Goal: Task Accomplishment & Management: Manage account settings

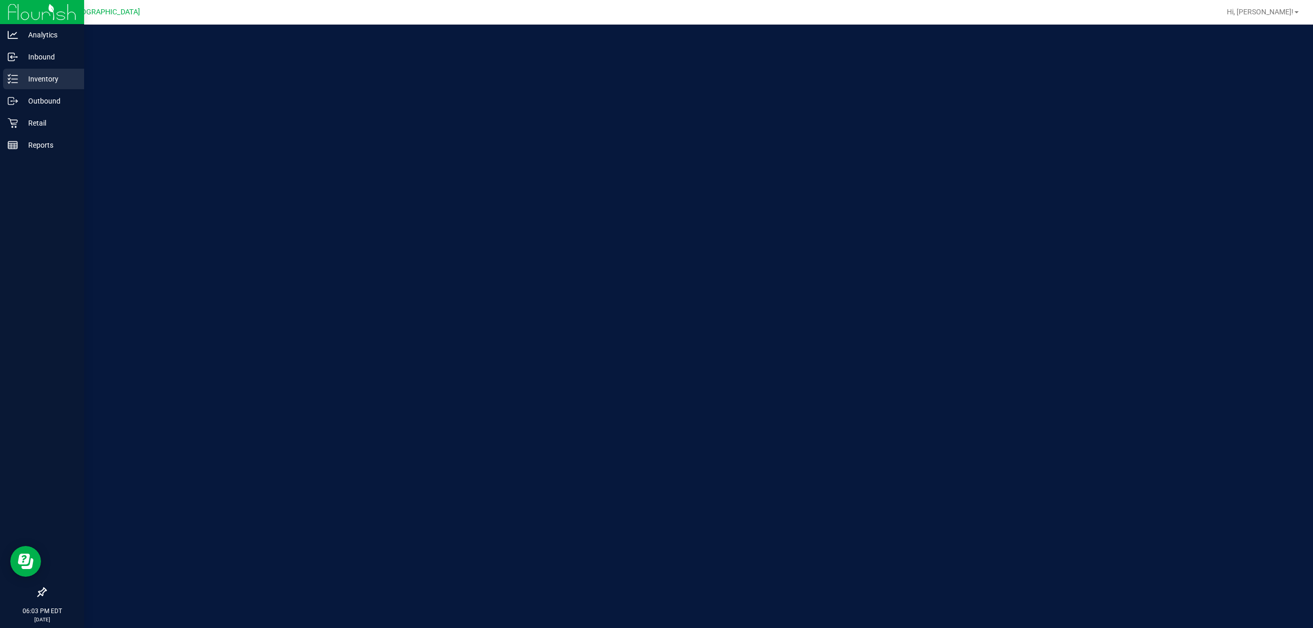
click at [11, 73] on div "Inventory" at bounding box center [43, 79] width 81 height 21
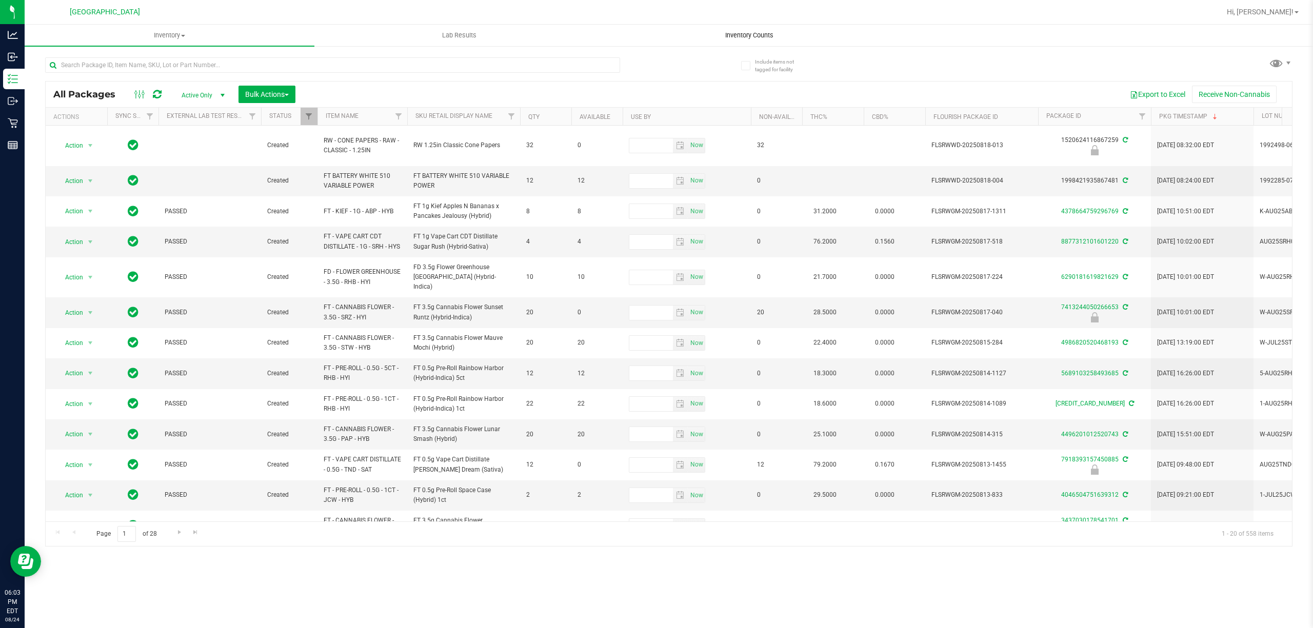
click at [737, 45] on uib-tab-heading "Inventory Counts" at bounding box center [749, 35] width 289 height 21
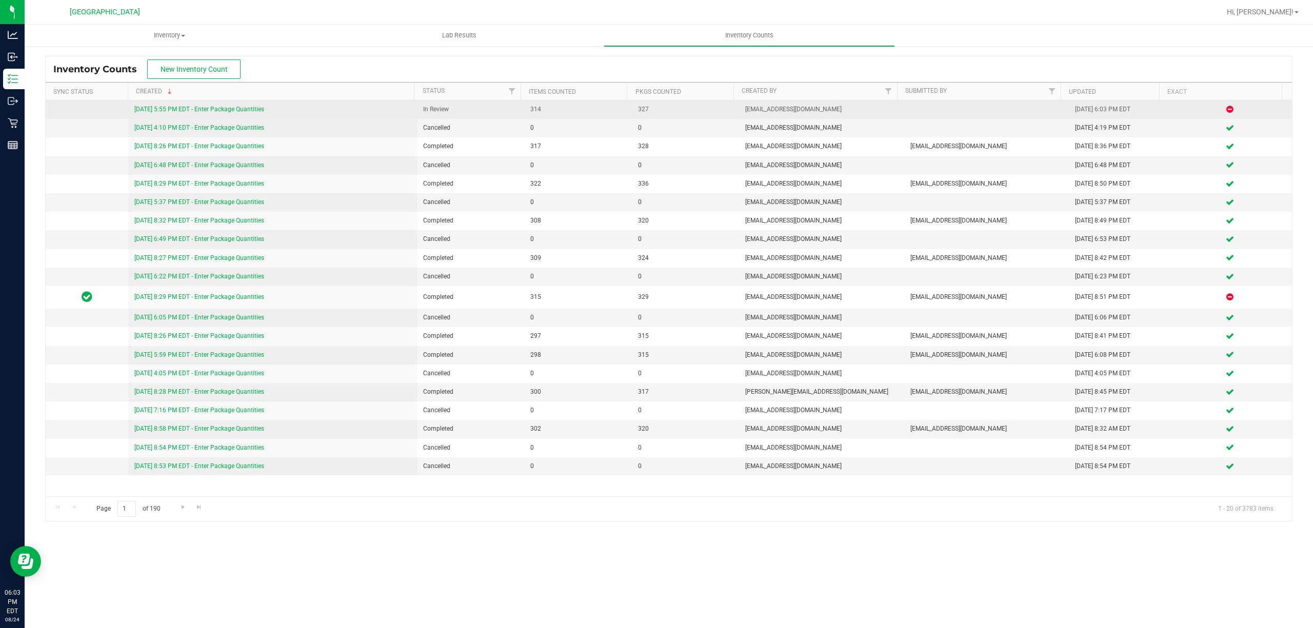
click at [220, 112] on link "[DATE] 5:55 PM EDT - Enter Package Quantities" at bounding box center [199, 109] width 130 height 7
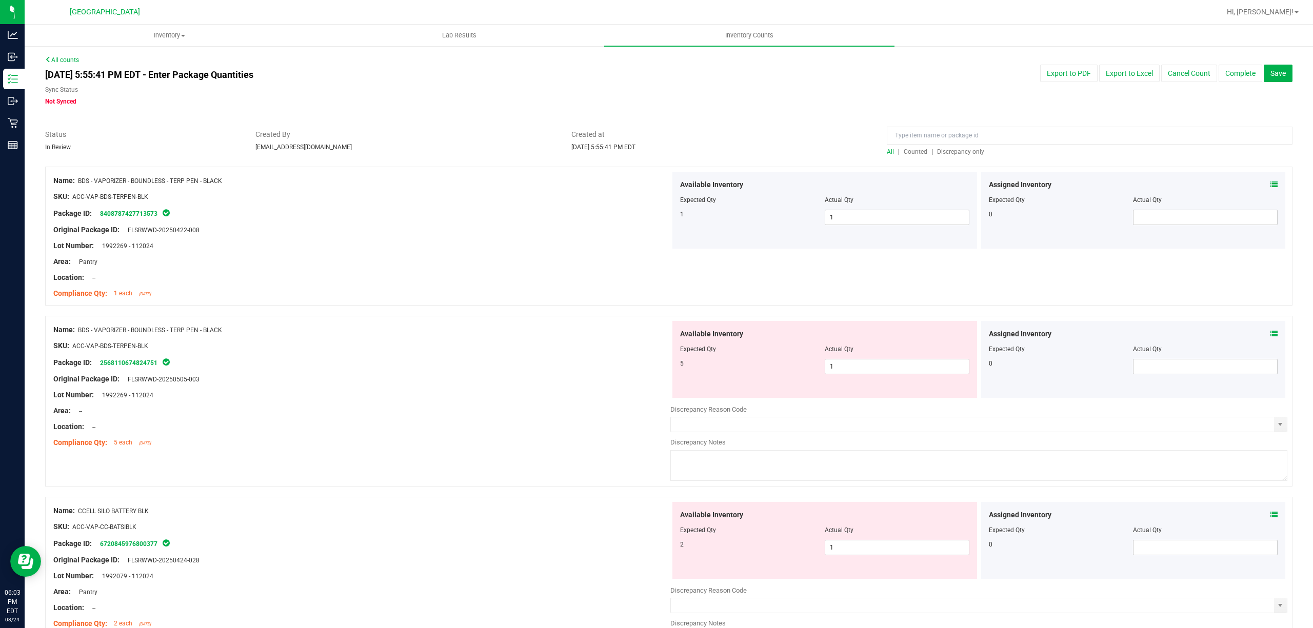
click at [946, 151] on span "Discrepancy only" at bounding box center [960, 151] width 47 height 7
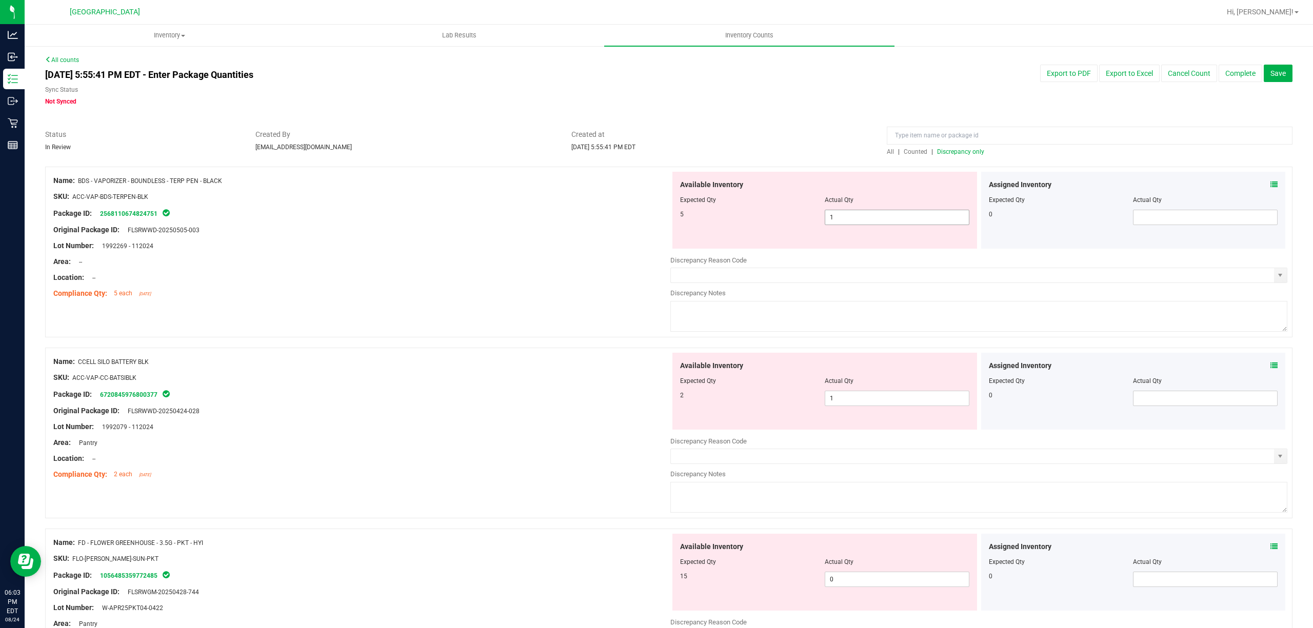
click at [831, 213] on span "1 1" at bounding box center [897, 217] width 145 height 15
click at [831, 214] on input "1" at bounding box center [897, 217] width 144 height 14
type input "5"
click at [661, 274] on div "Location: --" at bounding box center [361, 277] width 617 height 11
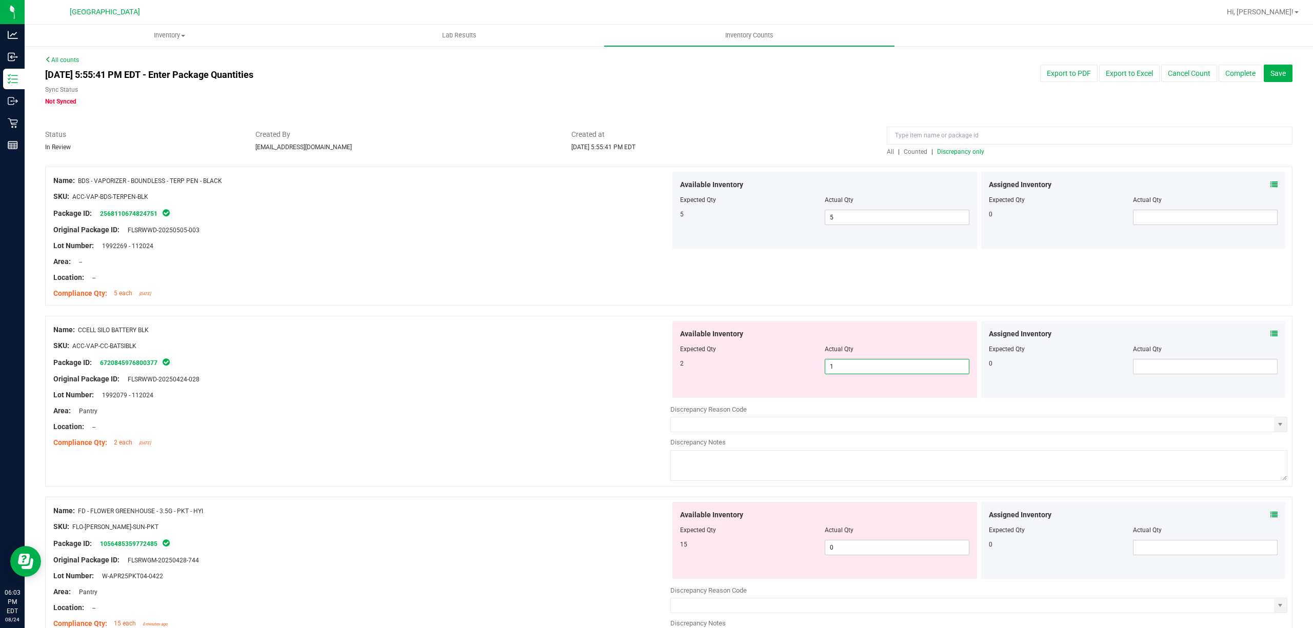
click at [834, 368] on span "1 1" at bounding box center [897, 366] width 145 height 15
click at [834, 368] on input "1" at bounding box center [897, 367] width 144 height 14
type input "2"
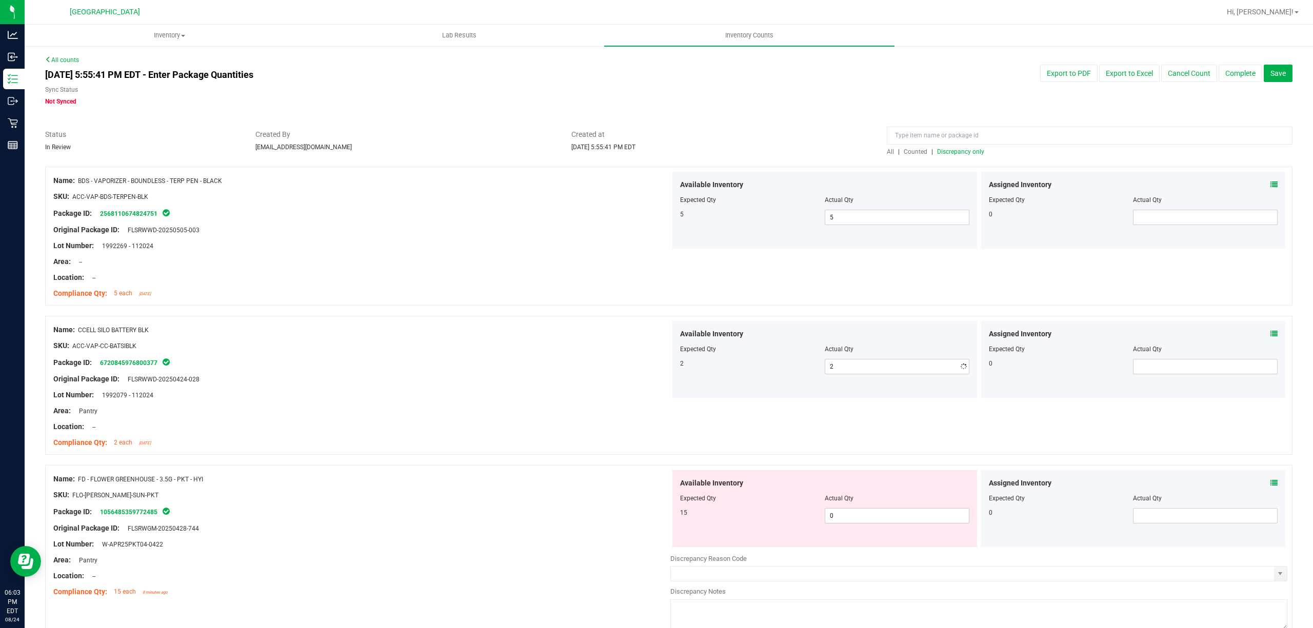
click at [612, 362] on div "Package ID: 6720845976800377" at bounding box center [361, 362] width 617 height 12
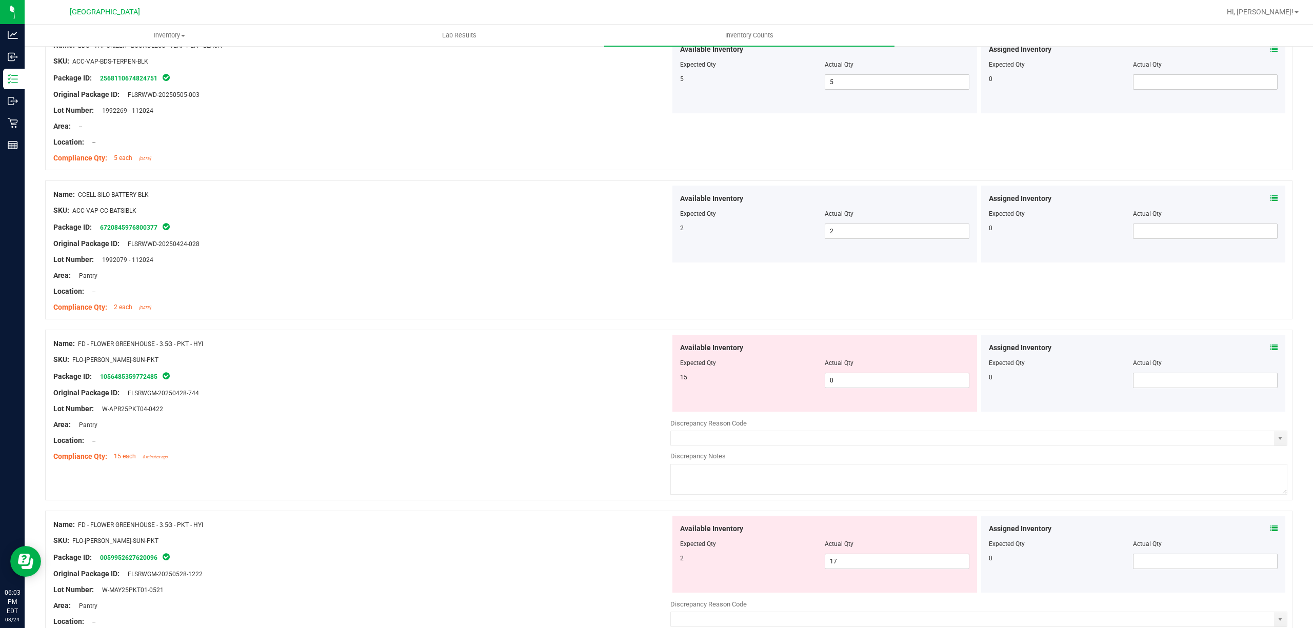
scroll to position [136, 0]
click at [838, 390] on div "Available Inventory Expected Qty Actual Qty 15 0 0" at bounding box center [824, 372] width 305 height 77
click at [581, 353] on div at bounding box center [361, 350] width 617 height 5
click at [850, 382] on span "0 0" at bounding box center [897, 379] width 145 height 15
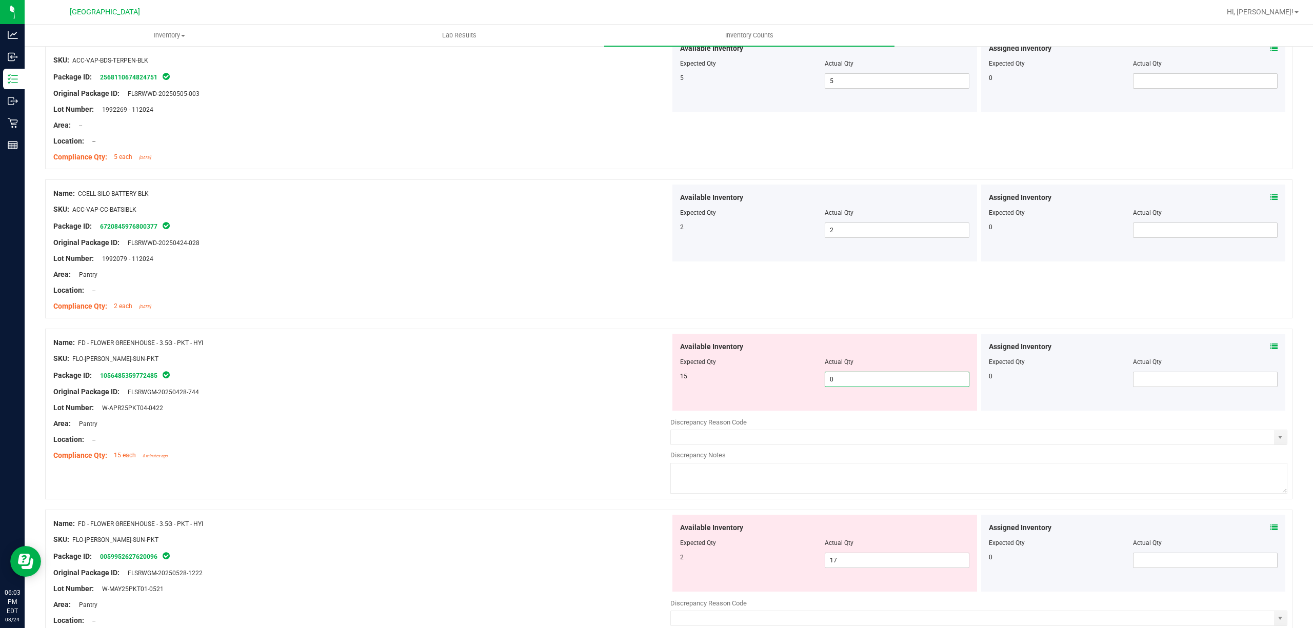
click at [850, 382] on input "0" at bounding box center [897, 379] width 144 height 14
type input "15"
drag, startPoint x: 589, startPoint y: 353, endPoint x: 610, endPoint y: 370, distance: 27.0
click at [599, 360] on div "Name: FD - FLOWER GREENHOUSE - 3.5G - PKT - HYI SKU: FLO-[PERSON_NAME]-SUN-PKT …" at bounding box center [361, 399] width 617 height 131
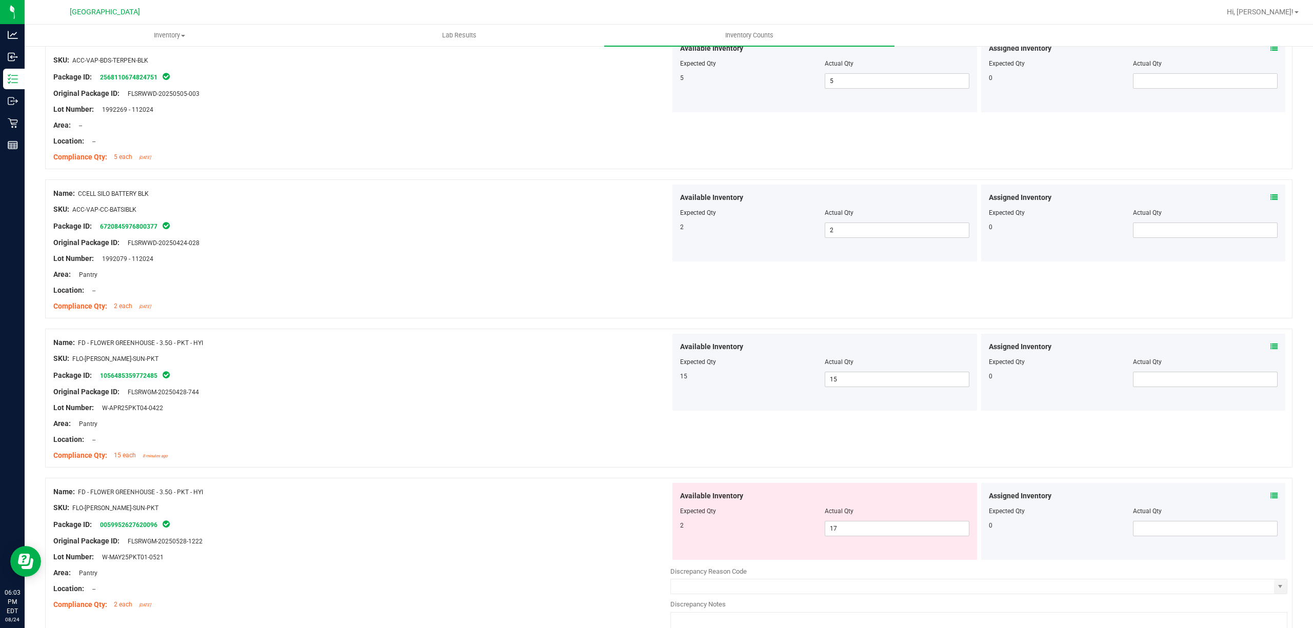
click at [883, 520] on div at bounding box center [824, 518] width 289 height 5
click at [875, 526] on span "17 17" at bounding box center [897, 528] width 145 height 15
click at [875, 526] on input "17" at bounding box center [897, 529] width 144 height 14
type input "2"
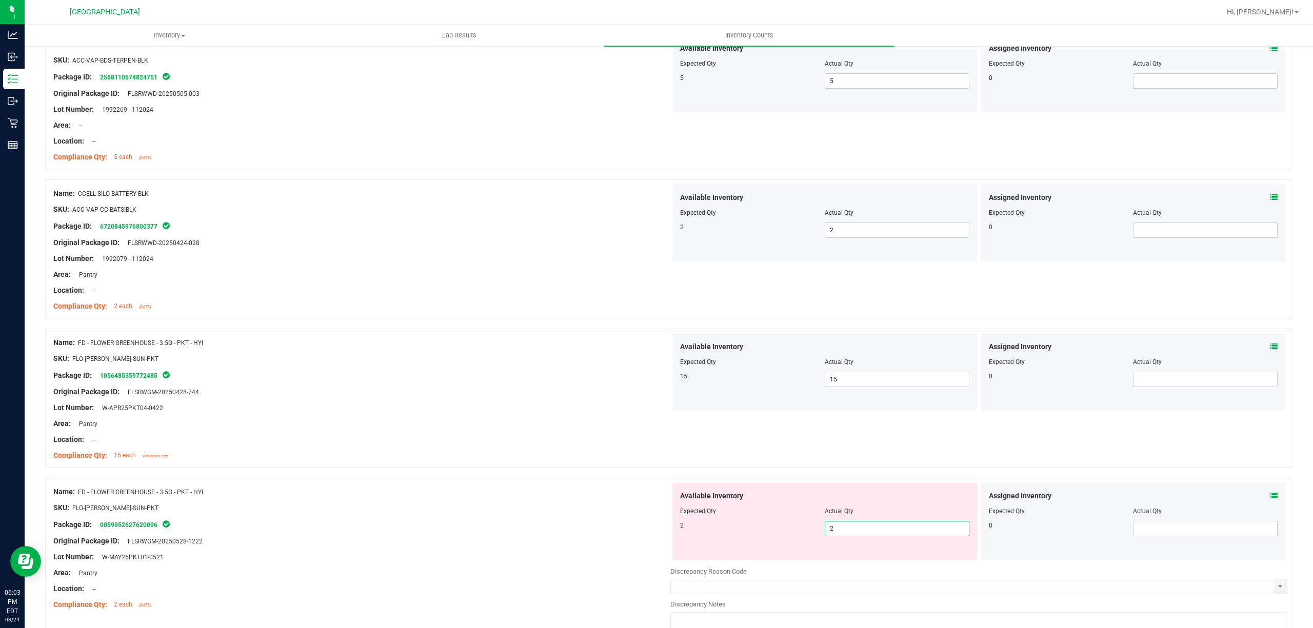
click at [486, 449] on div at bounding box center [361, 447] width 617 height 5
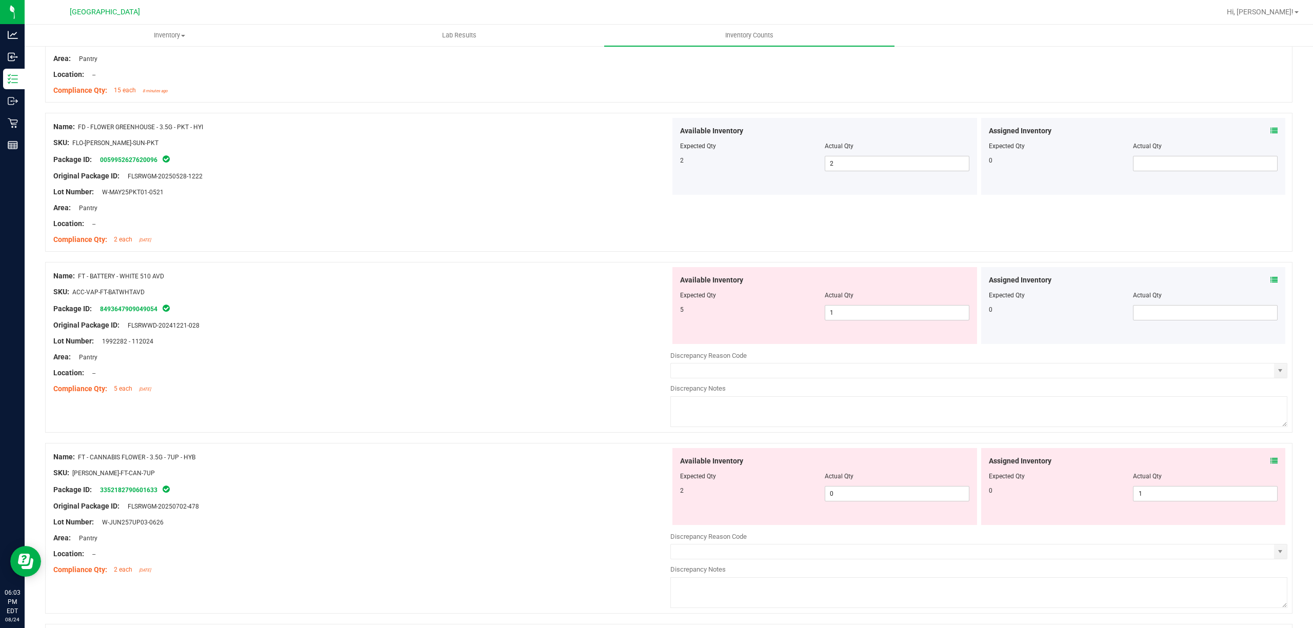
scroll to position [547, 0]
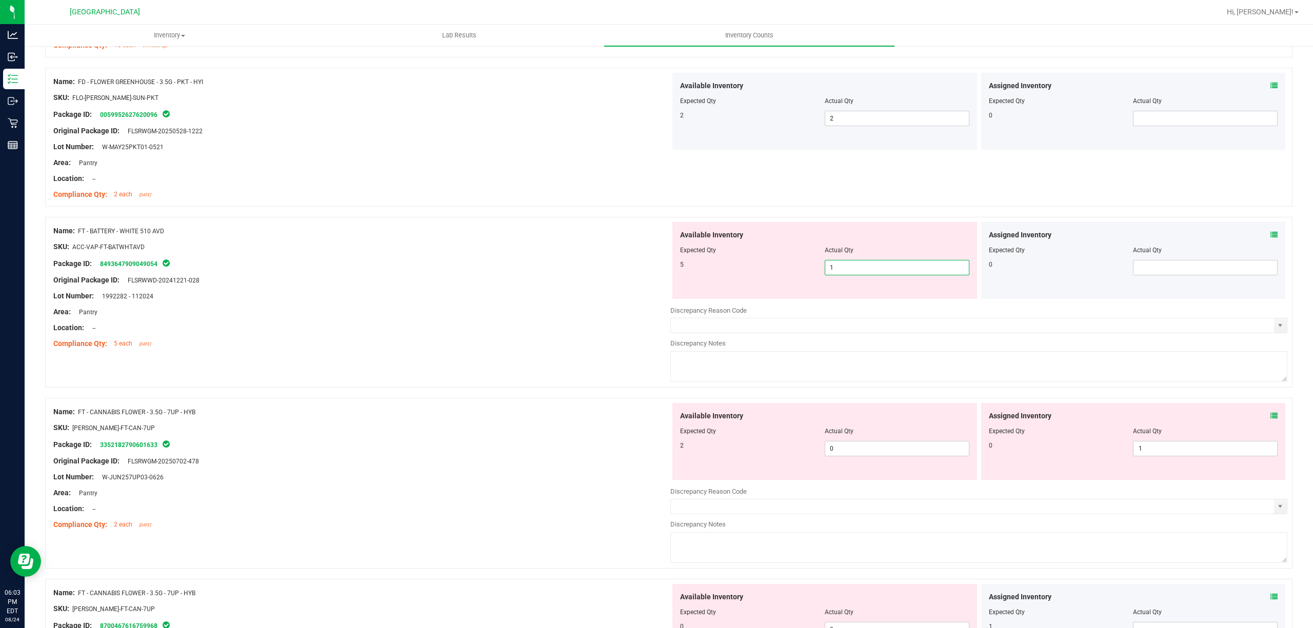
click at [863, 273] on span "1 1" at bounding box center [897, 267] width 145 height 15
click at [863, 273] on input "1" at bounding box center [897, 268] width 144 height 14
type input "5"
click at [432, 221] on div "Name: FT - BATTERY - WHITE 510 AVD SKU: ACC-VAP-FT-BATWHTAVD Package ID: 849364…" at bounding box center [668, 302] width 1247 height 171
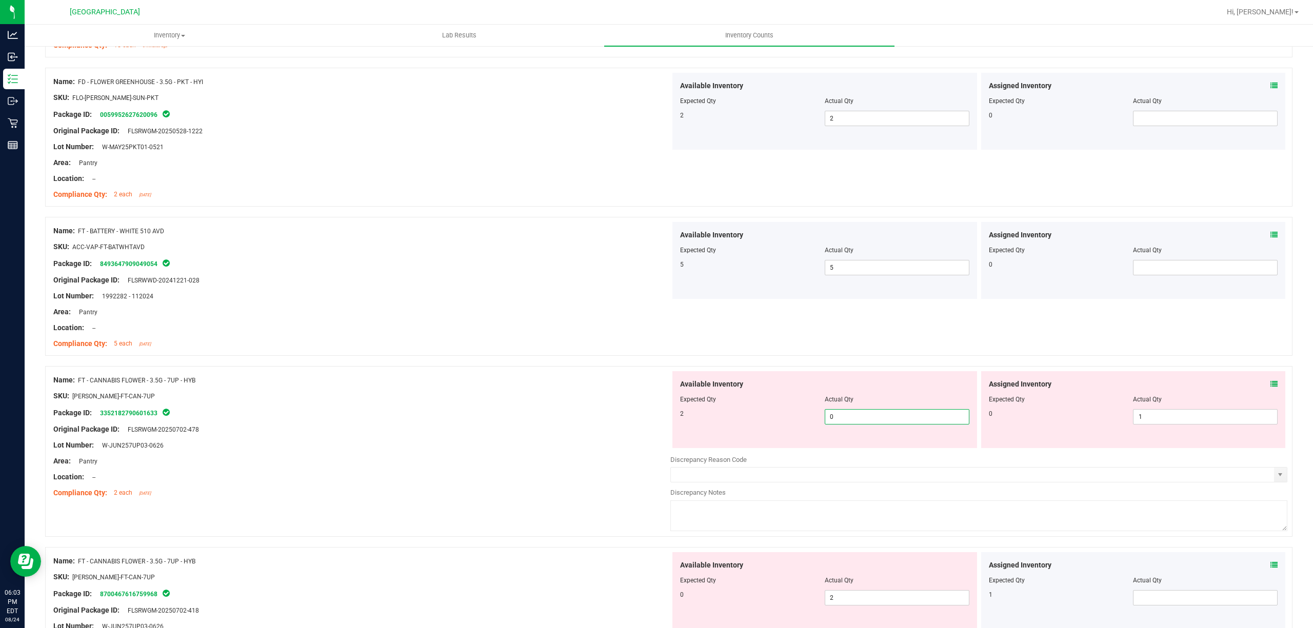
click at [879, 420] on span "0 0" at bounding box center [897, 416] width 145 height 15
click at [879, 420] on input "0" at bounding box center [897, 417] width 144 height 14
type input "2"
drag, startPoint x: 505, startPoint y: 366, endPoint x: 836, endPoint y: 366, distance: 330.3
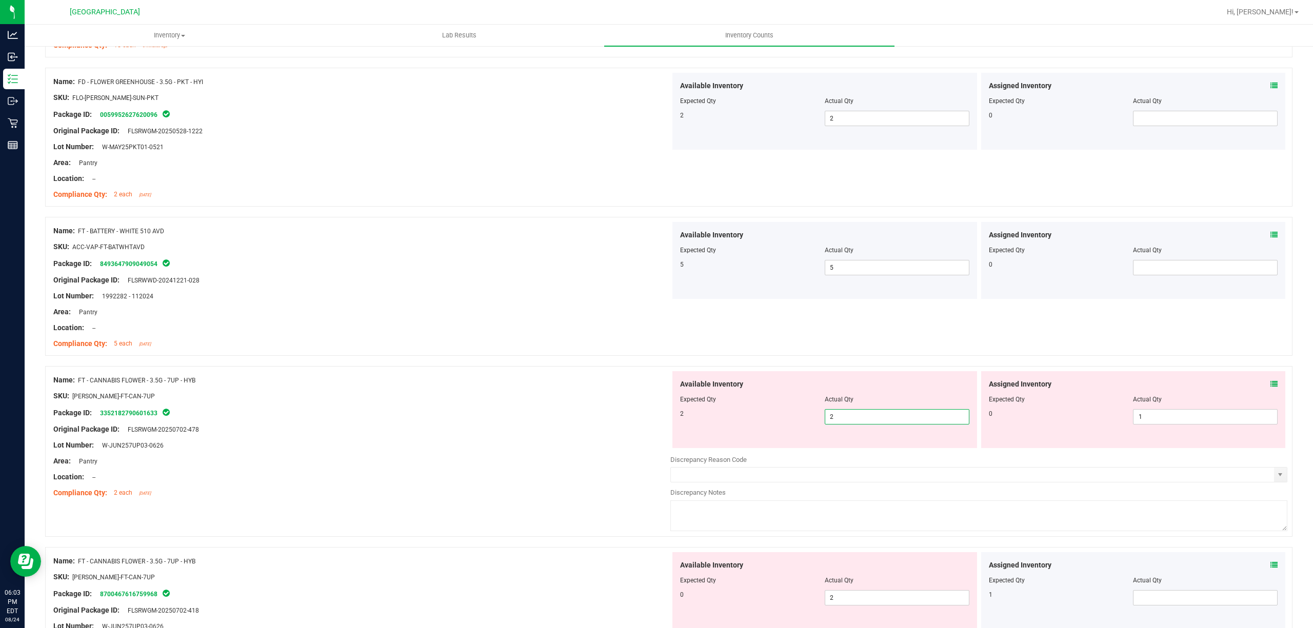
click at [507, 366] on div at bounding box center [668, 361] width 1247 height 10
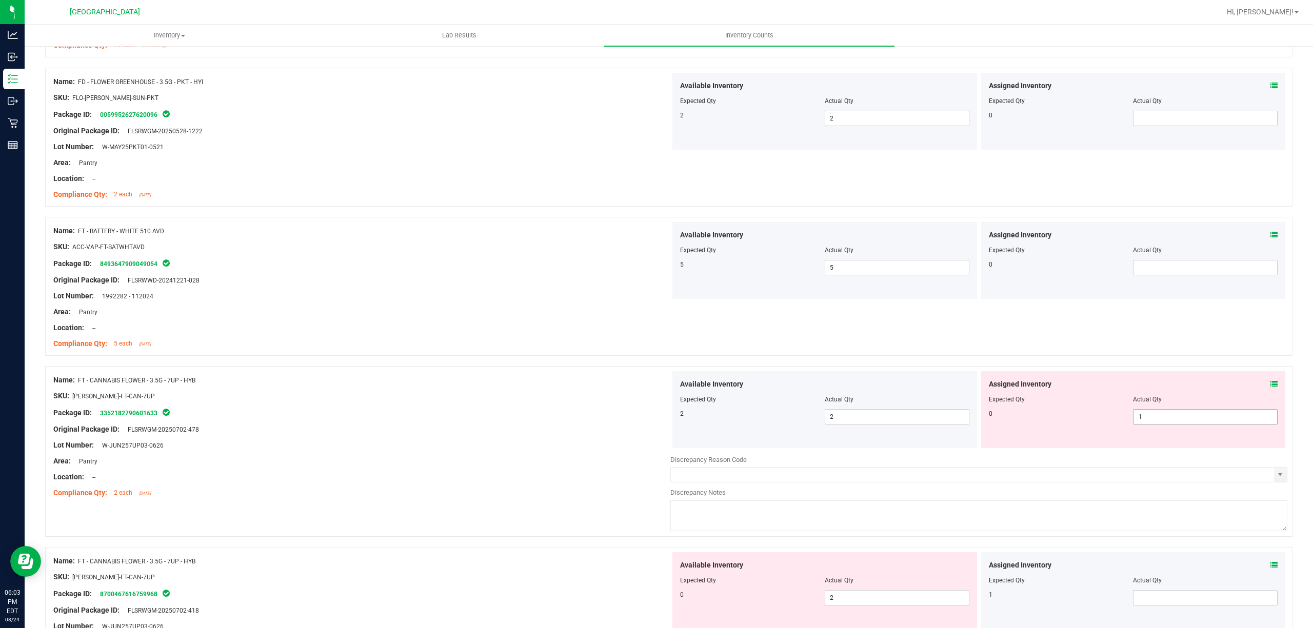
click at [1145, 424] on span "1 1" at bounding box center [1205, 416] width 145 height 15
click at [1145, 424] on input "1" at bounding box center [1206, 417] width 144 height 14
type input "0"
click at [770, 427] on div "Available Inventory Expected Qty Actual Qty 2 2 2" at bounding box center [824, 409] width 305 height 77
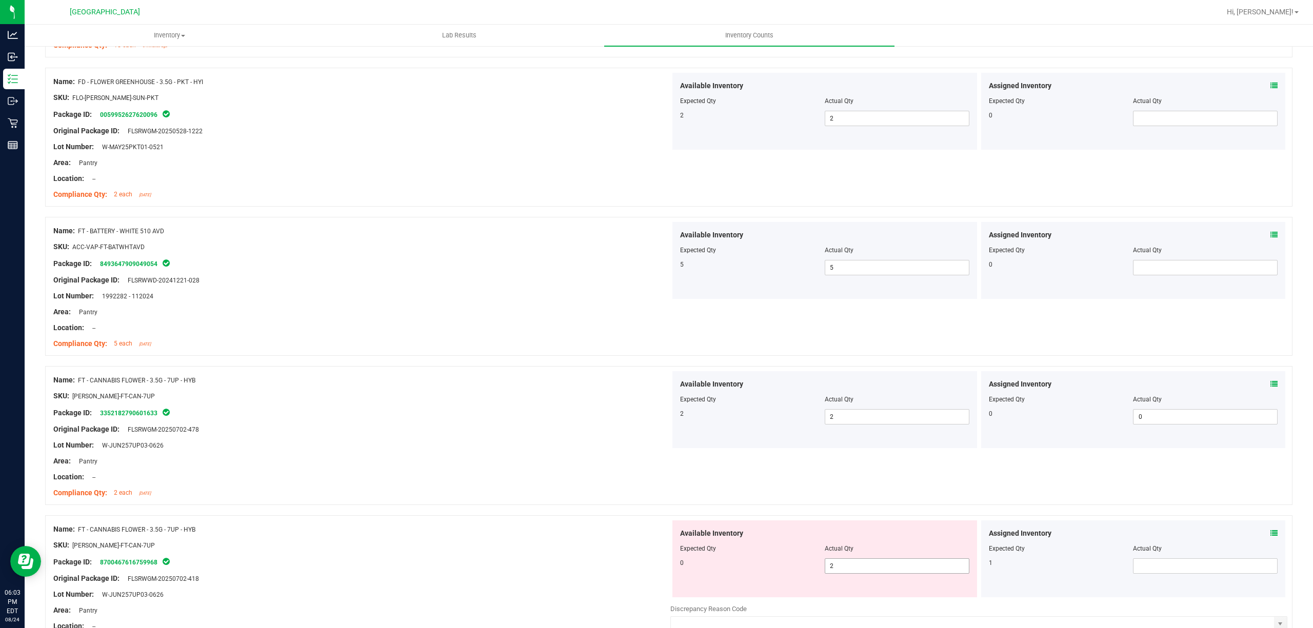
click at [866, 567] on span "2 2" at bounding box center [897, 566] width 145 height 15
click at [866, 567] on input "2" at bounding box center [897, 566] width 144 height 14
type input "0"
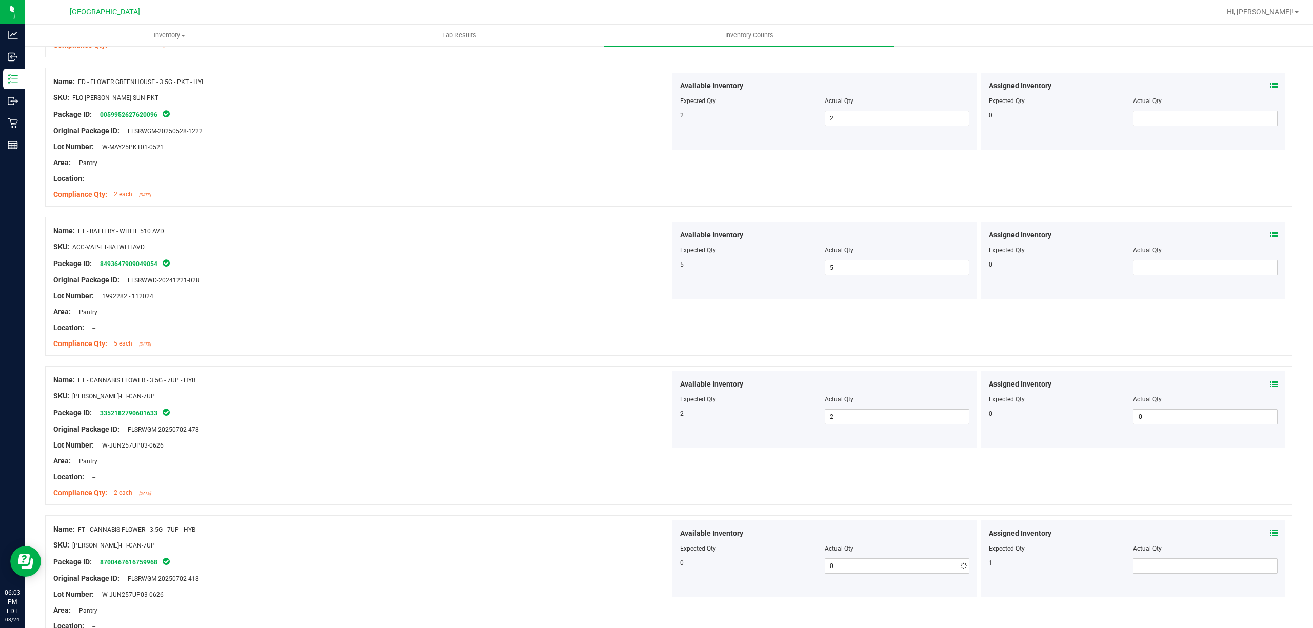
click at [714, 538] on span "Available Inventory" at bounding box center [711, 533] width 63 height 11
click at [1209, 568] on span at bounding box center [1205, 566] width 145 height 15
type input "1"
click at [782, 478] on div "Name: FT - CANNABIS FLOWER - 3.5G - 7UP - HYB SKU: [PERSON_NAME]-FT-CAN-7UP Pac…" at bounding box center [668, 435] width 1247 height 139
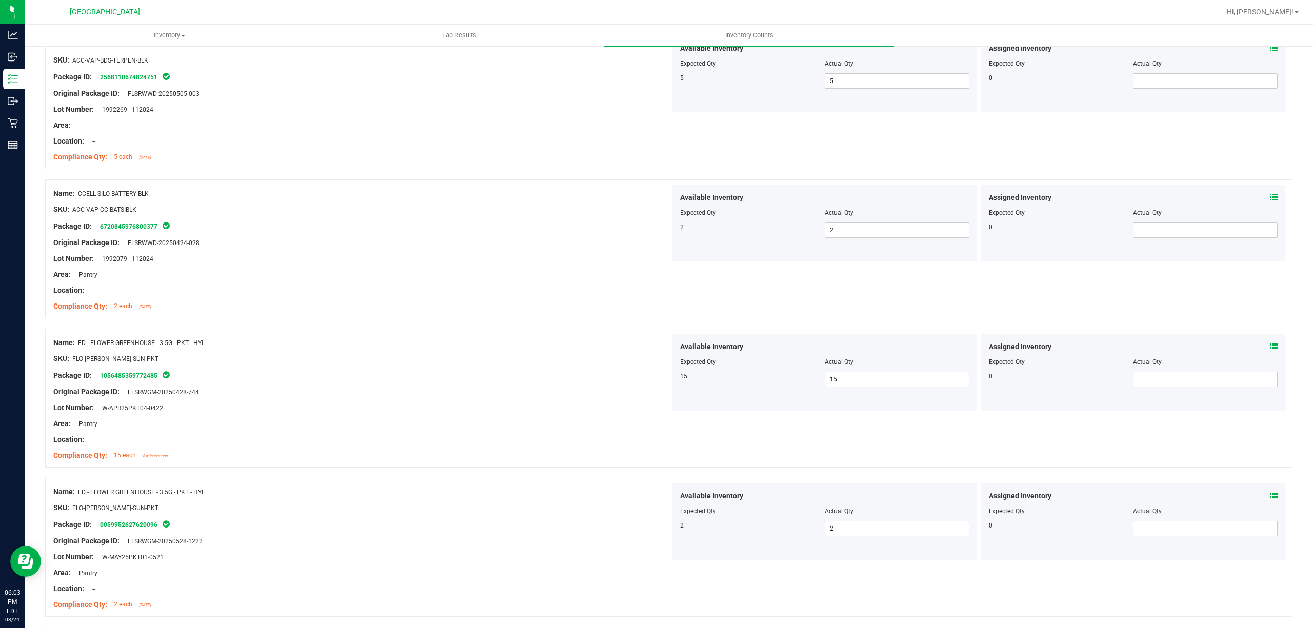
scroll to position [0, 0]
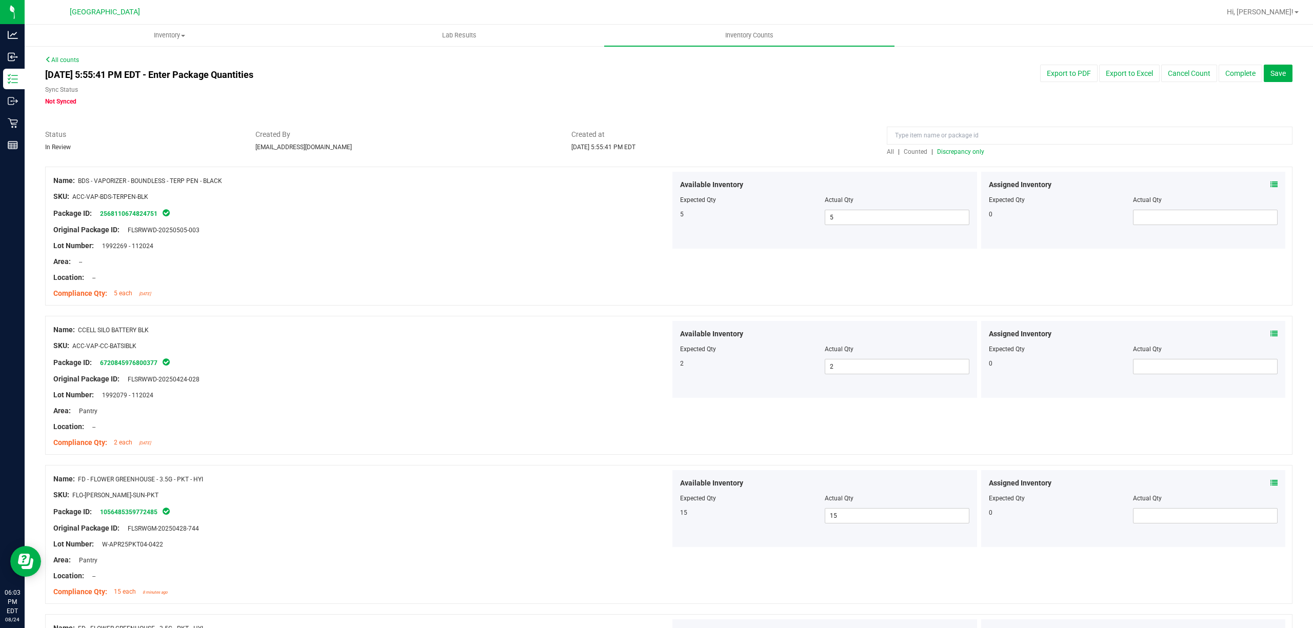
click at [956, 150] on span "Discrepancy only" at bounding box center [960, 151] width 47 height 7
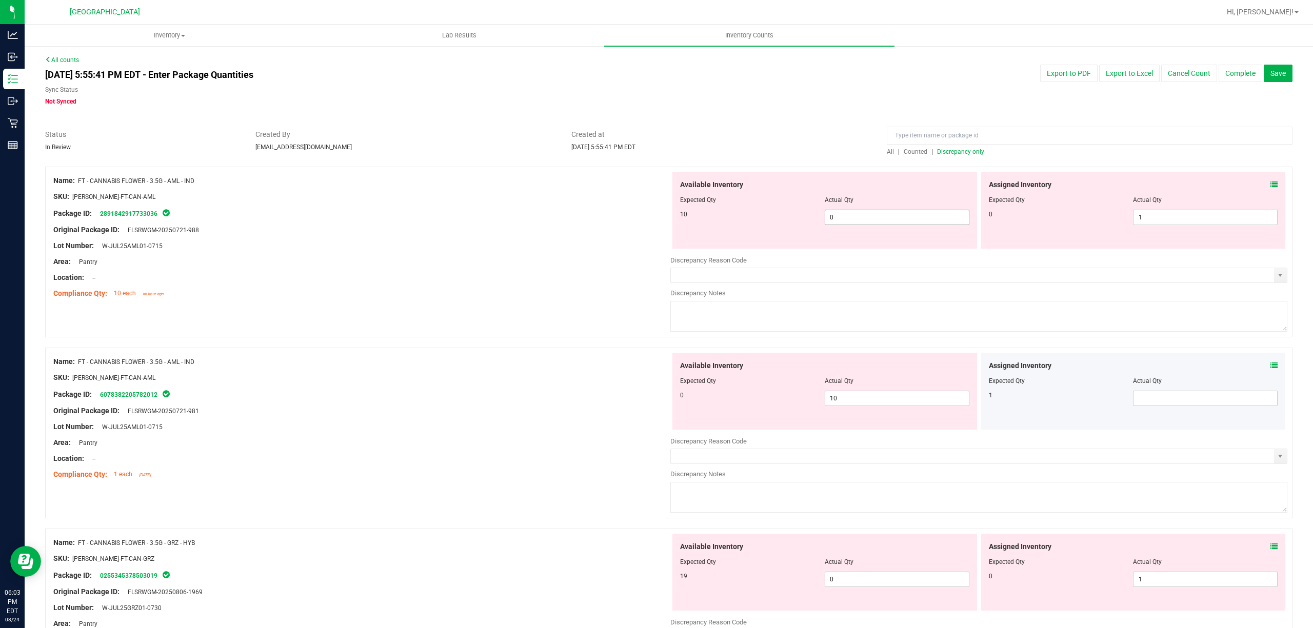
click at [856, 214] on span "0 0" at bounding box center [897, 217] width 145 height 15
click at [856, 214] on input "0" at bounding box center [897, 217] width 144 height 14
type input "10"
click at [651, 234] on div "Original Package ID: FLSRWGM-20250721-988" at bounding box center [361, 230] width 617 height 11
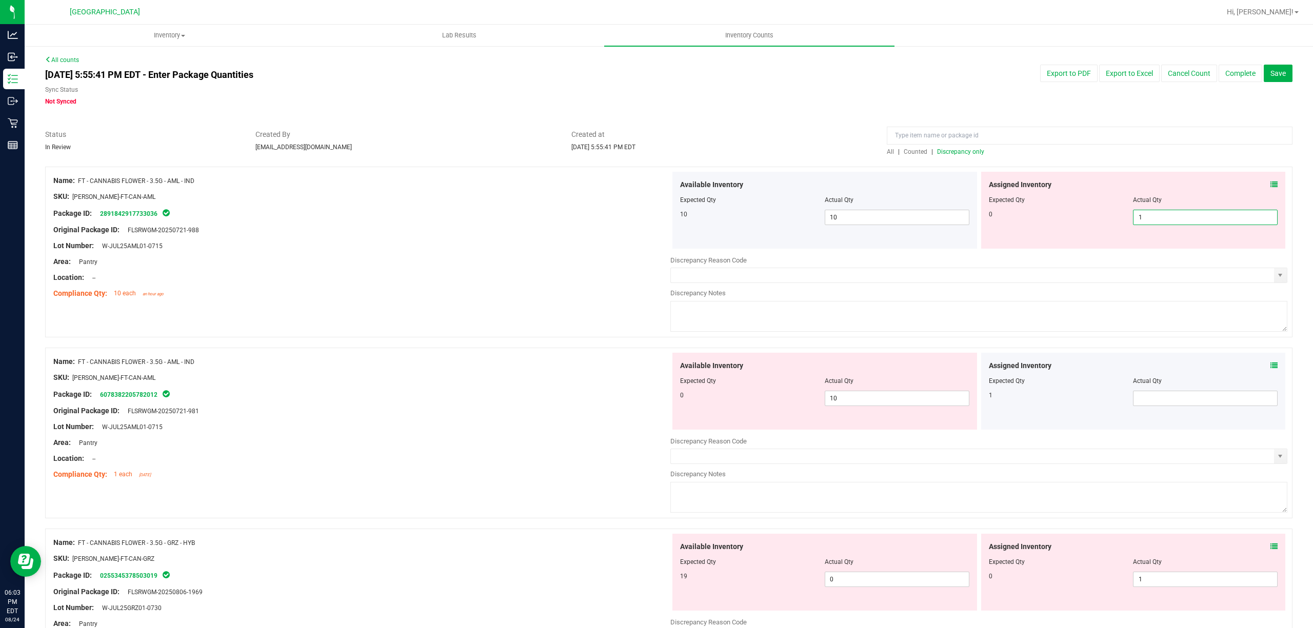
click at [1163, 220] on span "1 1" at bounding box center [1205, 217] width 145 height 15
click at [1163, 220] on input "1" at bounding box center [1206, 217] width 144 height 14
type input "0"
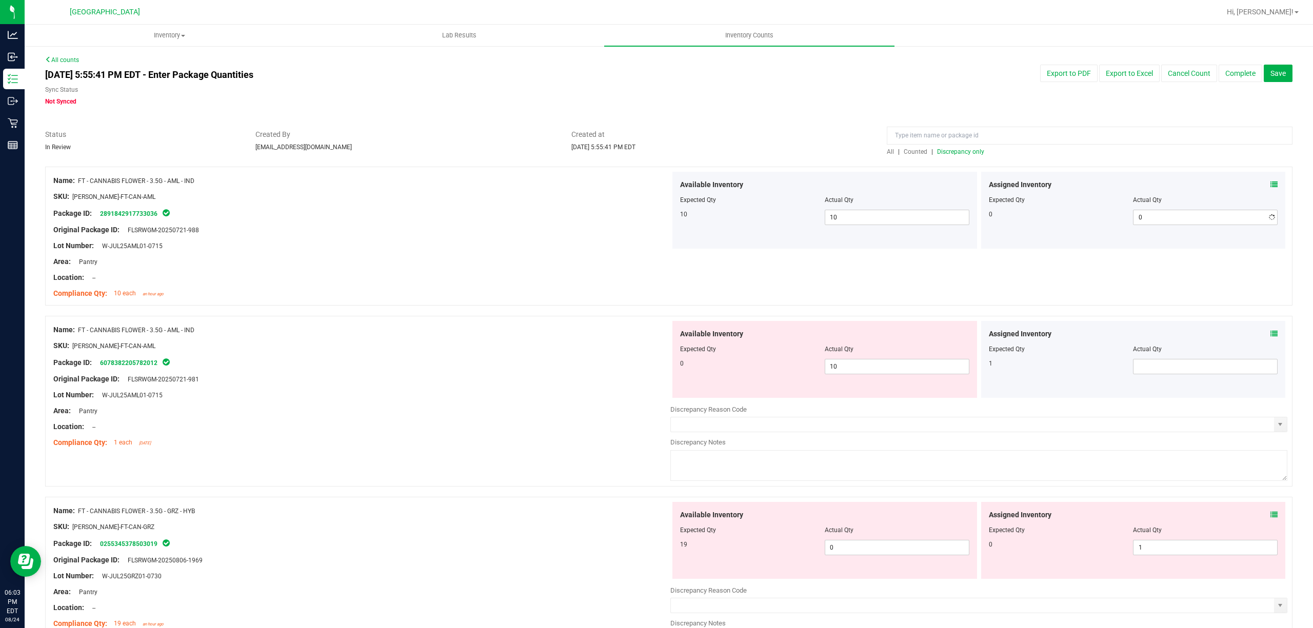
click at [567, 204] on div at bounding box center [361, 204] width 617 height 5
click at [841, 362] on span "10 10" at bounding box center [897, 366] width 145 height 15
click at [841, 362] on input "10" at bounding box center [897, 367] width 144 height 14
type input "0"
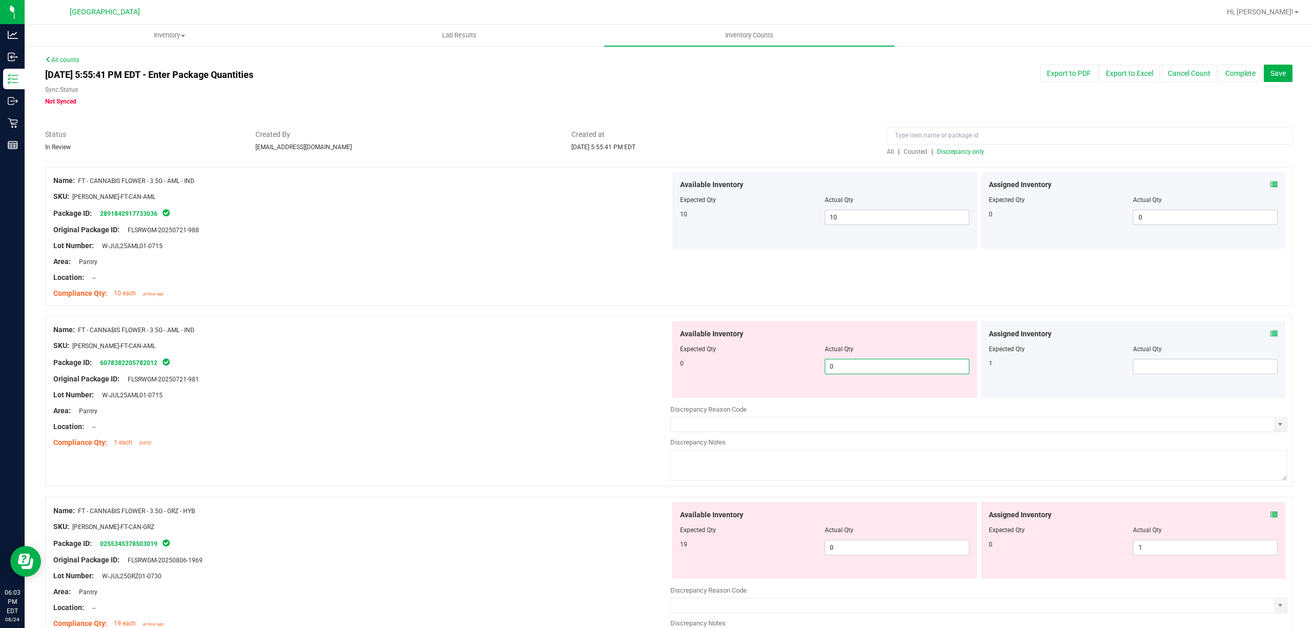
click at [764, 352] on div "Expected Qty" at bounding box center [752, 349] width 145 height 9
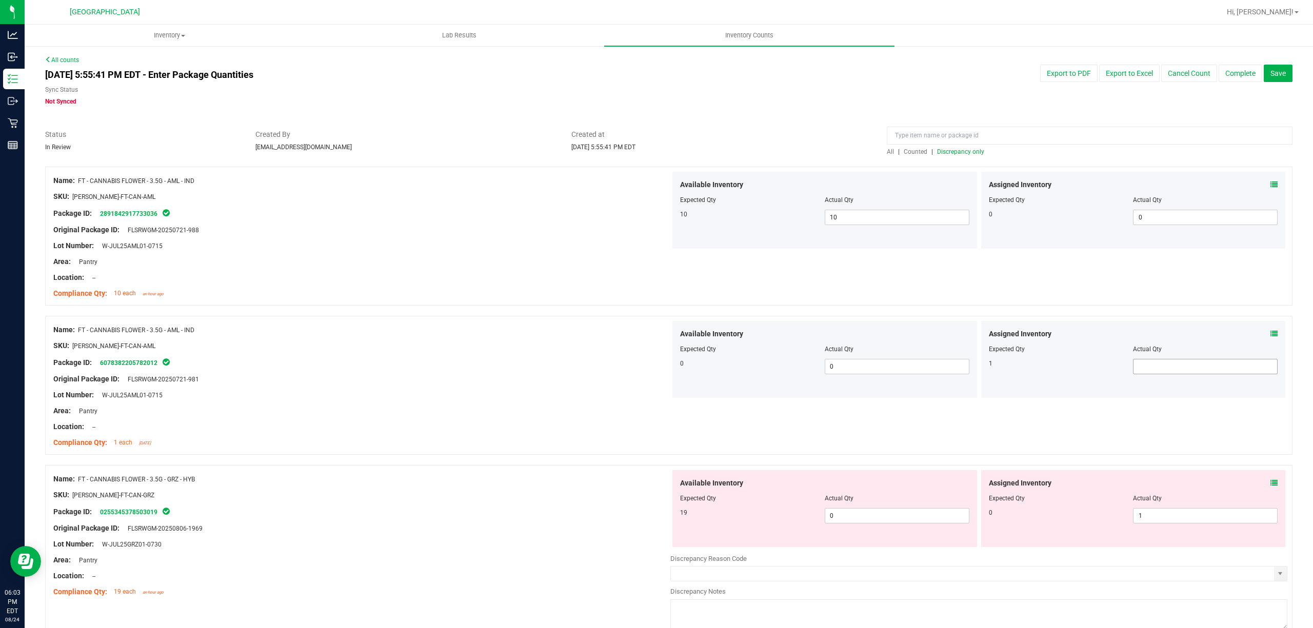
click at [1193, 368] on span at bounding box center [1205, 366] width 145 height 15
type input "1"
drag, startPoint x: 495, startPoint y: 318, endPoint x: 811, endPoint y: 417, distance: 331.1
click at [495, 321] on div "Name: FT - CANNABIS FLOWER - 3.5G - AML - IND SKU: [PERSON_NAME]-FT-CAN-AML Pac…" at bounding box center [668, 385] width 1247 height 139
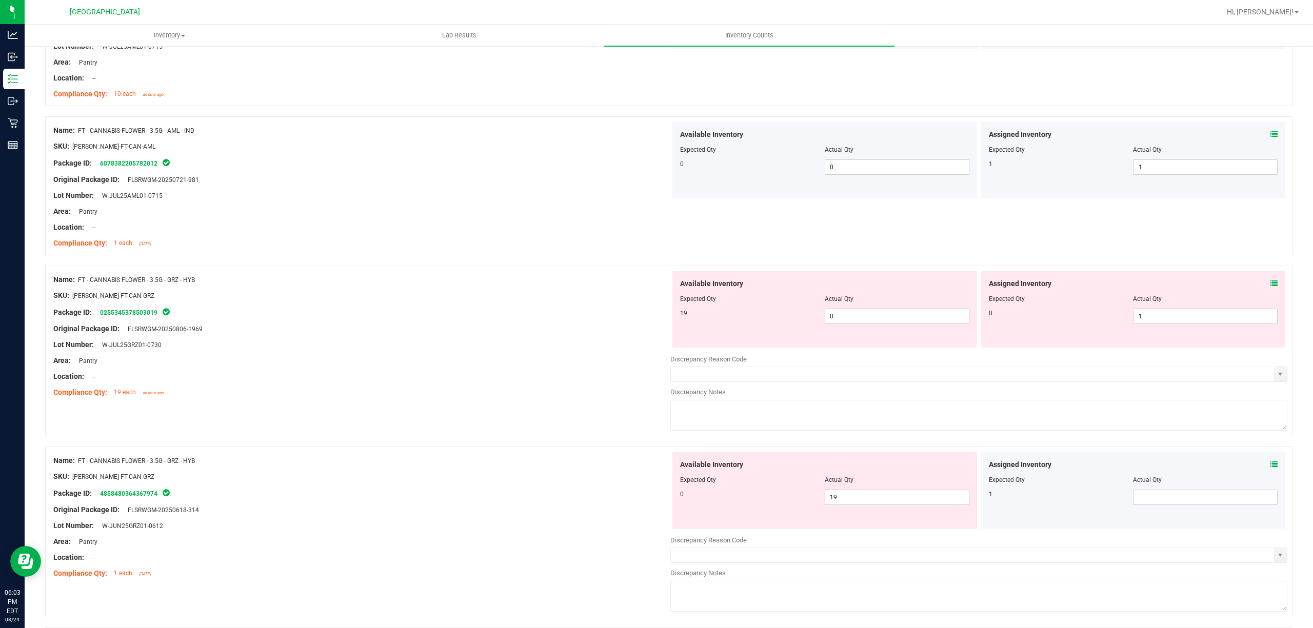
scroll to position [205, 0]
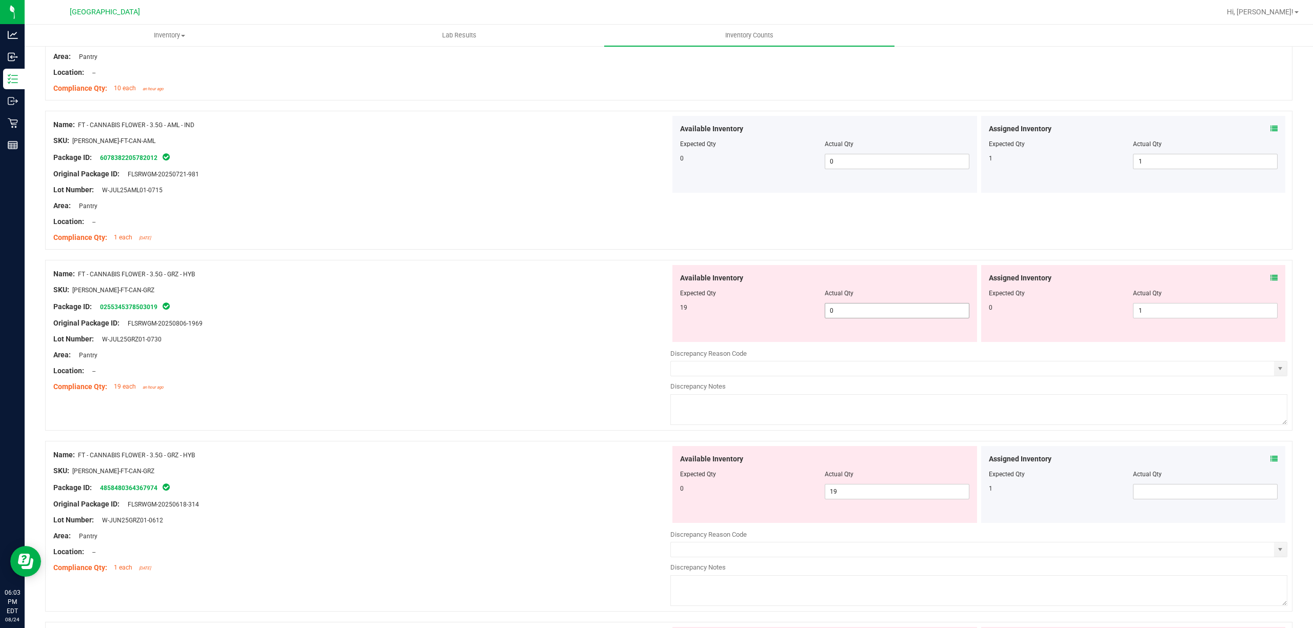
click at [841, 316] on span "0 0" at bounding box center [897, 310] width 145 height 15
click at [841, 316] on input "0" at bounding box center [897, 311] width 144 height 14
type input "19"
click at [611, 348] on div at bounding box center [361, 347] width 617 height 5
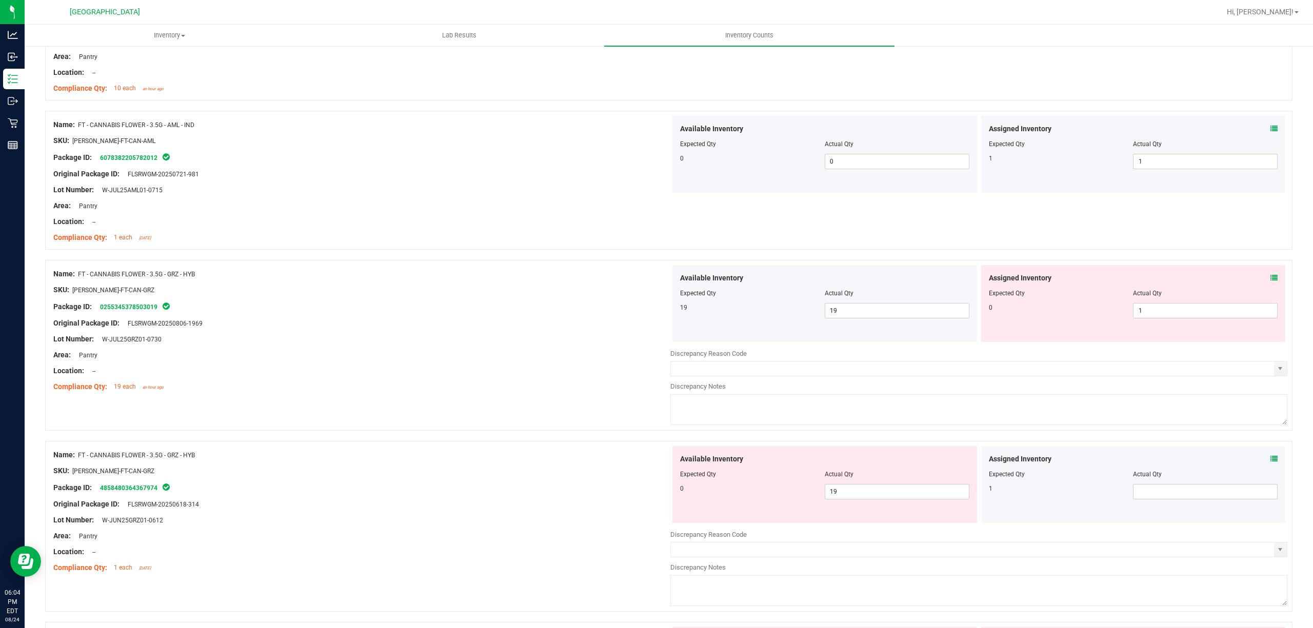
click at [1145, 302] on div at bounding box center [1133, 300] width 289 height 5
click at [1152, 316] on span "1 1" at bounding box center [1205, 310] width 145 height 15
click at [1152, 316] on input "1" at bounding box center [1206, 311] width 144 height 14
type input "0"
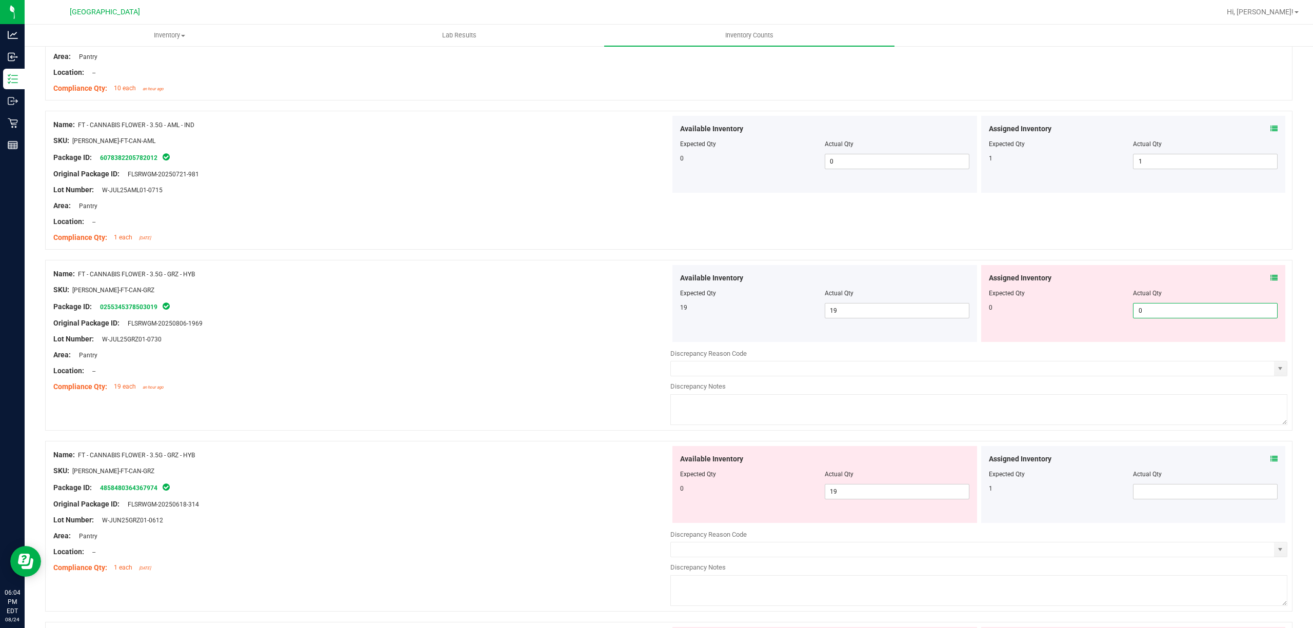
click at [647, 317] on div at bounding box center [361, 315] width 617 height 5
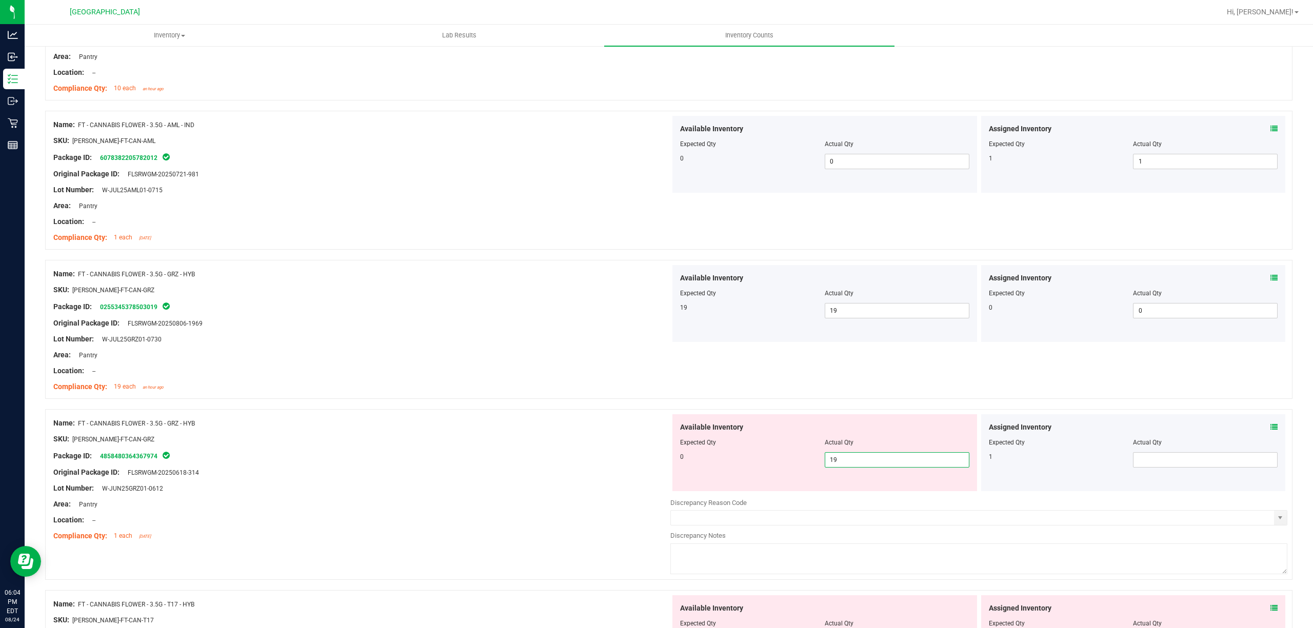
click at [850, 455] on span "19 19" at bounding box center [897, 459] width 145 height 15
click at [849, 459] on input "19" at bounding box center [897, 460] width 144 height 14
type input "0"
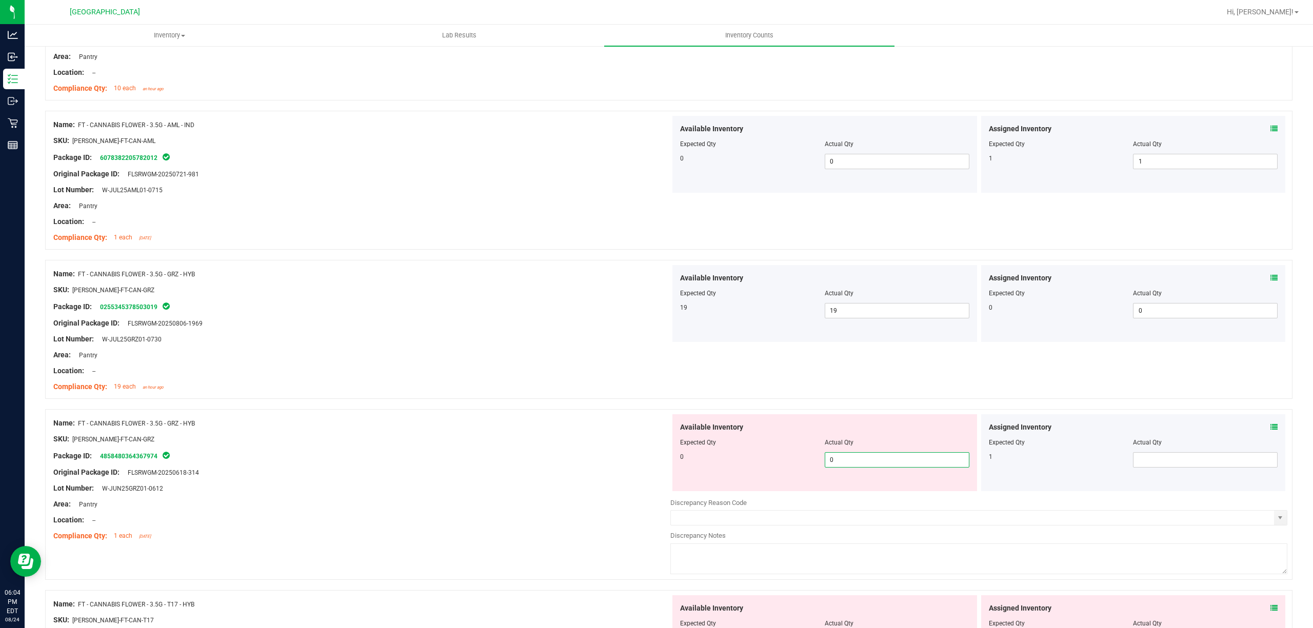
drag, startPoint x: 688, startPoint y: 435, endPoint x: 753, endPoint y: 434, distance: 65.2
click at [689, 435] on div at bounding box center [824, 435] width 289 height 5
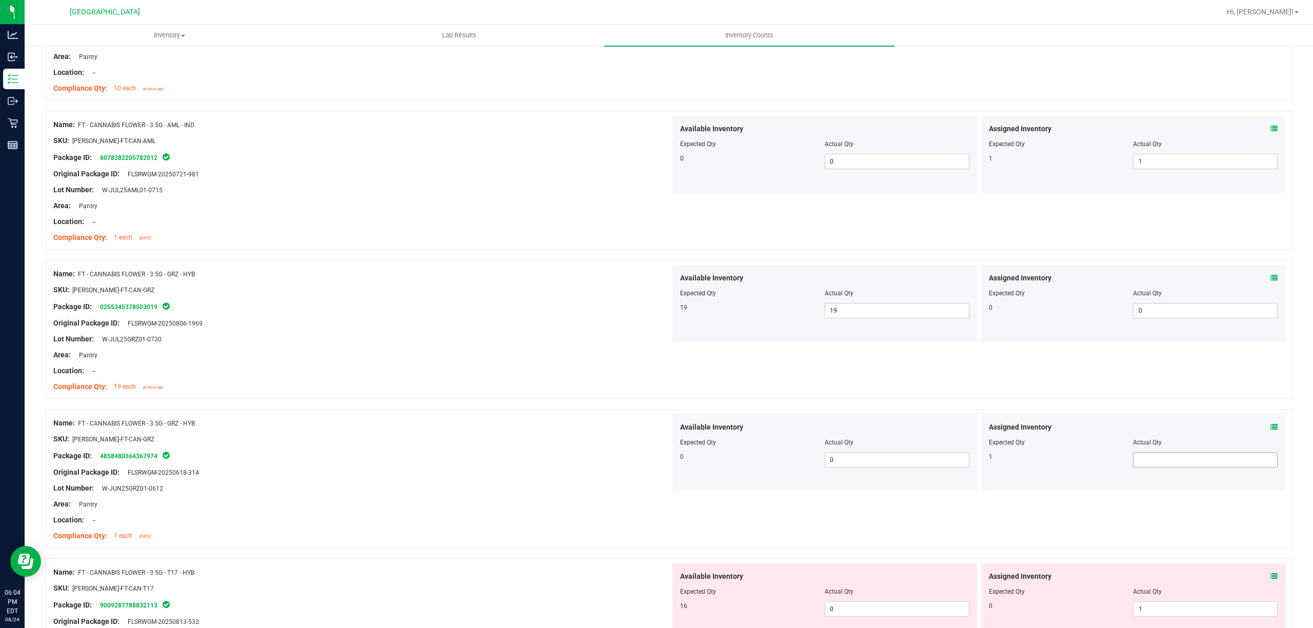
drag, startPoint x: 1149, startPoint y: 450, endPoint x: 1150, endPoint y: 462, distance: 11.3
click at [1151, 451] on div at bounding box center [1133, 449] width 289 height 5
click at [1150, 462] on span at bounding box center [1205, 459] width 145 height 15
type input "1"
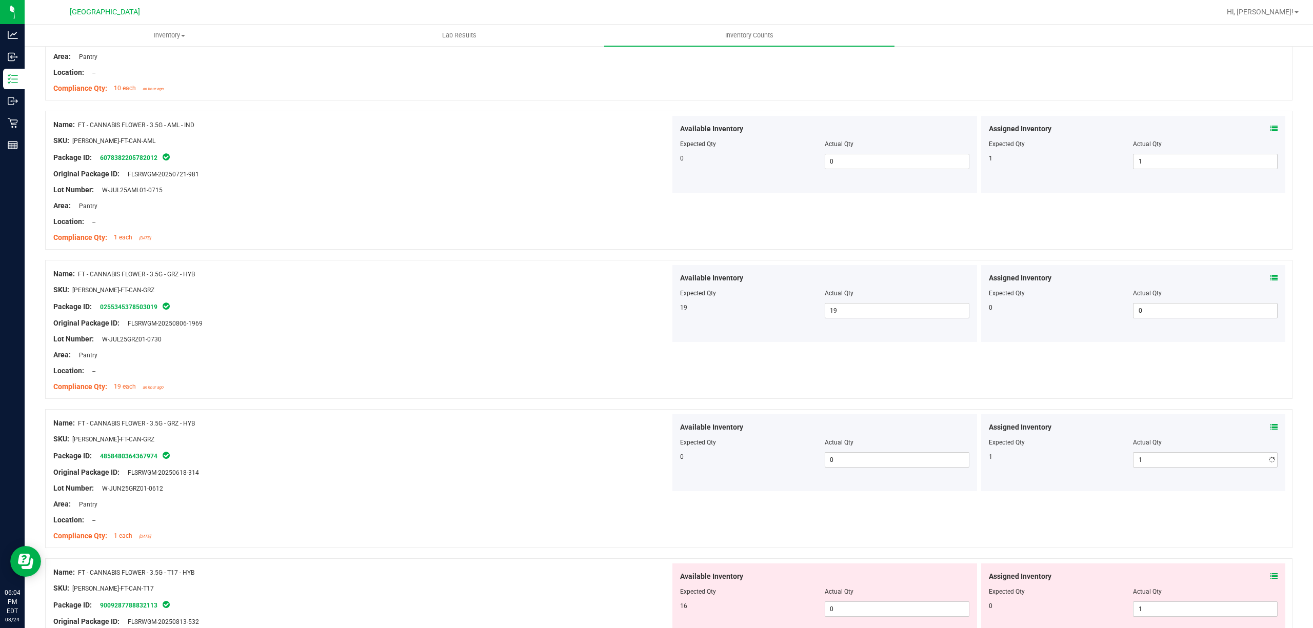
click at [497, 375] on div "Location: --" at bounding box center [361, 371] width 617 height 11
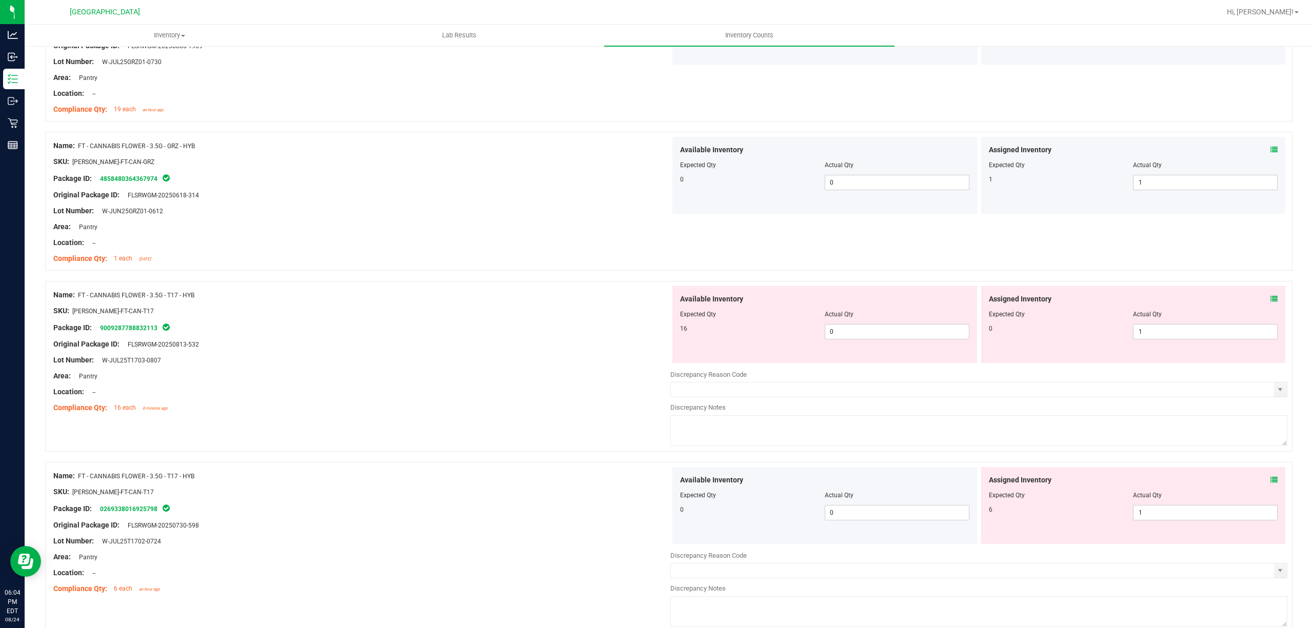
scroll to position [479, 0]
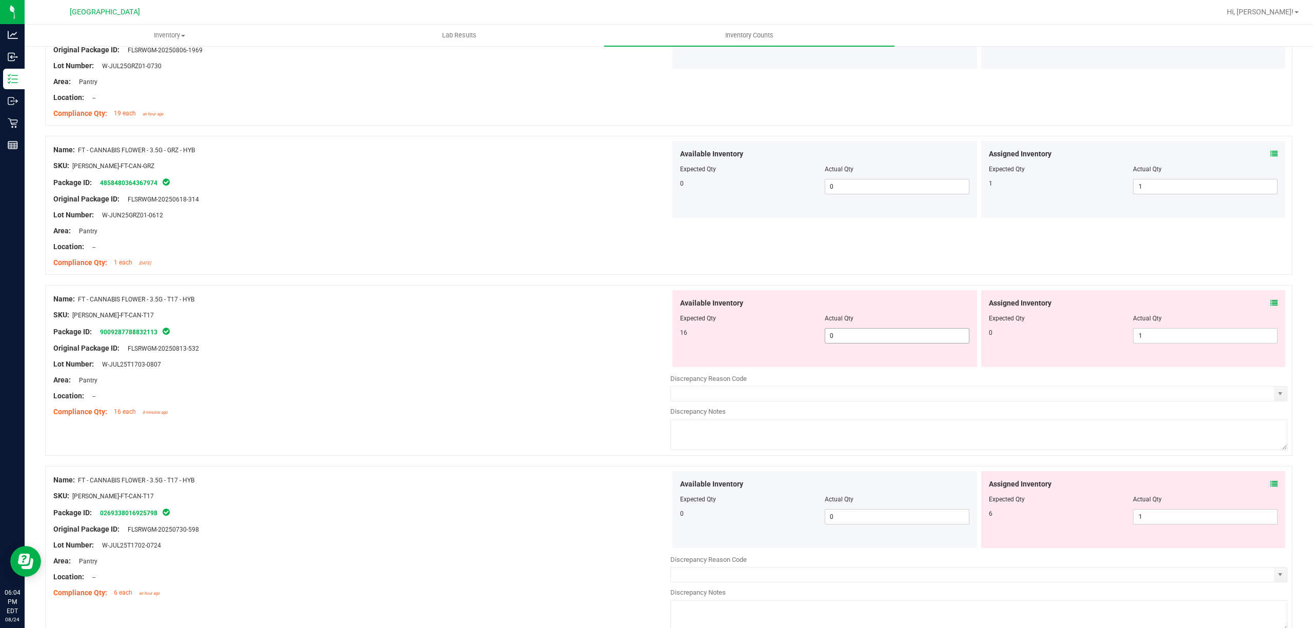
click at [873, 335] on span "0 0" at bounding box center [897, 335] width 145 height 15
click at [873, 335] on input "0" at bounding box center [897, 336] width 144 height 14
type input "16"
click at [703, 333] on div "16" at bounding box center [752, 332] width 145 height 9
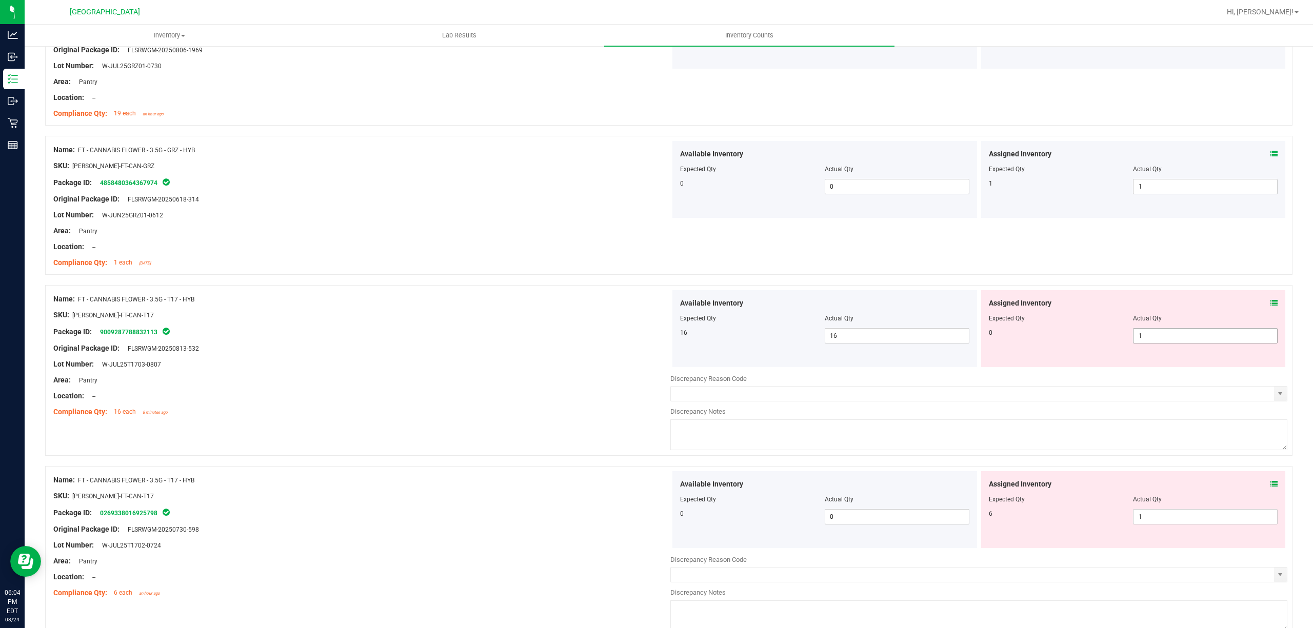
click at [1170, 335] on span "1 1" at bounding box center [1205, 335] width 145 height 15
click at [1170, 335] on input "1" at bounding box center [1206, 336] width 144 height 14
type input "0"
click at [654, 311] on div "Name: FT - CANNABIS FLOWER - 3.5G - T17 - HYB SKU: [PERSON_NAME]-FT-CAN-T17 Pac…" at bounding box center [361, 355] width 617 height 131
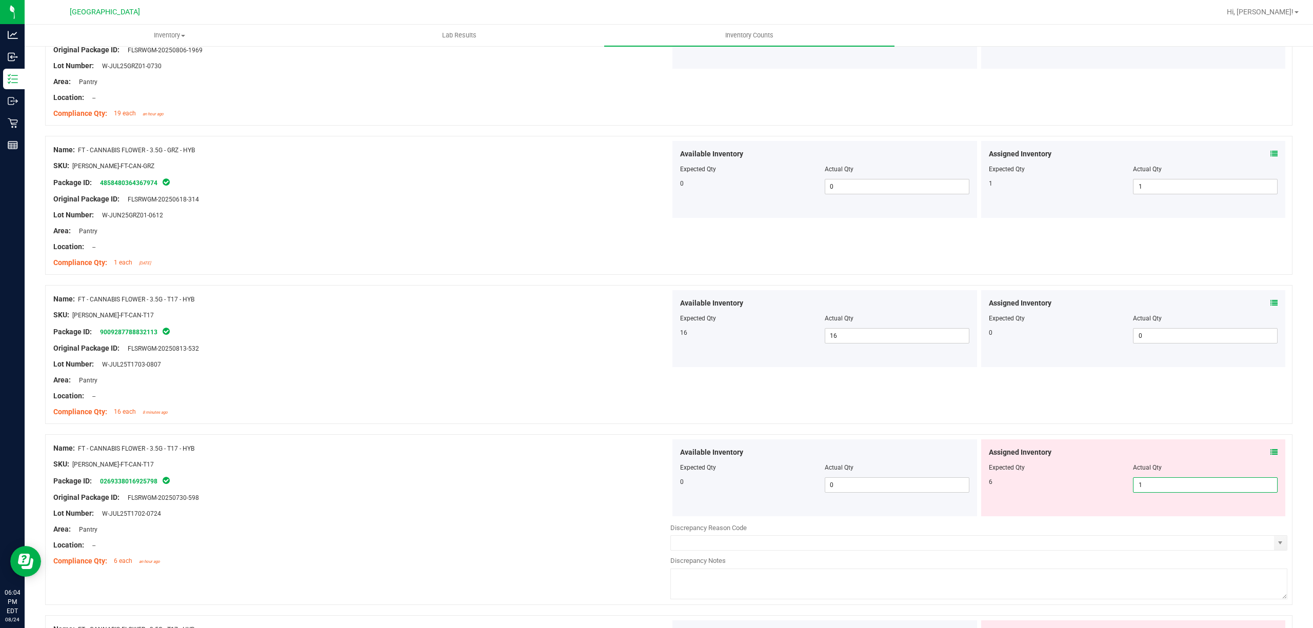
click at [1144, 489] on span "1 1" at bounding box center [1205, 485] width 145 height 15
click at [1144, 489] on input "1" at bounding box center [1206, 485] width 144 height 14
type input "6"
click at [1010, 468] on div "Expected Qty" at bounding box center [1061, 467] width 145 height 9
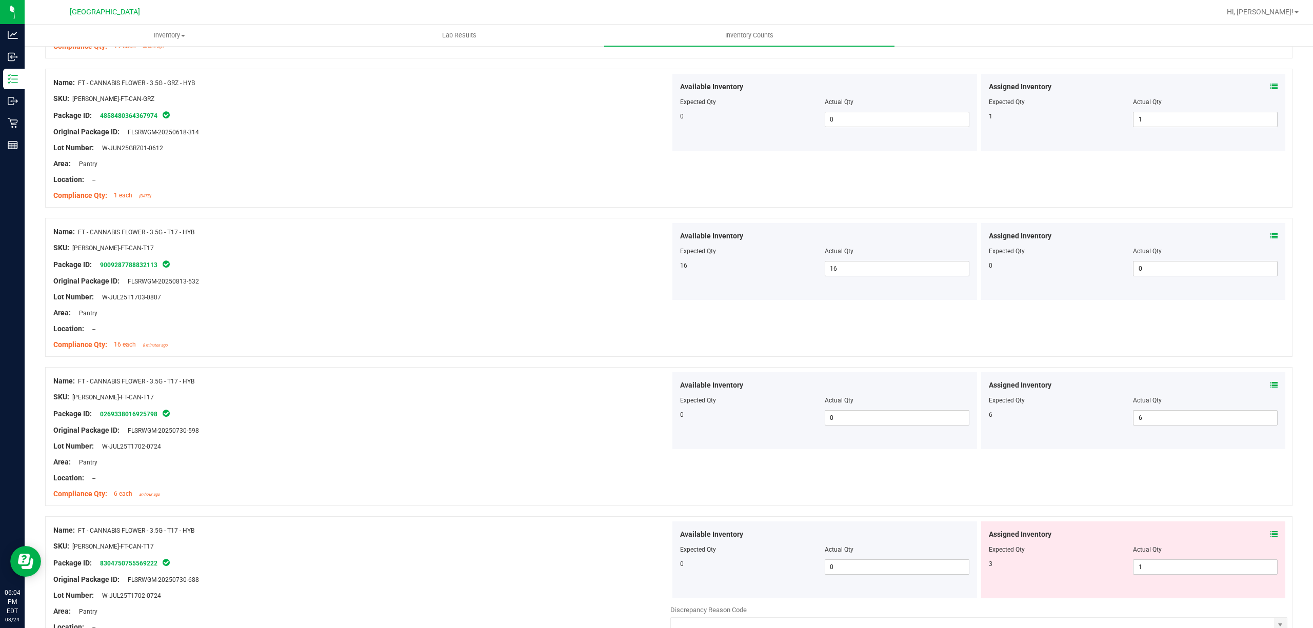
scroll to position [684, 0]
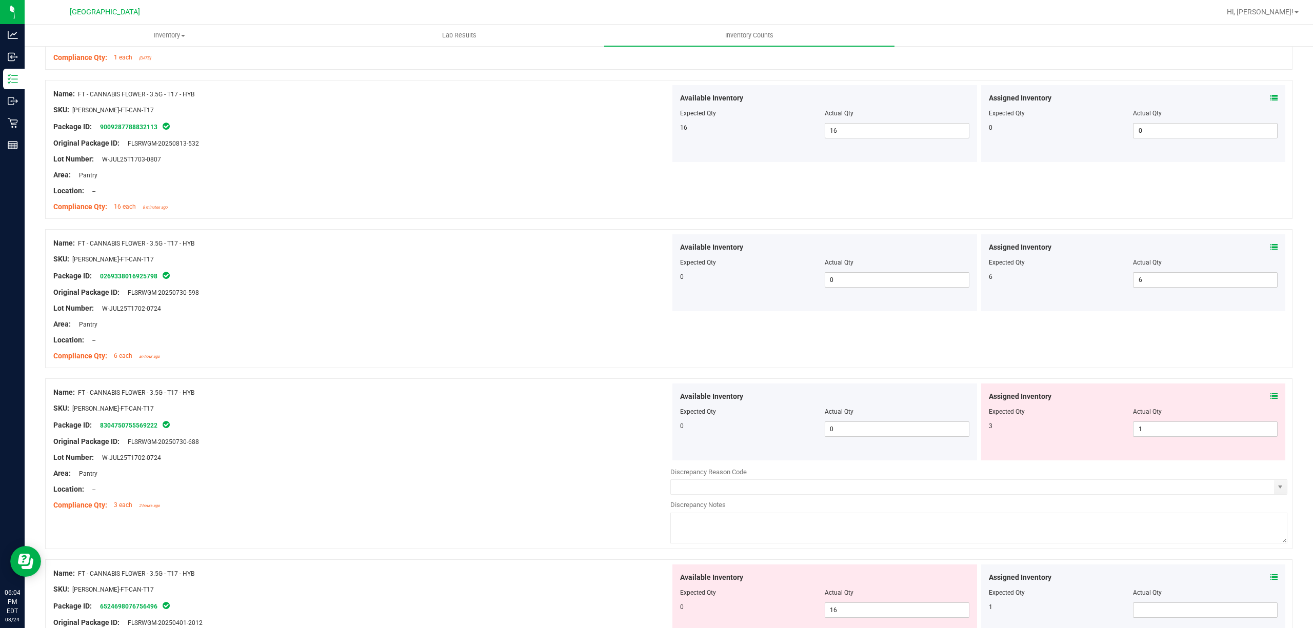
click at [1135, 422] on div at bounding box center [1133, 418] width 289 height 5
click at [1142, 430] on span "1 1" at bounding box center [1205, 429] width 145 height 15
click at [1142, 430] on input "1" at bounding box center [1206, 429] width 144 height 14
type input "3"
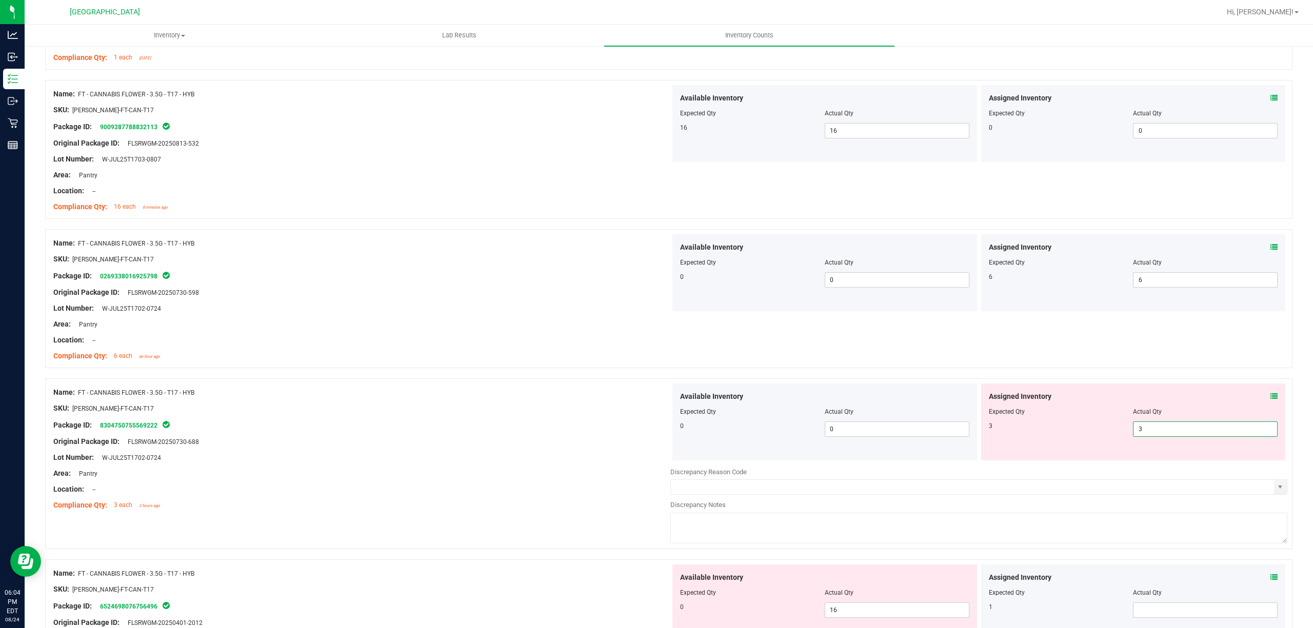
click at [1073, 442] on div "Assigned Inventory Expected Qty Actual Qty 3 3 3" at bounding box center [1133, 422] width 305 height 77
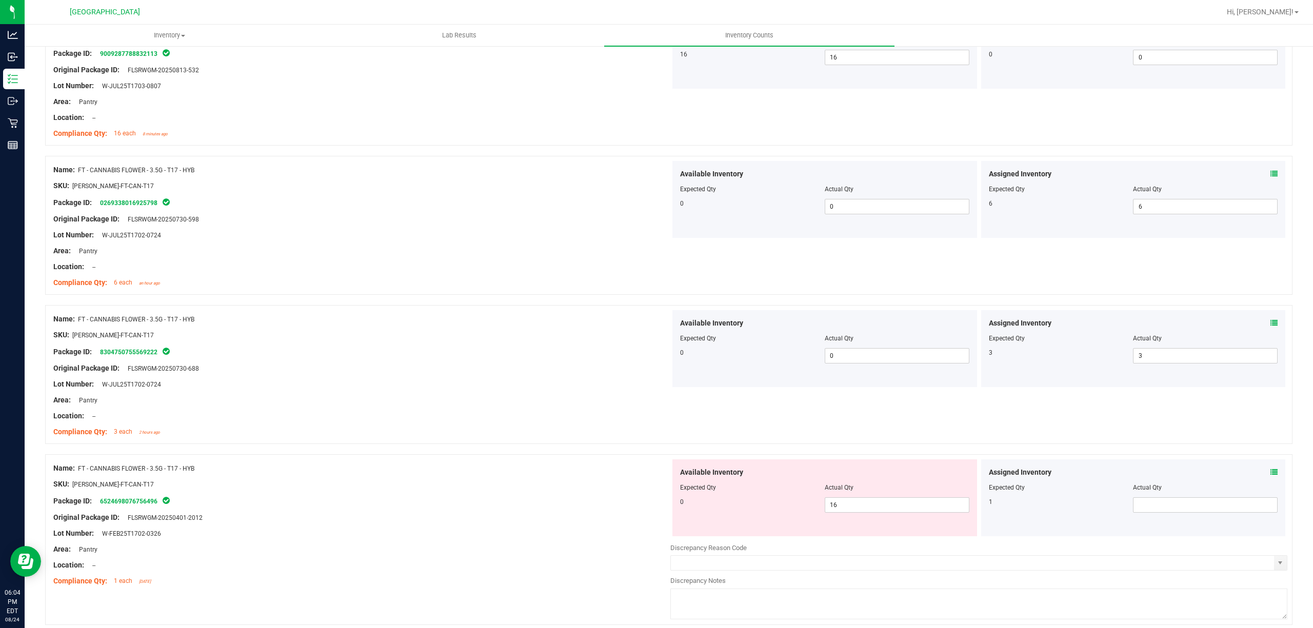
scroll to position [889, 0]
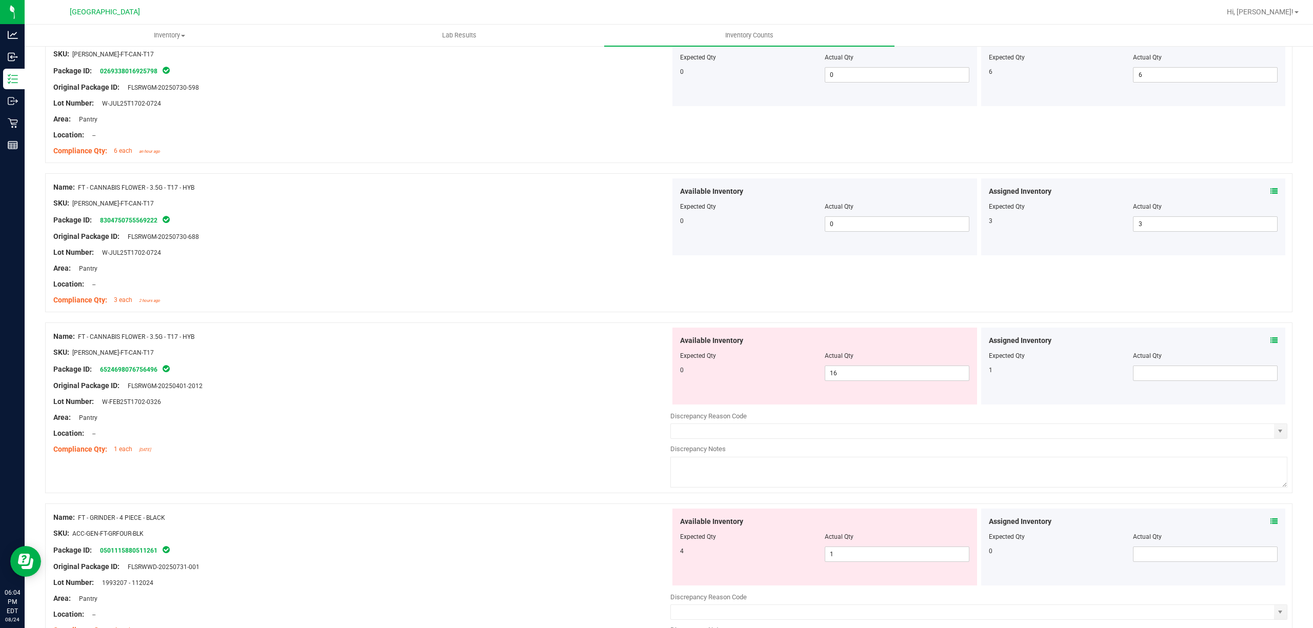
click at [833, 366] on div at bounding box center [824, 363] width 289 height 5
click at [846, 374] on span "16 16" at bounding box center [897, 373] width 145 height 15
click at [846, 374] on input "16" at bounding box center [897, 373] width 144 height 14
type input "0"
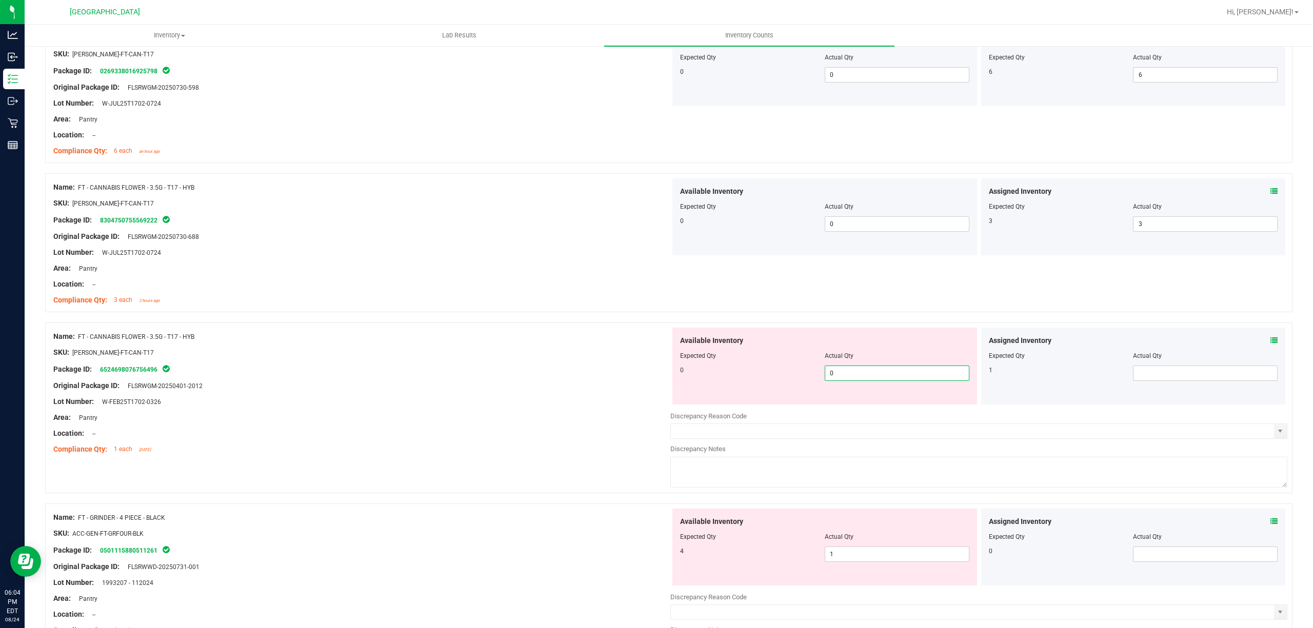
drag, startPoint x: 765, startPoint y: 376, endPoint x: 1053, endPoint y: 424, distance: 291.6
click at [769, 378] on div "0 0 0" at bounding box center [824, 373] width 289 height 15
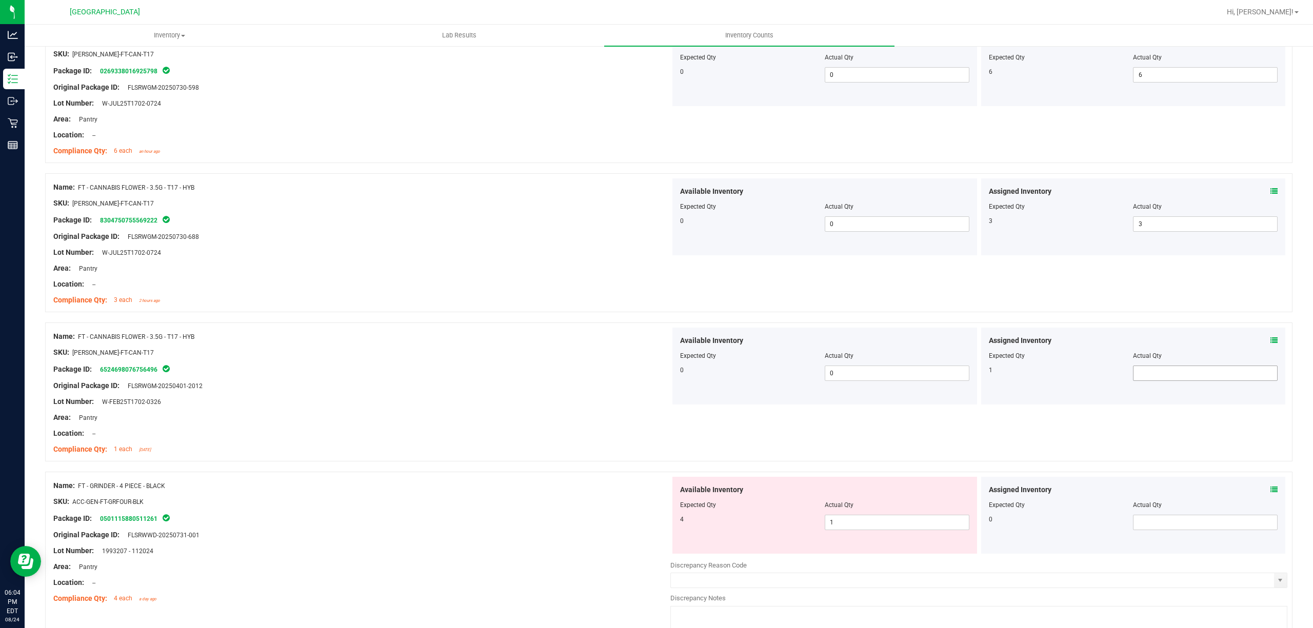
click at [1179, 372] on span at bounding box center [1205, 373] width 145 height 15
type input "1"
click at [626, 387] on div "Original Package ID: FLSRWGM-20250401-2012" at bounding box center [361, 386] width 617 height 11
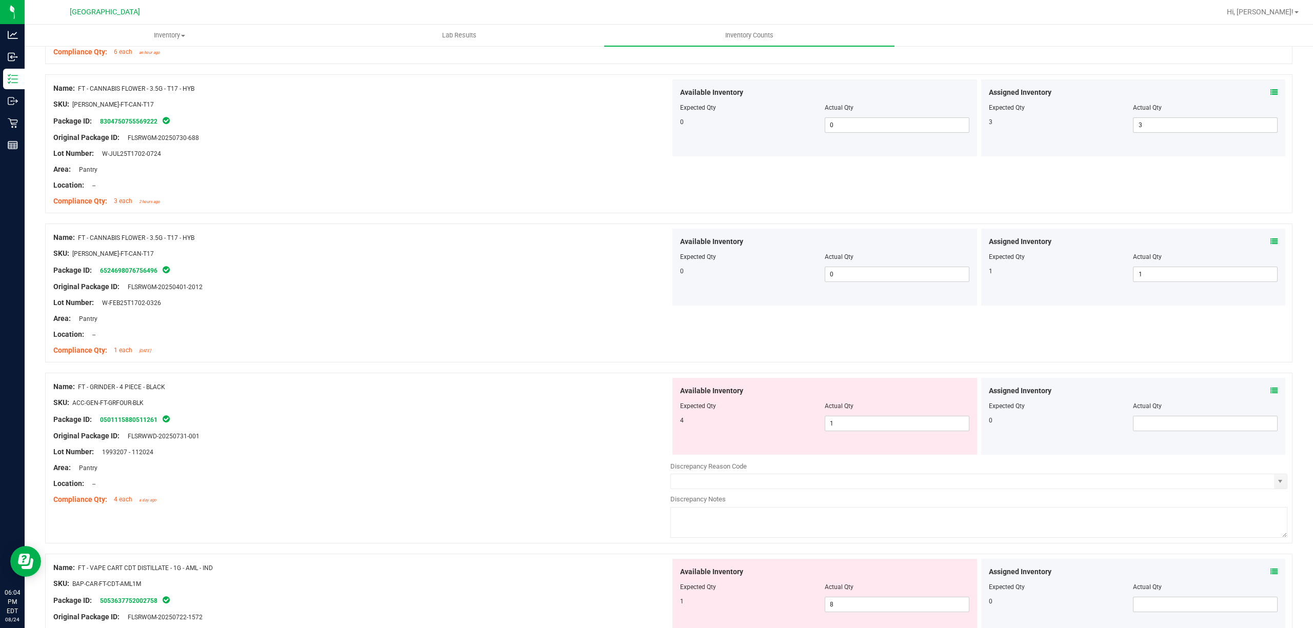
scroll to position [1094, 0]
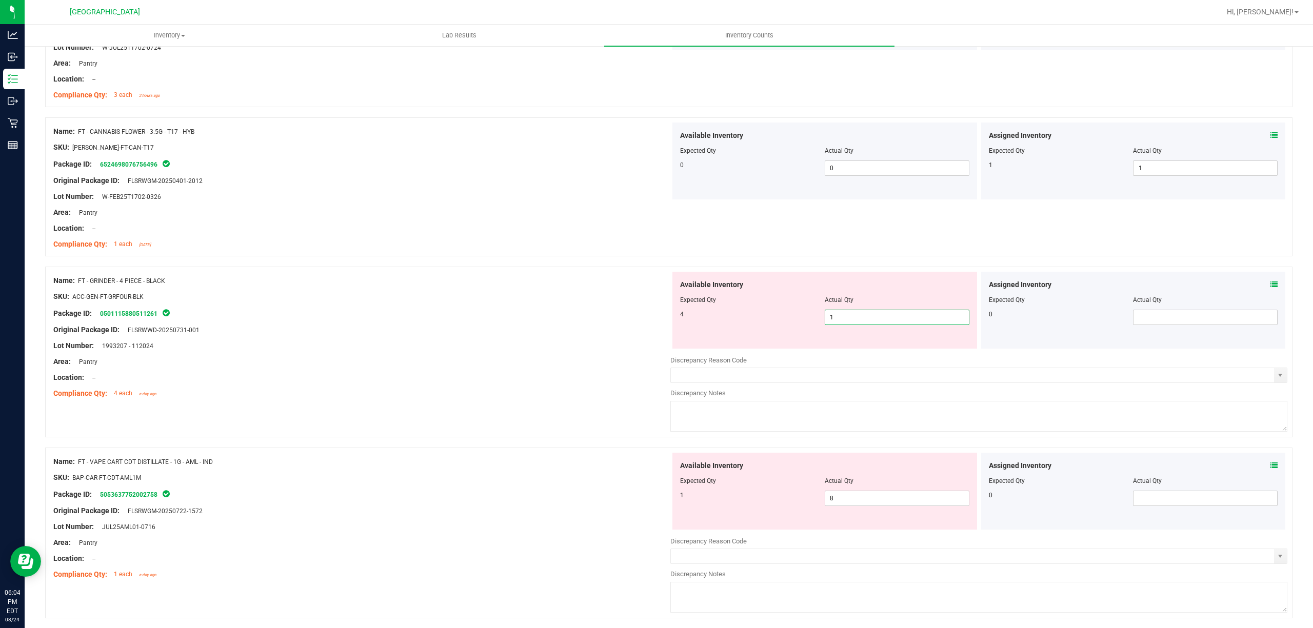
click at [852, 323] on span "1 1" at bounding box center [897, 317] width 145 height 15
click at [852, 323] on input "1" at bounding box center [897, 317] width 144 height 14
click at [852, 313] on input "1" at bounding box center [897, 317] width 144 height 14
type input "4"
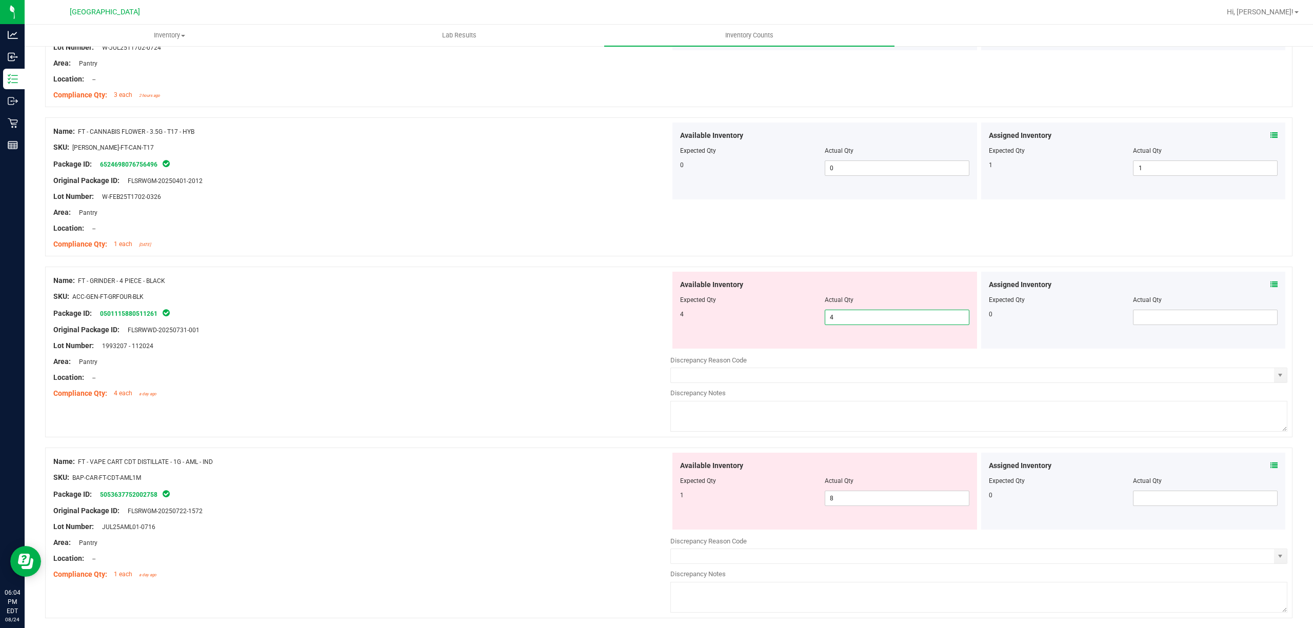
type input "4"
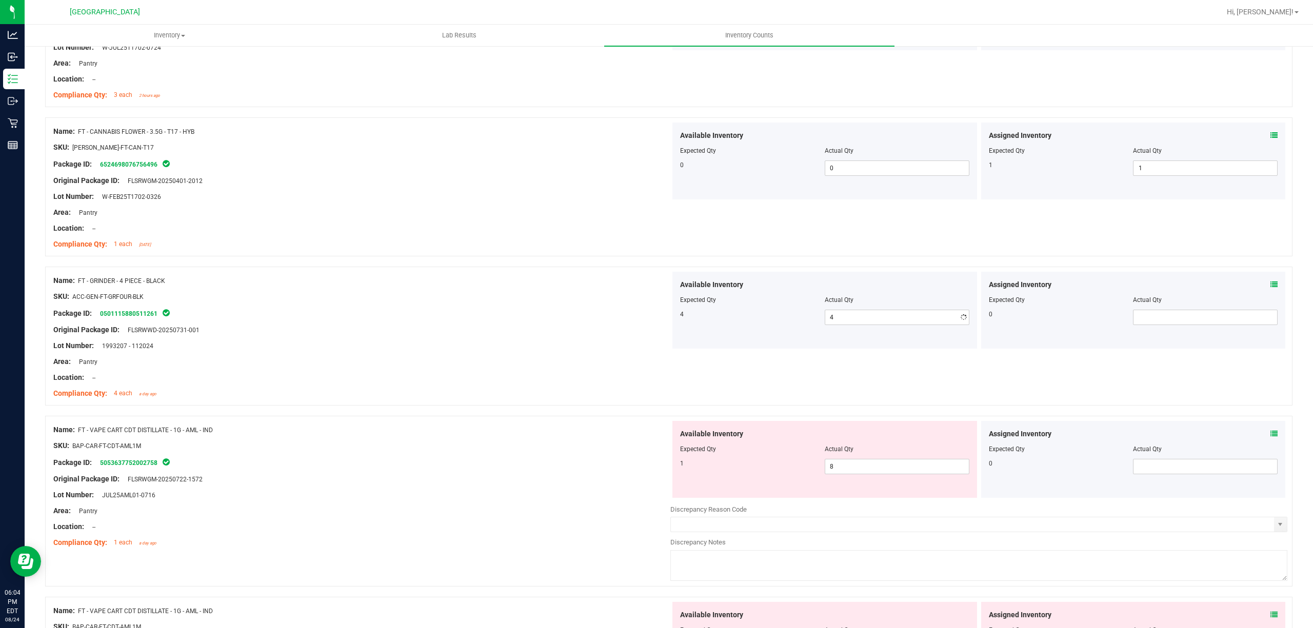
click at [741, 335] on div "Available Inventory Expected Qty Actual Qty 4 4 4" at bounding box center [824, 310] width 305 height 77
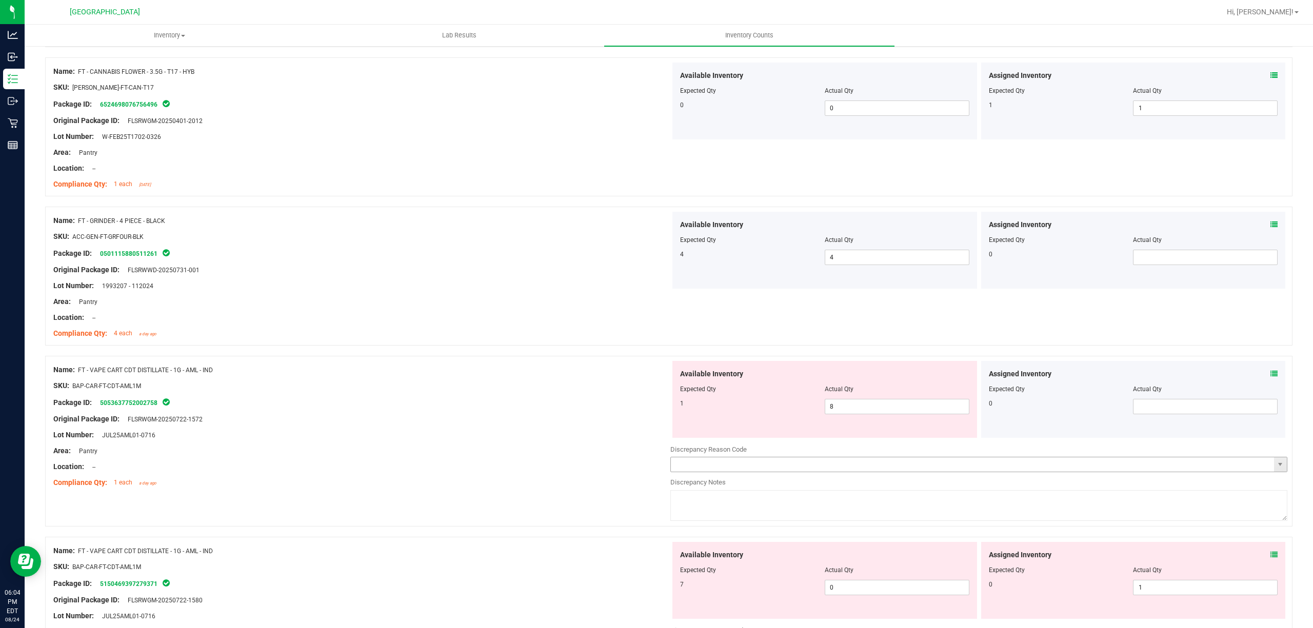
scroll to position [1231, 0]
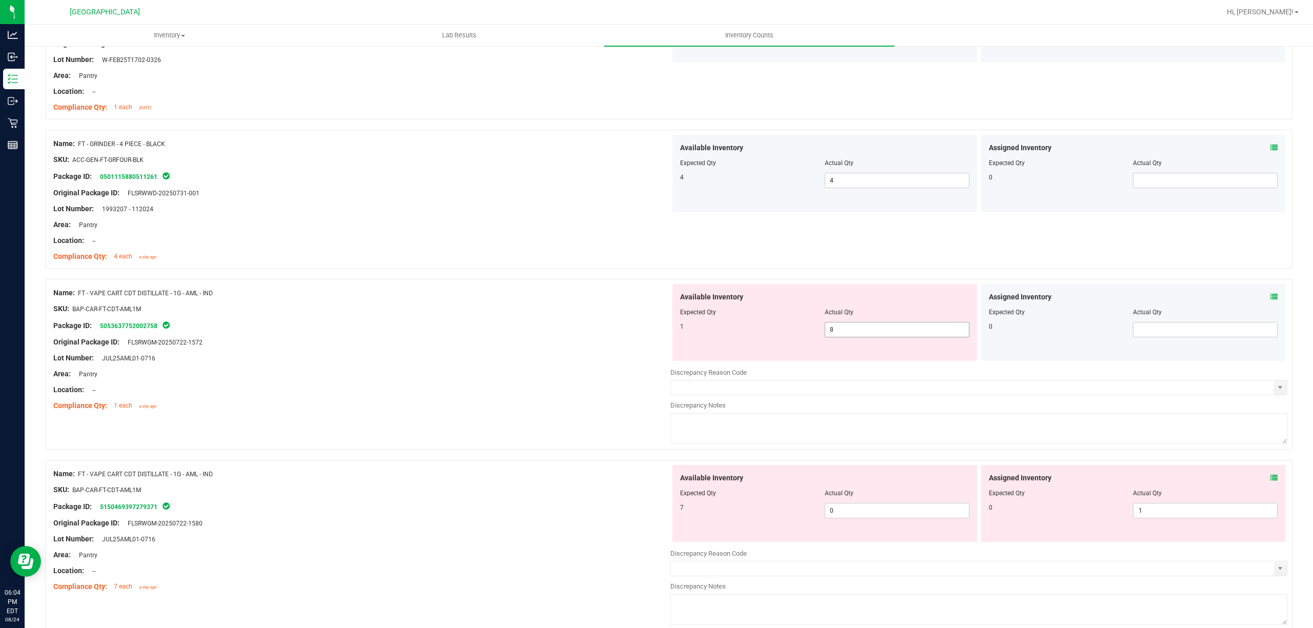
click at [849, 335] on span "8 8" at bounding box center [897, 329] width 145 height 15
click at [849, 335] on input "8" at bounding box center [897, 330] width 144 height 14
type input "1"
click at [680, 354] on div "Available Inventory Expected Qty Actual Qty 1 1 1" at bounding box center [824, 322] width 305 height 77
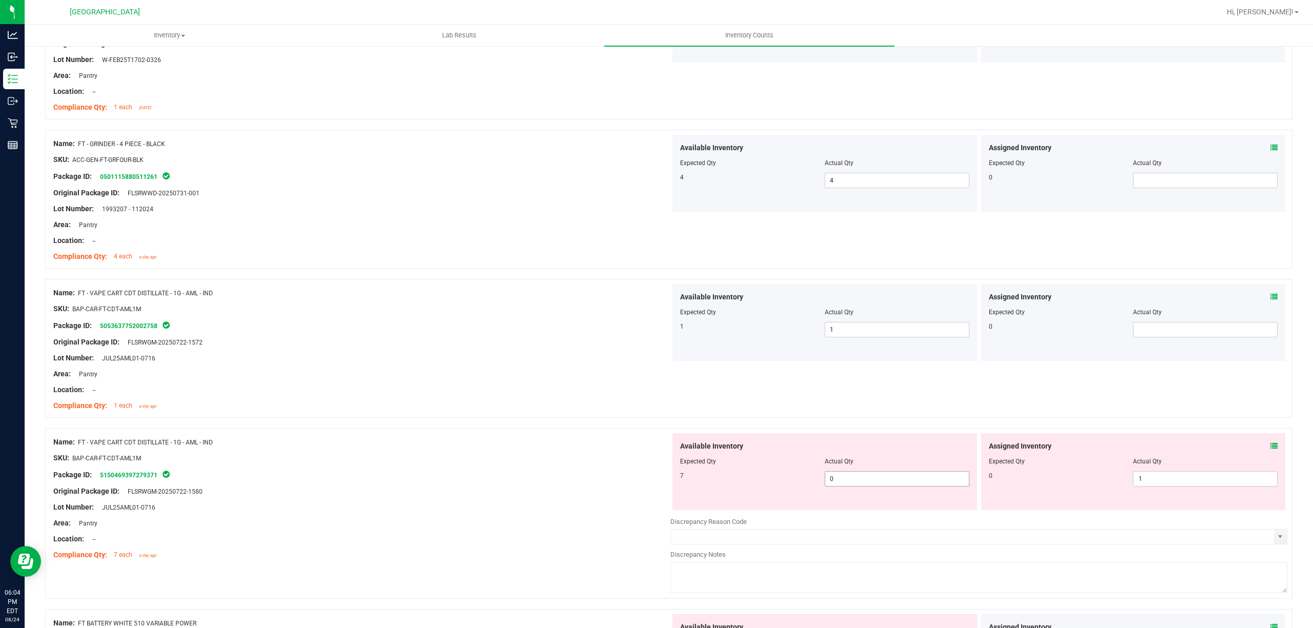
click at [850, 487] on span "0 0" at bounding box center [897, 478] width 145 height 15
click at [850, 486] on input "0" at bounding box center [897, 479] width 144 height 14
type input "7"
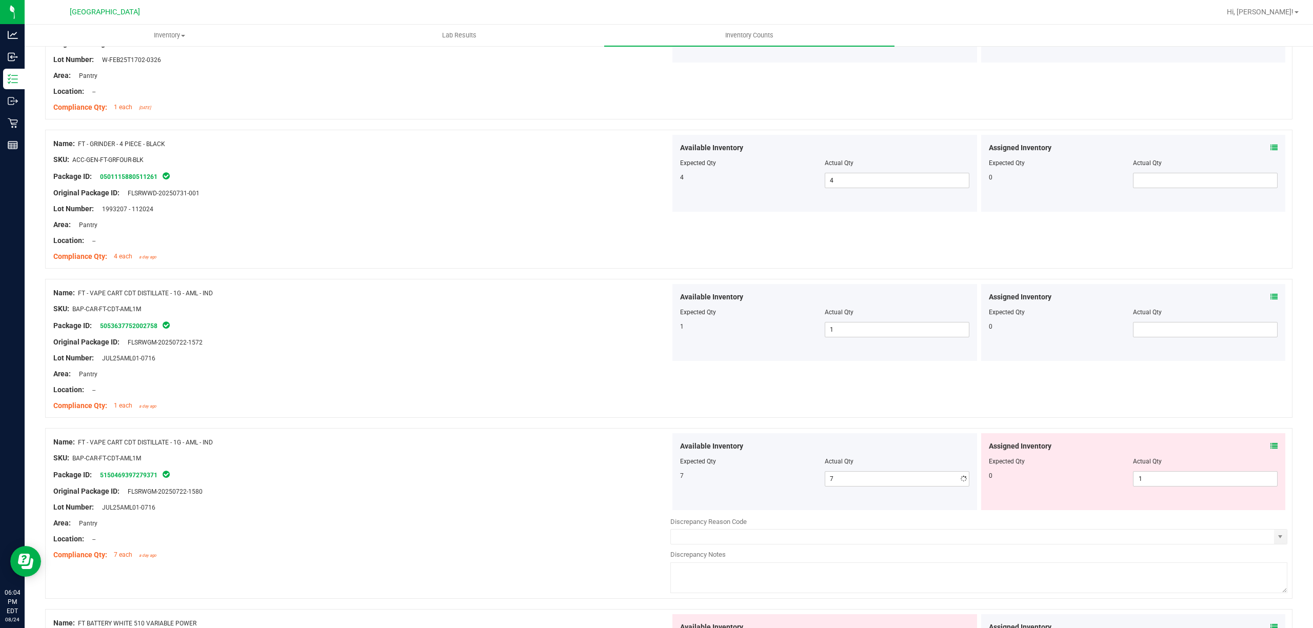
click at [729, 487] on div "7 7 7" at bounding box center [824, 478] width 289 height 15
click at [1167, 471] on div at bounding box center [1133, 468] width 289 height 5
click at [1160, 485] on span "1 1" at bounding box center [1205, 478] width 145 height 15
click at [1160, 485] on input "1" at bounding box center [1206, 479] width 144 height 14
type input "0"
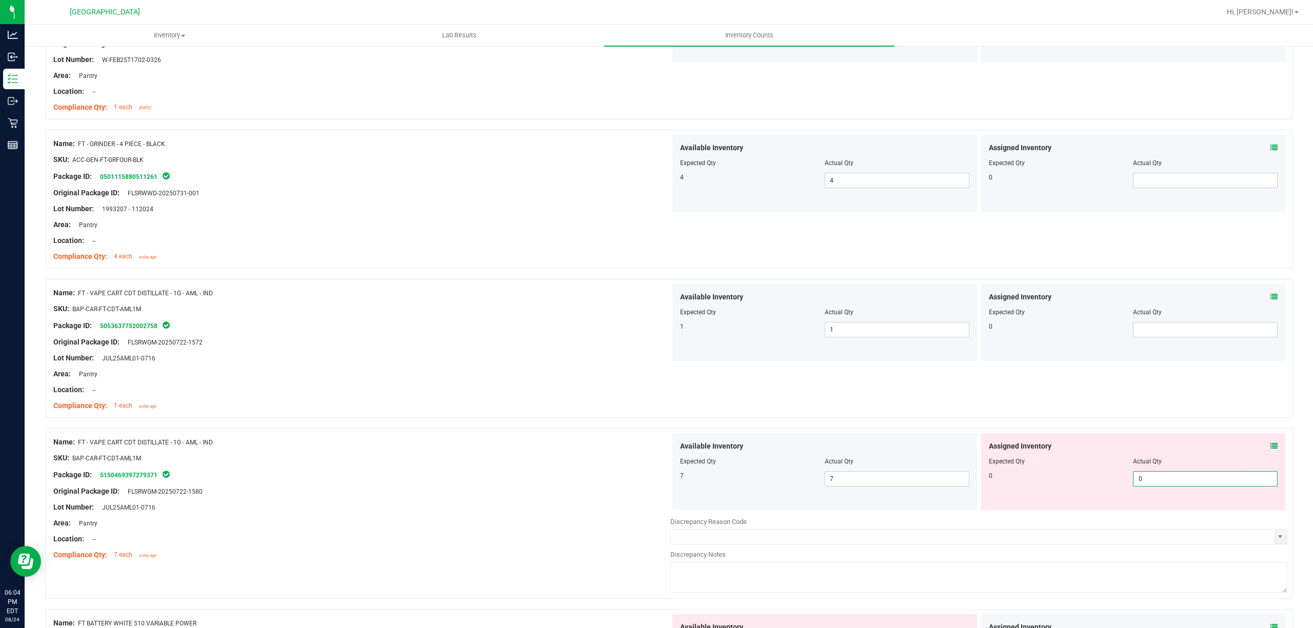
type input "0"
click at [749, 486] on div "7 7 7" at bounding box center [824, 478] width 289 height 15
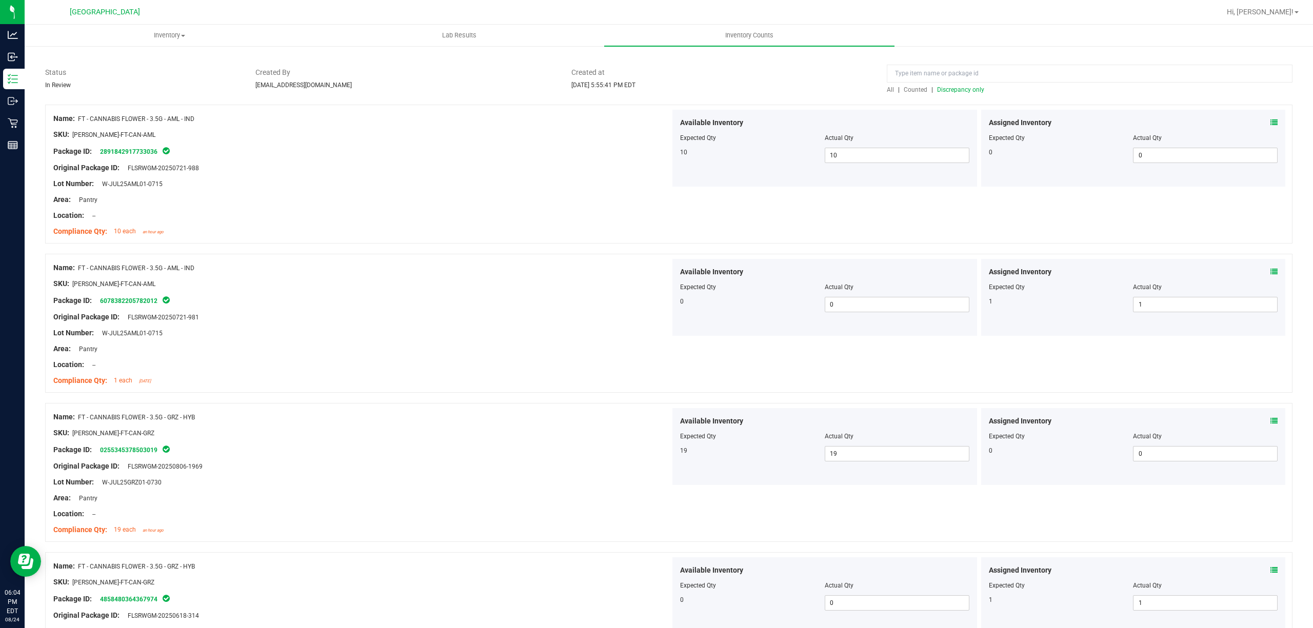
scroll to position [0, 0]
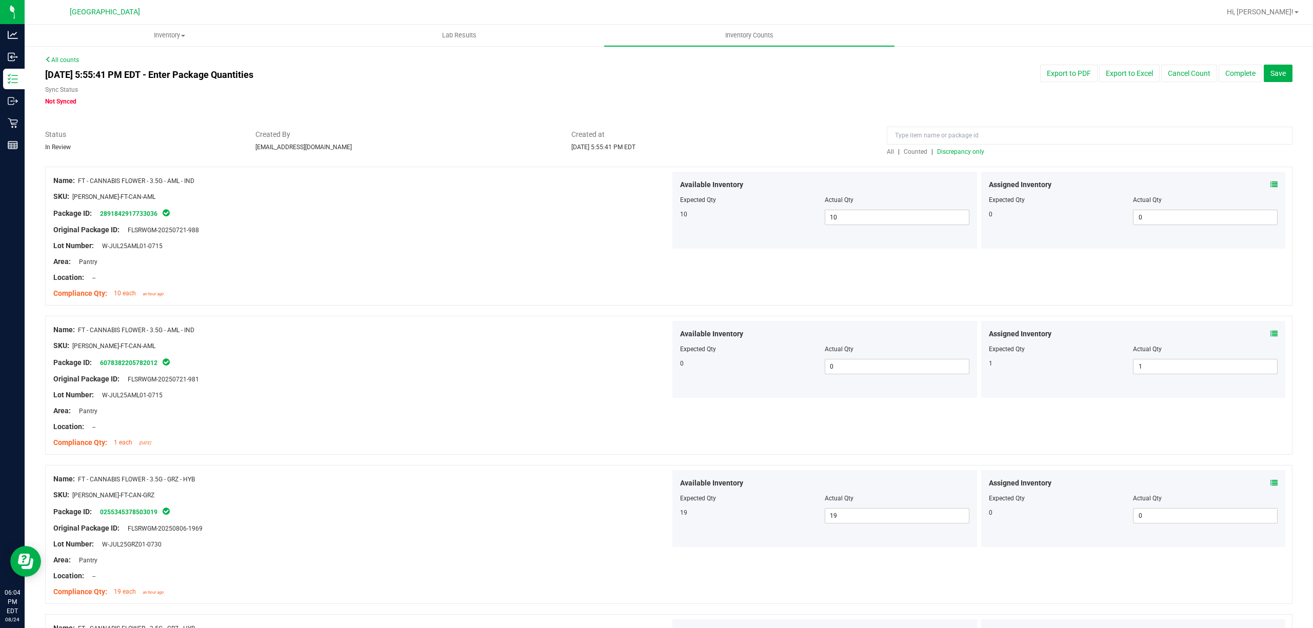
click at [961, 150] on span "Discrepancy only" at bounding box center [960, 151] width 47 height 7
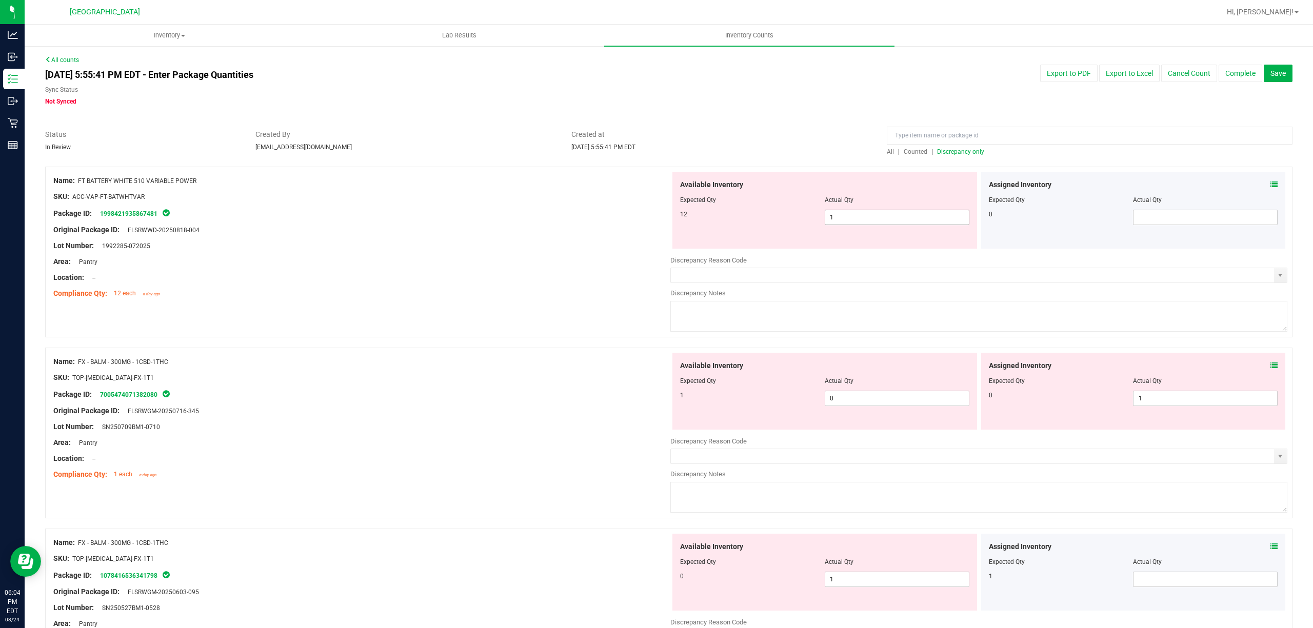
click at [836, 213] on span "1 1" at bounding box center [897, 217] width 145 height 15
type input "12"
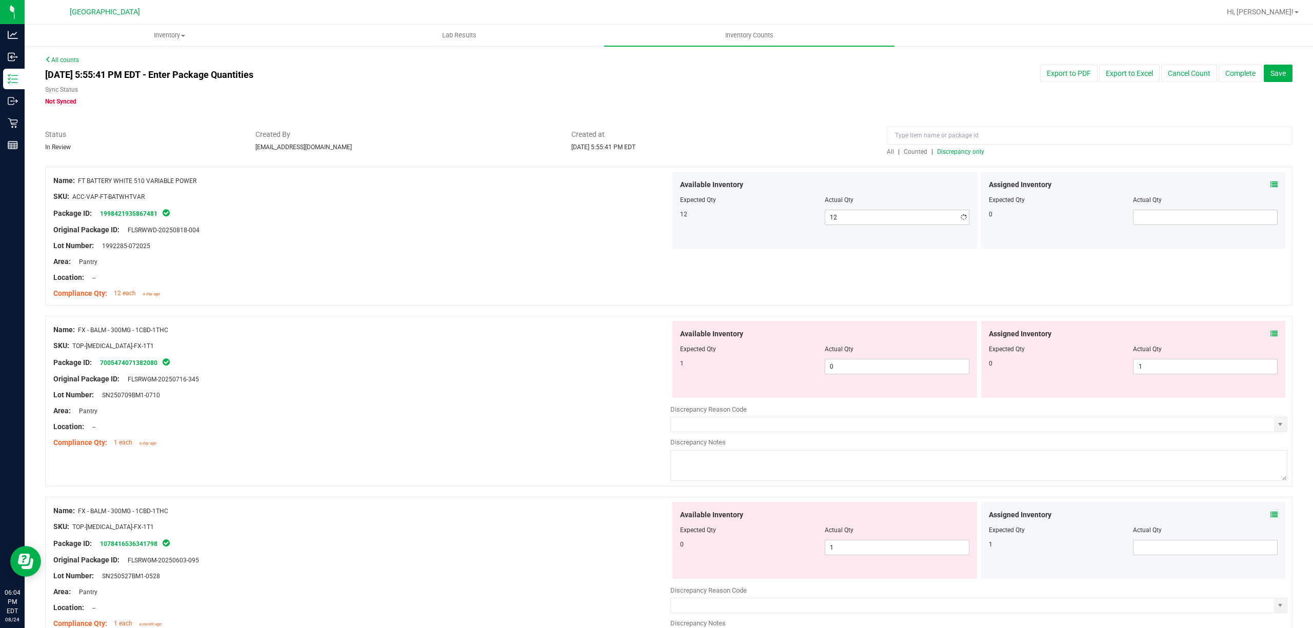
click at [433, 256] on div "Name: FT BATTERY WHITE 510 VARIABLE POWER SKU: ACC-VAP-FT-BATWHTVAR Package ID:…" at bounding box center [361, 237] width 617 height 131
click at [1159, 370] on span "1 1" at bounding box center [1205, 366] width 145 height 15
drag, startPoint x: 1158, startPoint y: 370, endPoint x: 1049, endPoint y: 366, distance: 108.8
click at [1158, 370] on input "1" at bounding box center [1206, 367] width 144 height 14
click at [850, 370] on span "0 0" at bounding box center [897, 366] width 145 height 15
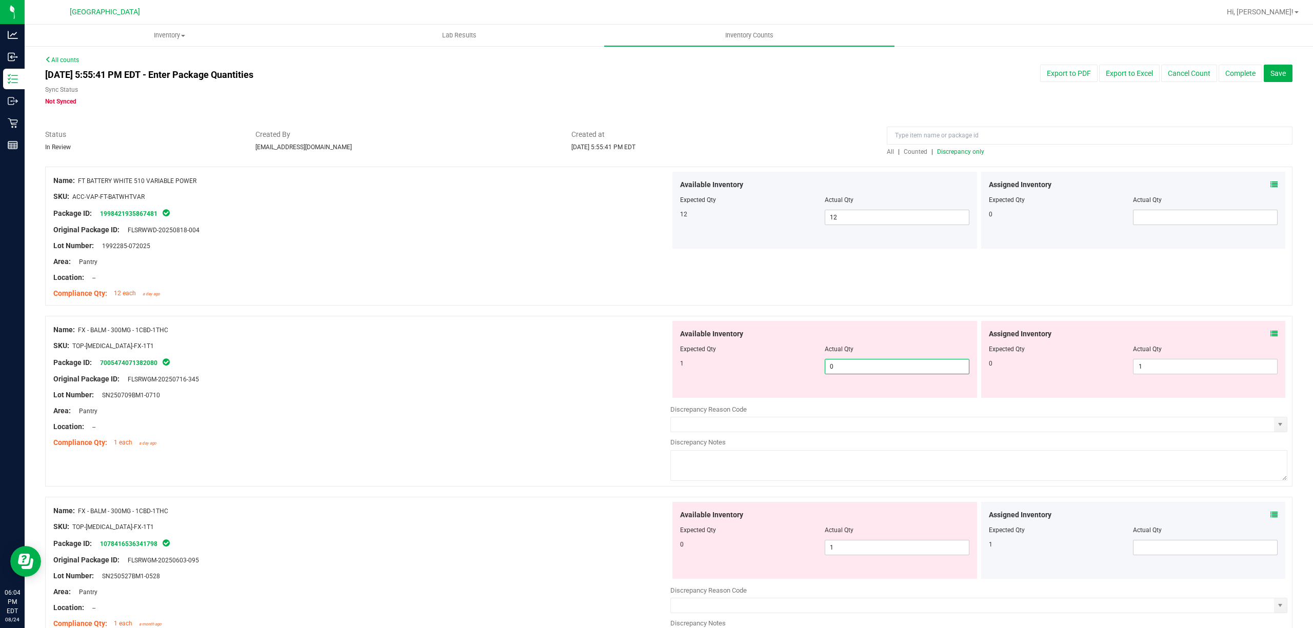
click at [850, 370] on input "0" at bounding box center [897, 367] width 144 height 14
type input "1"
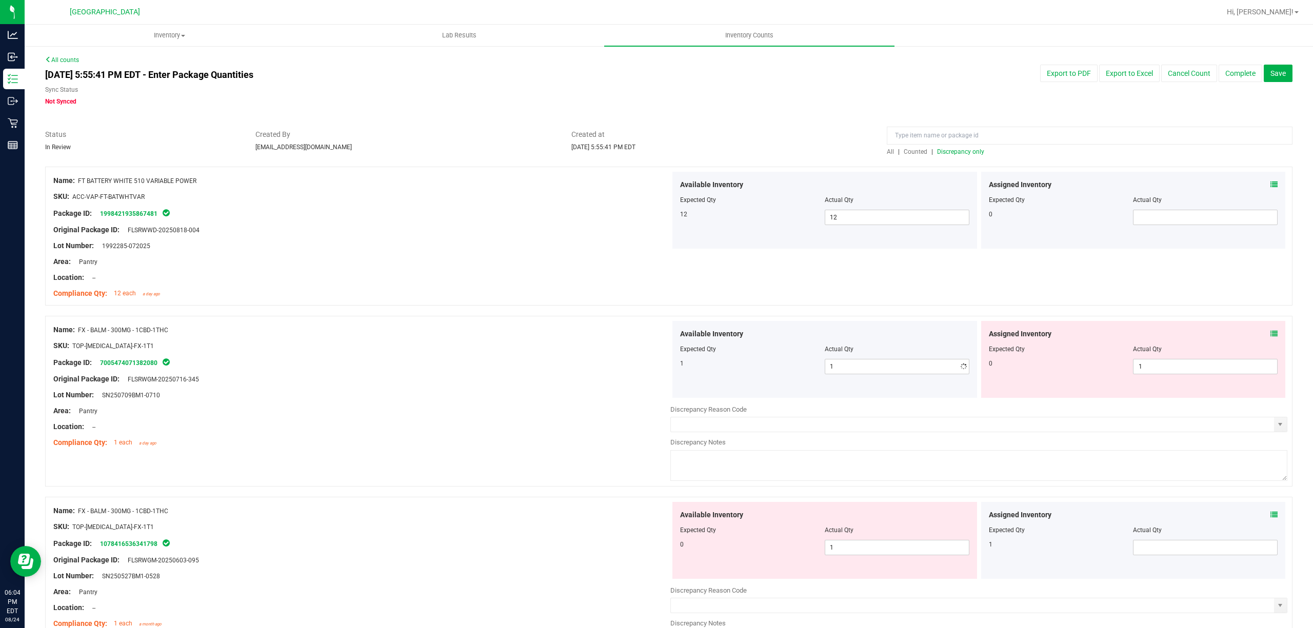
click at [647, 347] on div "SKU: TOP-[MEDICAL_DATA]-FX-1T1" at bounding box center [361, 346] width 617 height 11
click at [1174, 372] on span "1 1" at bounding box center [1205, 366] width 145 height 15
click at [1173, 372] on input "1" at bounding box center [1206, 367] width 144 height 14
type input "10"
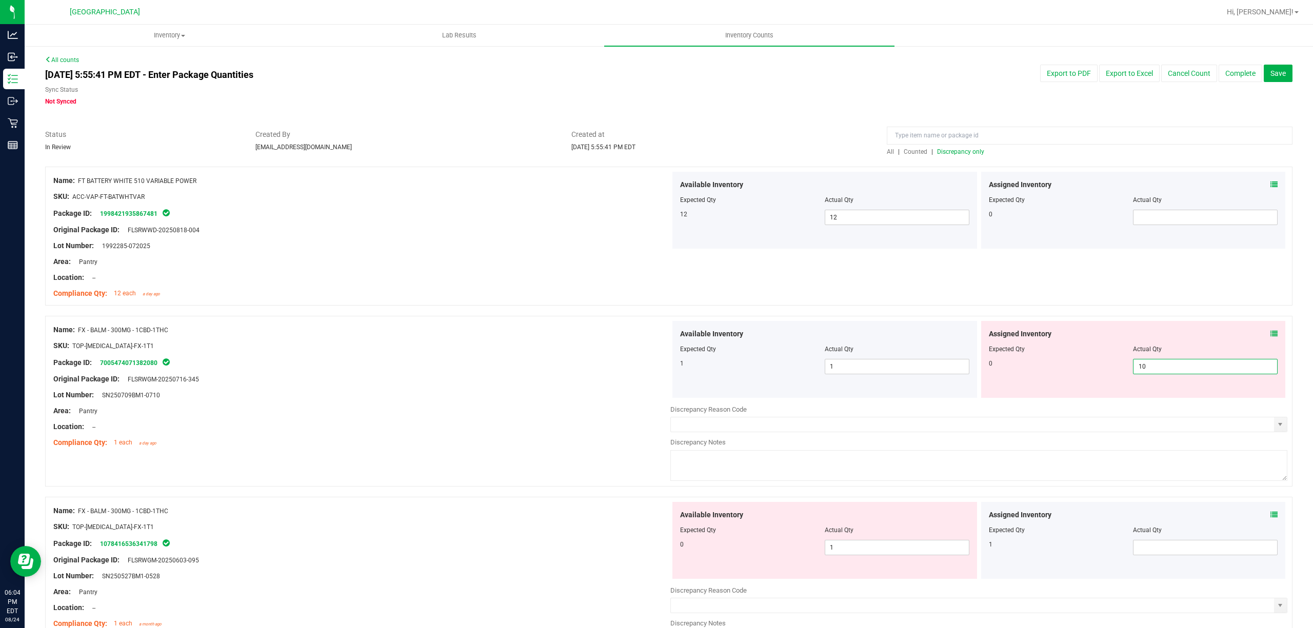
click at [720, 408] on div "Discrepancy Reason Code Discrepancy Notes" at bounding box center [978, 442] width 617 height 84
click at [1184, 366] on span "10 10" at bounding box center [1205, 366] width 145 height 15
drag, startPoint x: 1184, startPoint y: 366, endPoint x: 597, endPoint y: 338, distance: 588.0
click at [1183, 366] on input "10" at bounding box center [1206, 367] width 144 height 14
type input "0"
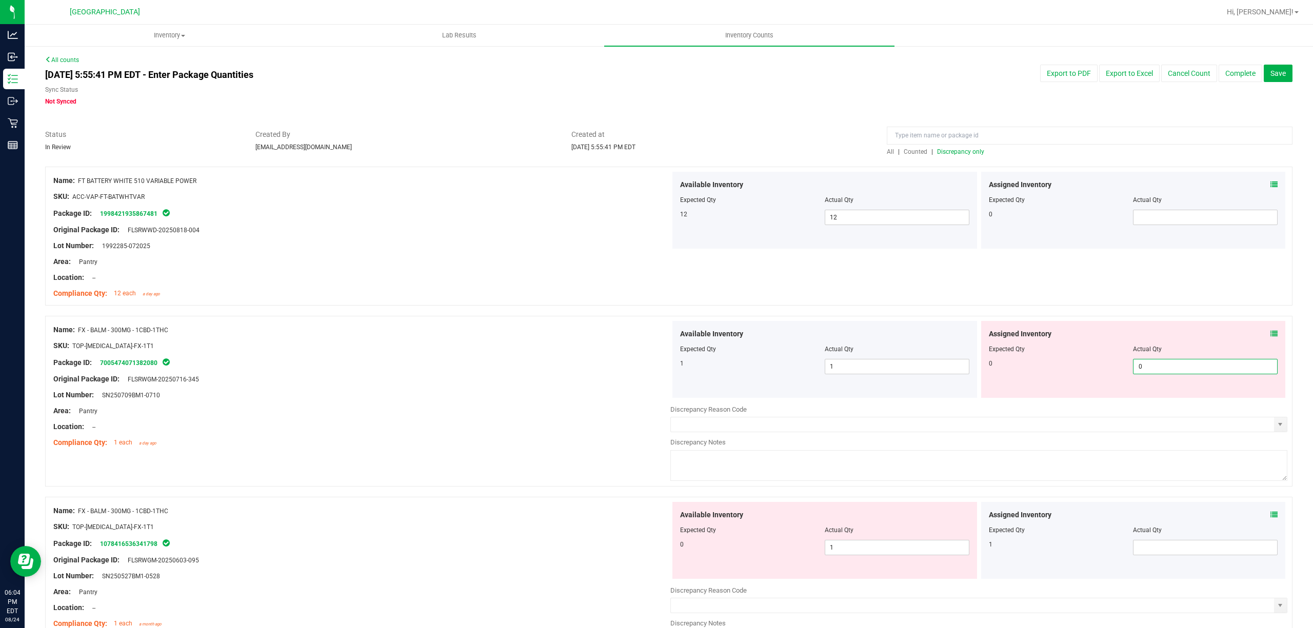
type input "0"
click at [594, 339] on div at bounding box center [361, 337] width 617 height 5
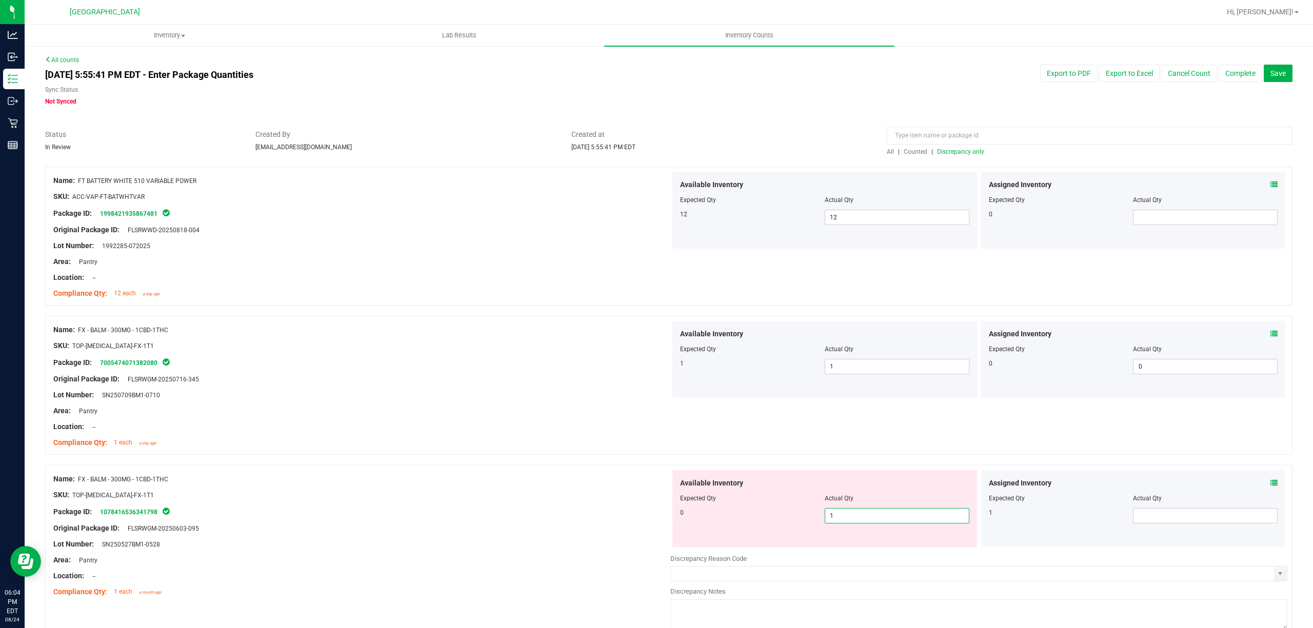
click at [842, 515] on span "1 1" at bounding box center [897, 515] width 145 height 15
click at [842, 515] on input "1" at bounding box center [897, 516] width 144 height 14
type input "0"
drag, startPoint x: 680, startPoint y: 485, endPoint x: 883, endPoint y: 511, distance: 204.3
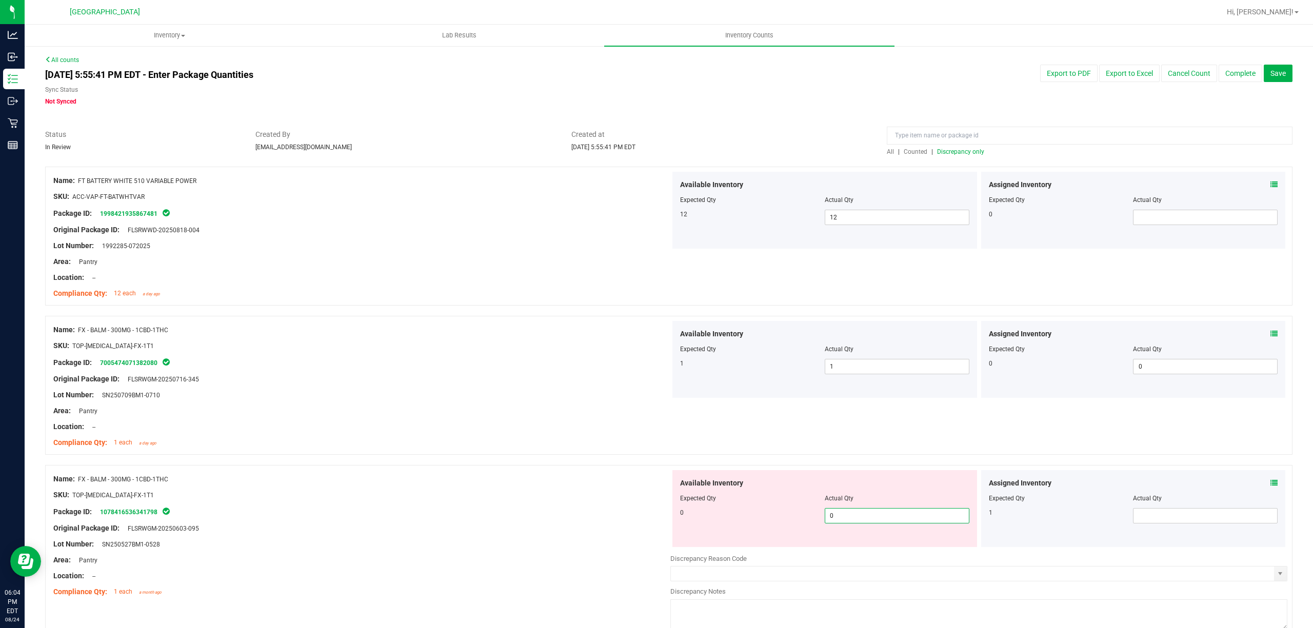
click at [698, 485] on span "Available Inventory" at bounding box center [711, 483] width 63 height 11
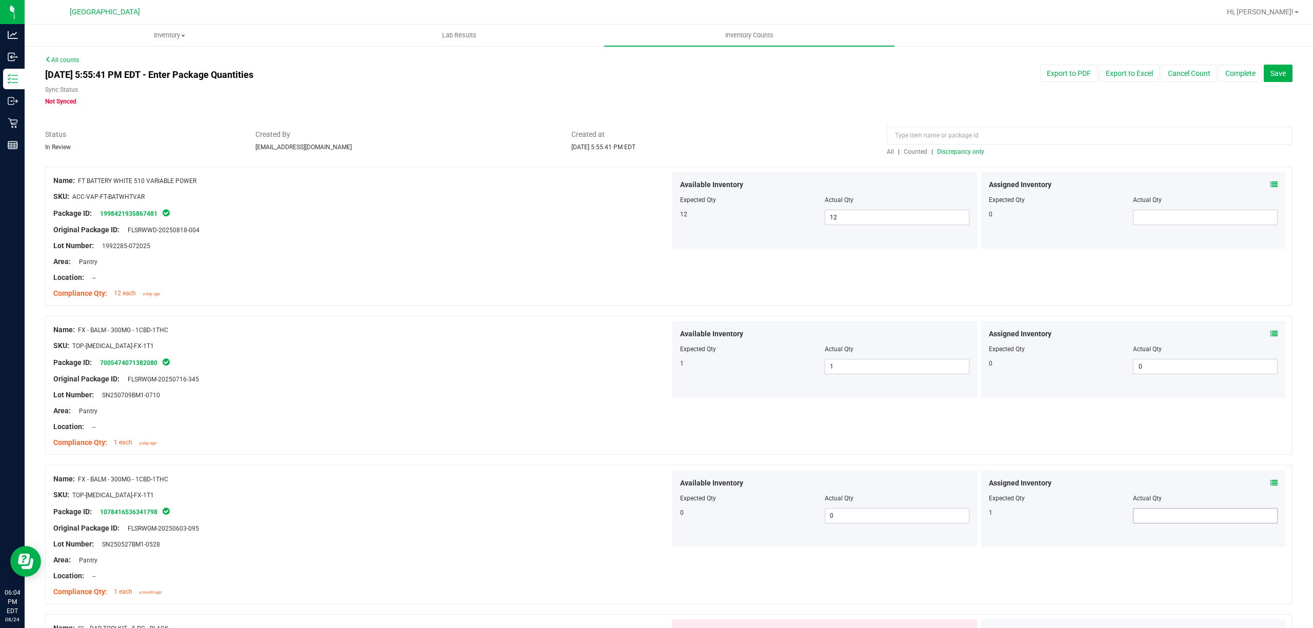
click at [1144, 520] on span at bounding box center [1205, 515] width 145 height 15
type input "1"
click at [409, 493] on div "SKU: TOP-[MEDICAL_DATA]-FX-1T1" at bounding box center [361, 495] width 617 height 11
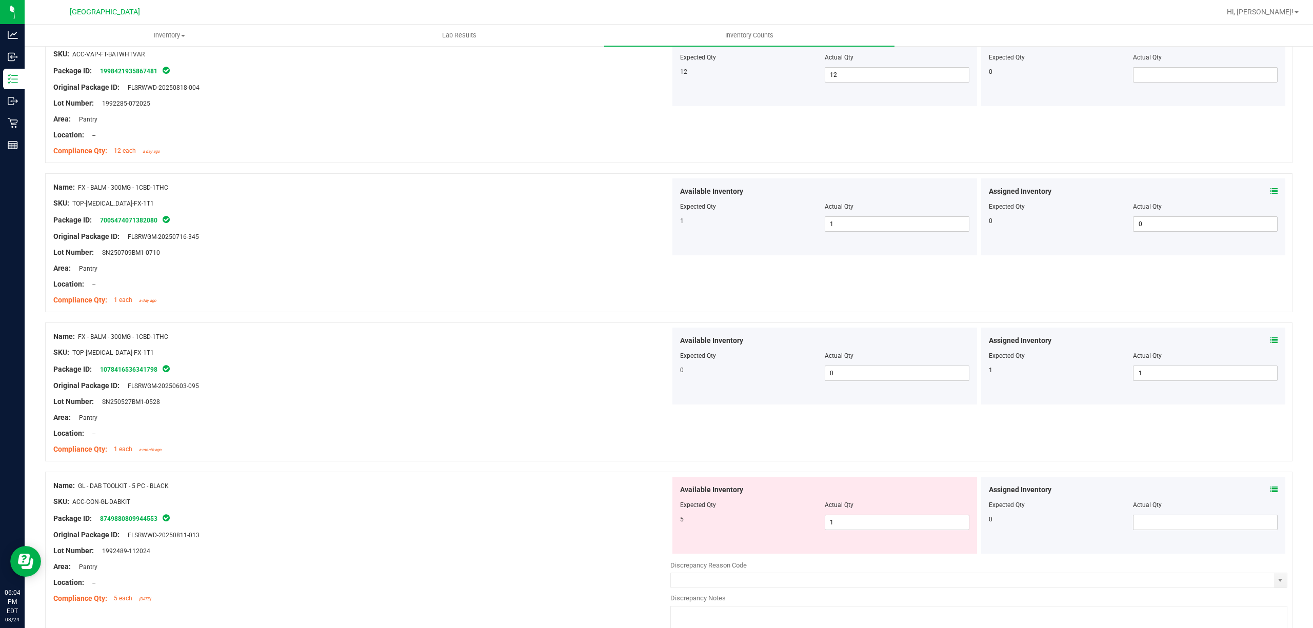
scroll to position [273, 0]
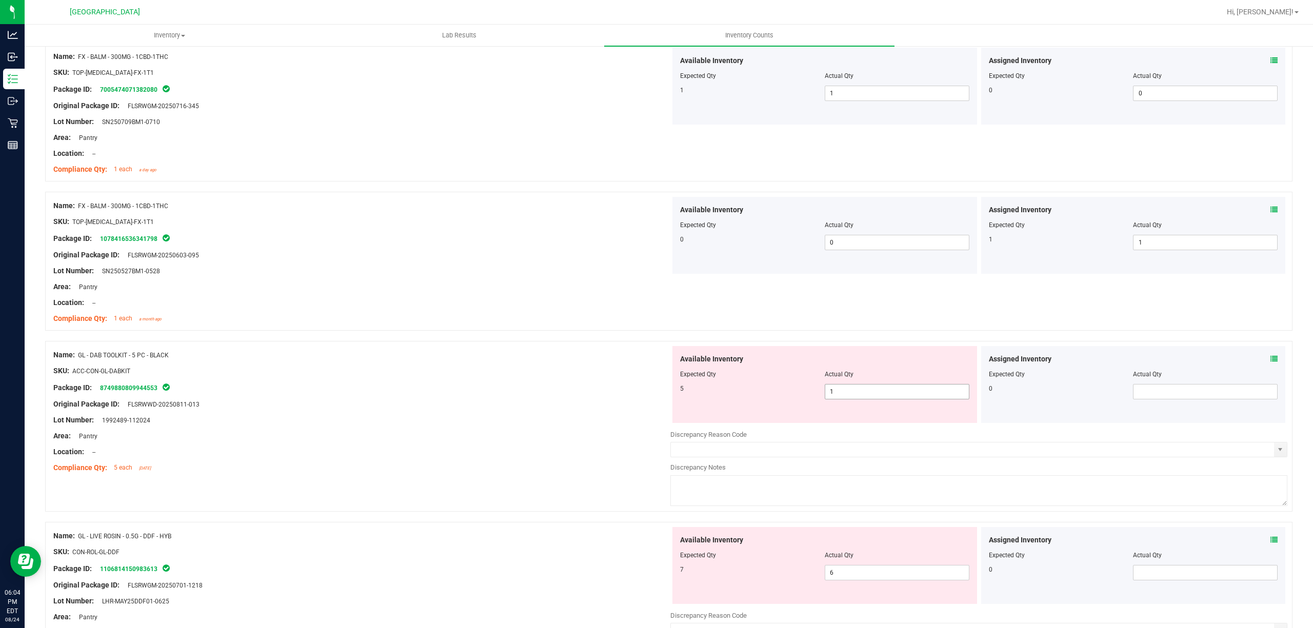
click at [864, 392] on span "1 1" at bounding box center [897, 391] width 145 height 15
click at [864, 392] on input "1" at bounding box center [897, 392] width 144 height 14
type input "5"
click at [600, 407] on div "Original Package ID: FLSRWWD-20250811-013" at bounding box center [361, 404] width 617 height 11
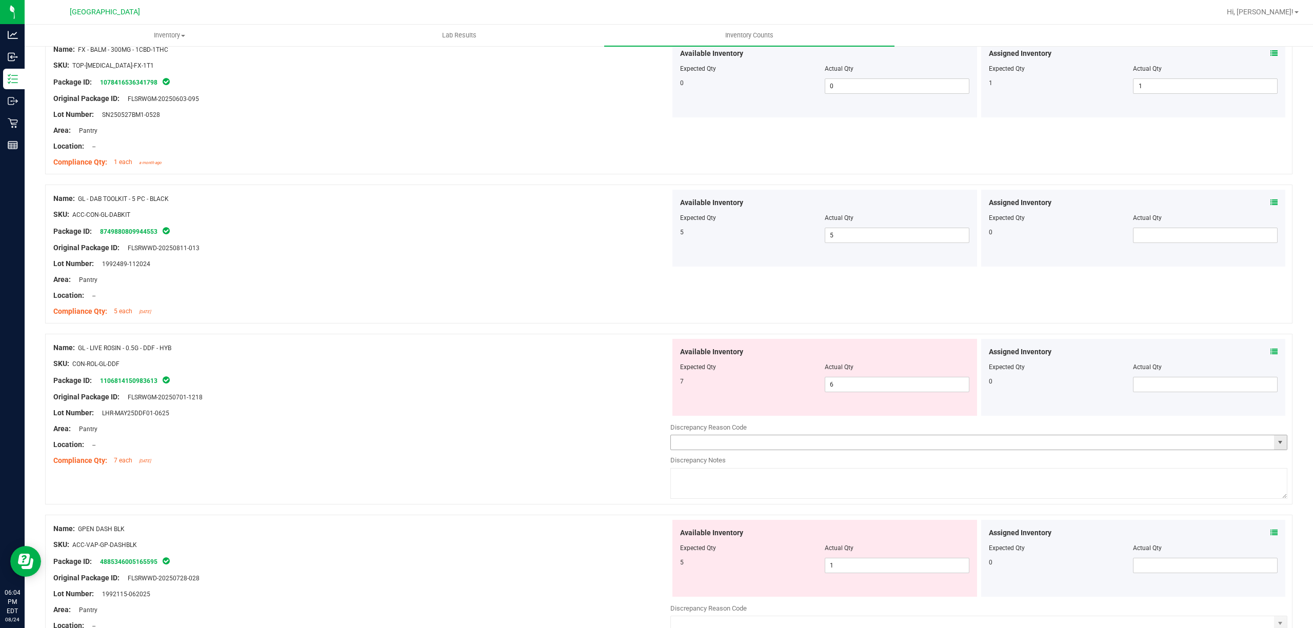
scroll to position [479, 0]
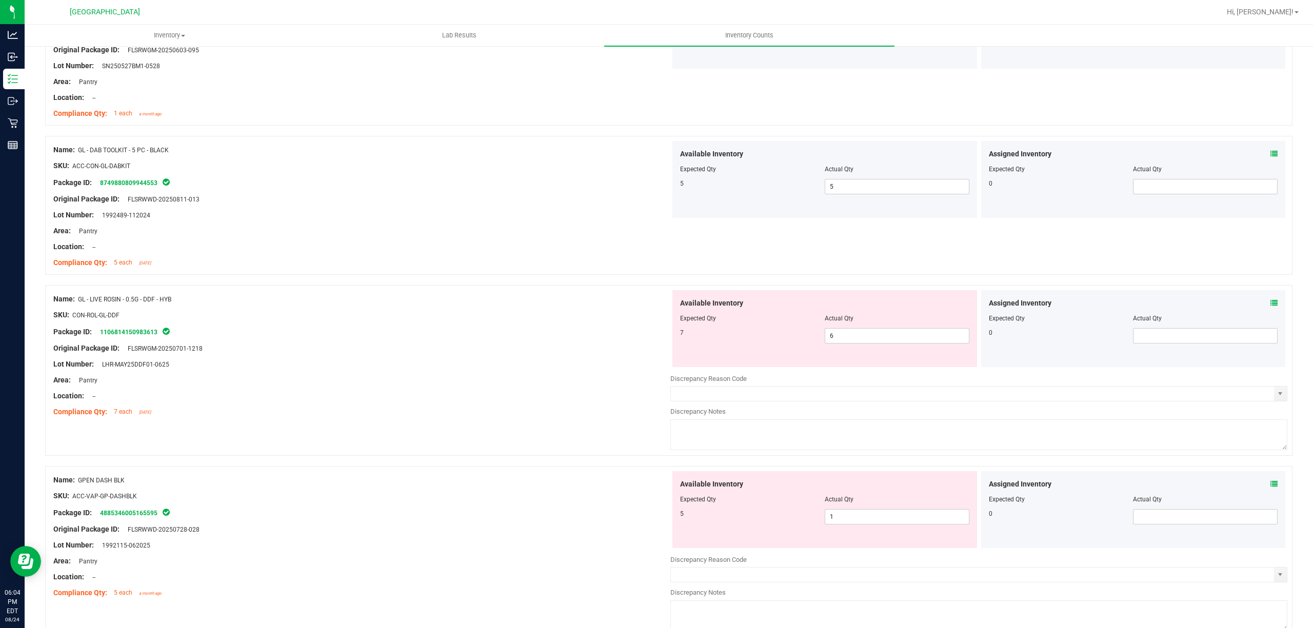
click at [839, 328] on div at bounding box center [824, 325] width 289 height 5
click at [606, 325] on div at bounding box center [361, 323] width 617 height 5
click at [825, 336] on span "6 6" at bounding box center [897, 335] width 145 height 15
click at [825, 336] on input "6" at bounding box center [897, 336] width 144 height 14
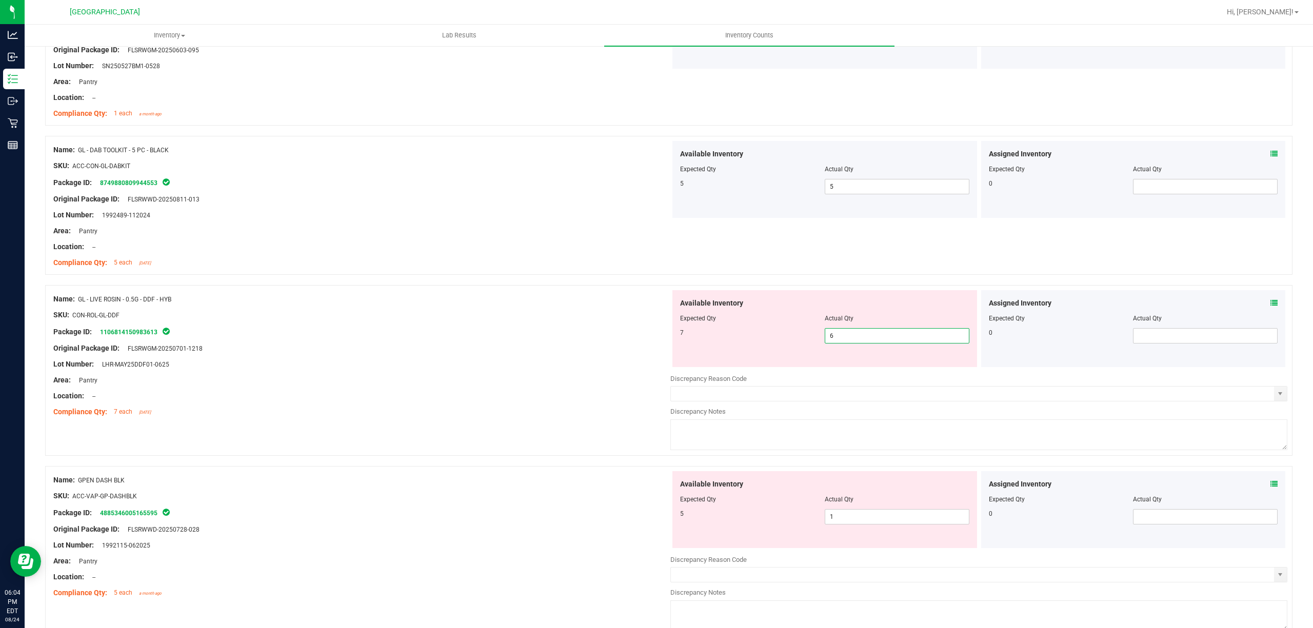
type input "7"
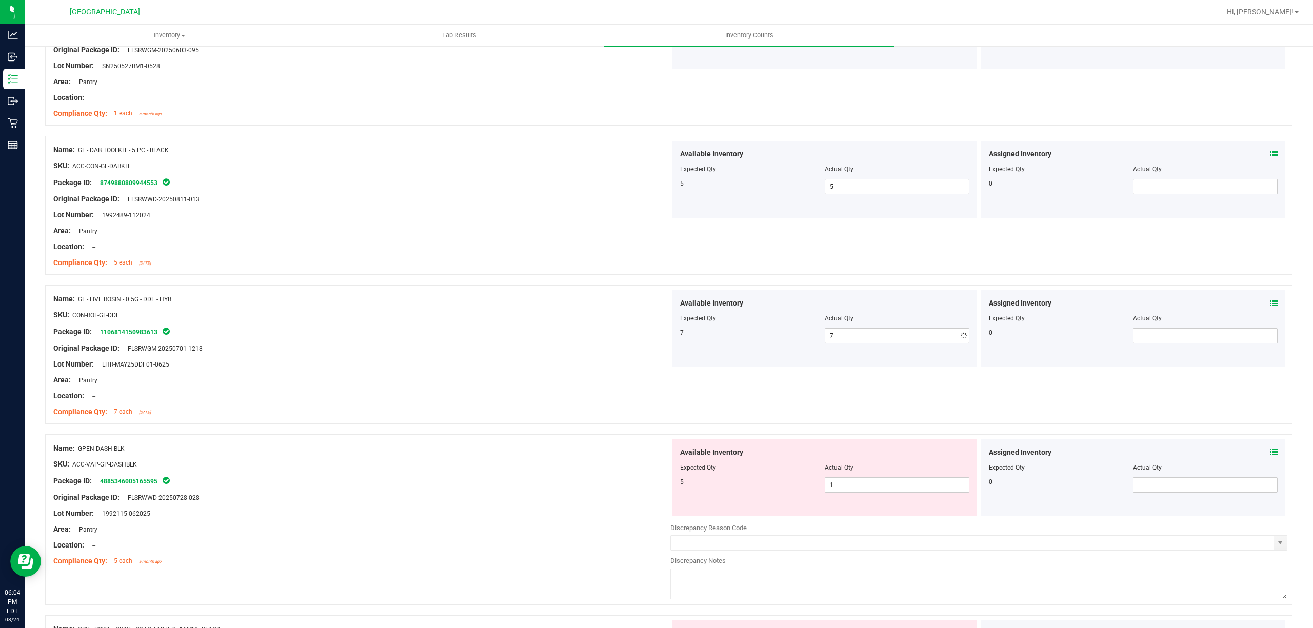
click at [656, 337] on div "Package ID: 1106814150983613" at bounding box center [361, 332] width 617 height 12
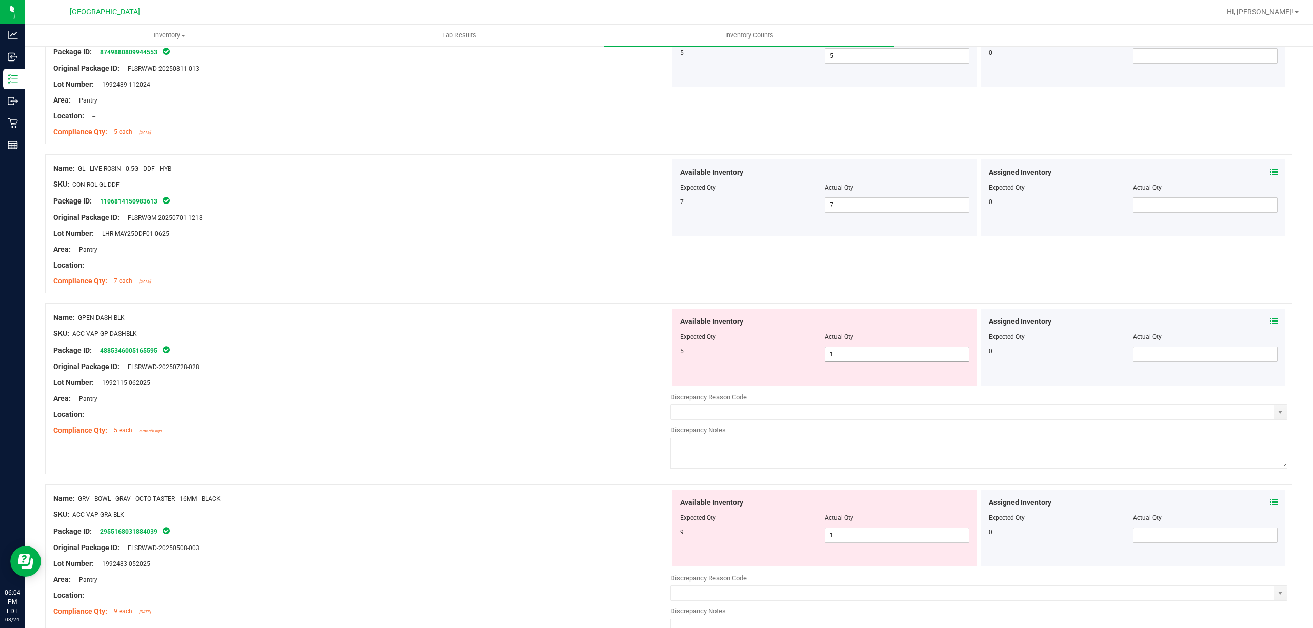
scroll to position [616, 0]
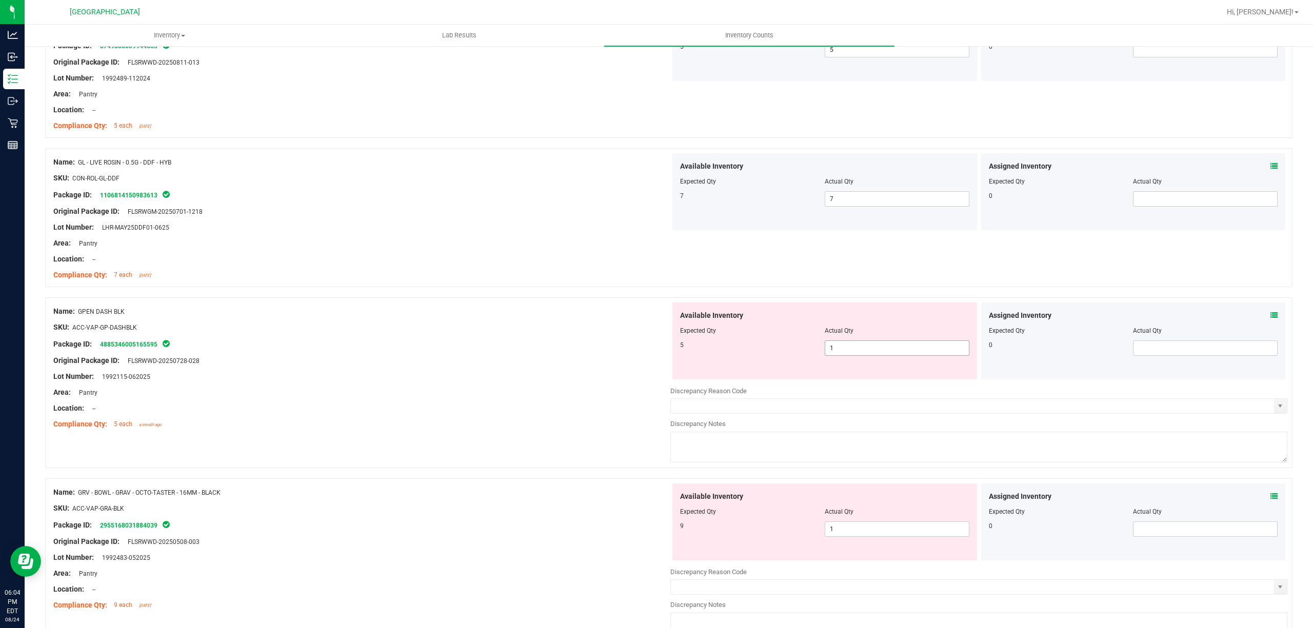
click at [835, 343] on span "1 1" at bounding box center [897, 348] width 145 height 15
click at [835, 343] on input "1" at bounding box center [897, 348] width 144 height 14
type input "5"
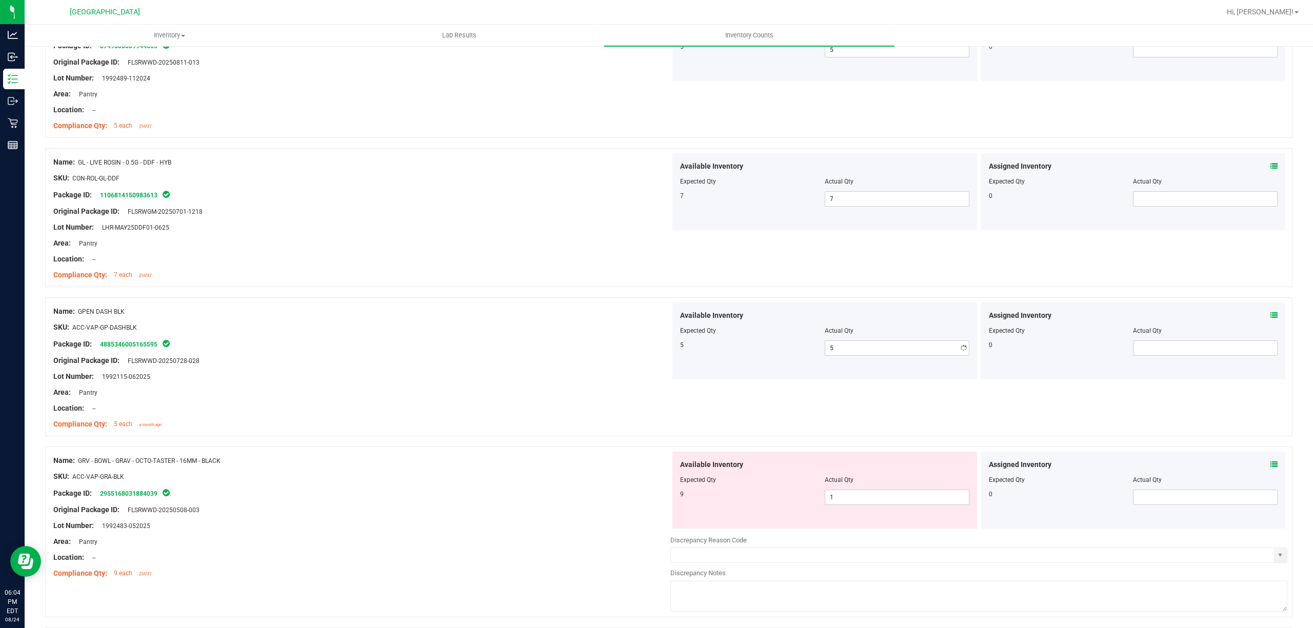
click at [540, 350] on div "Package ID: 4885346005165595" at bounding box center [361, 344] width 617 height 12
click at [856, 504] on span "1 1" at bounding box center [897, 497] width 145 height 15
click at [856, 504] on input "1" at bounding box center [897, 497] width 144 height 14
type input "9"
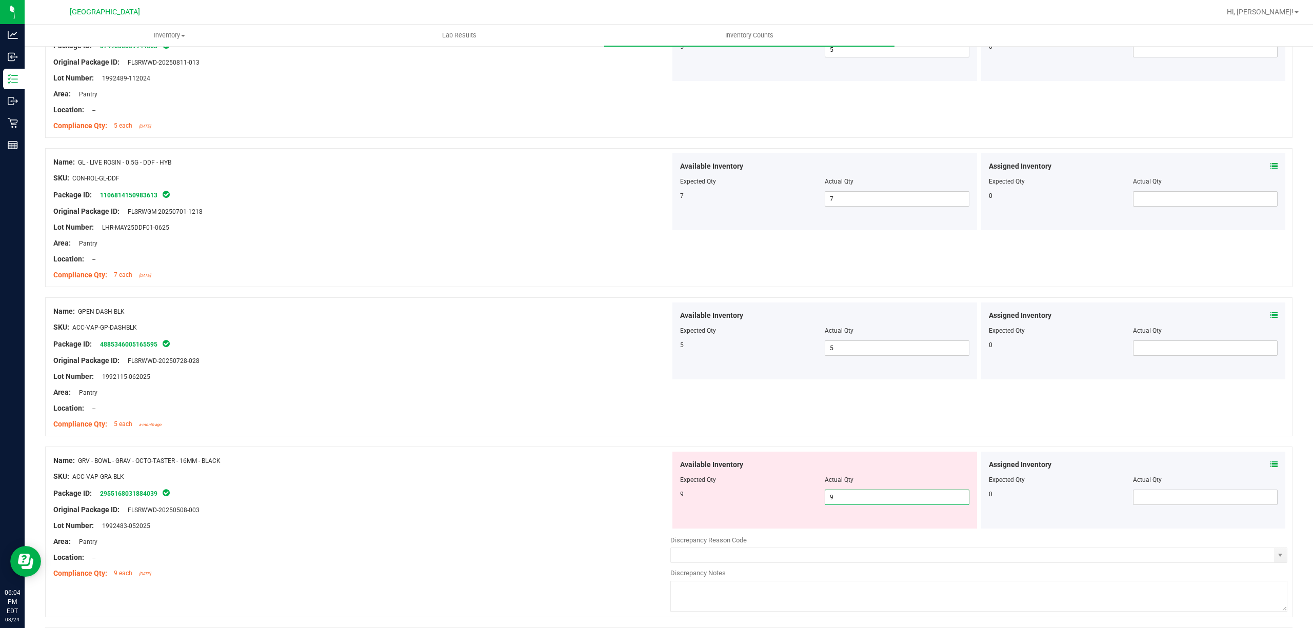
click at [730, 504] on div "9 9 9" at bounding box center [824, 497] width 289 height 15
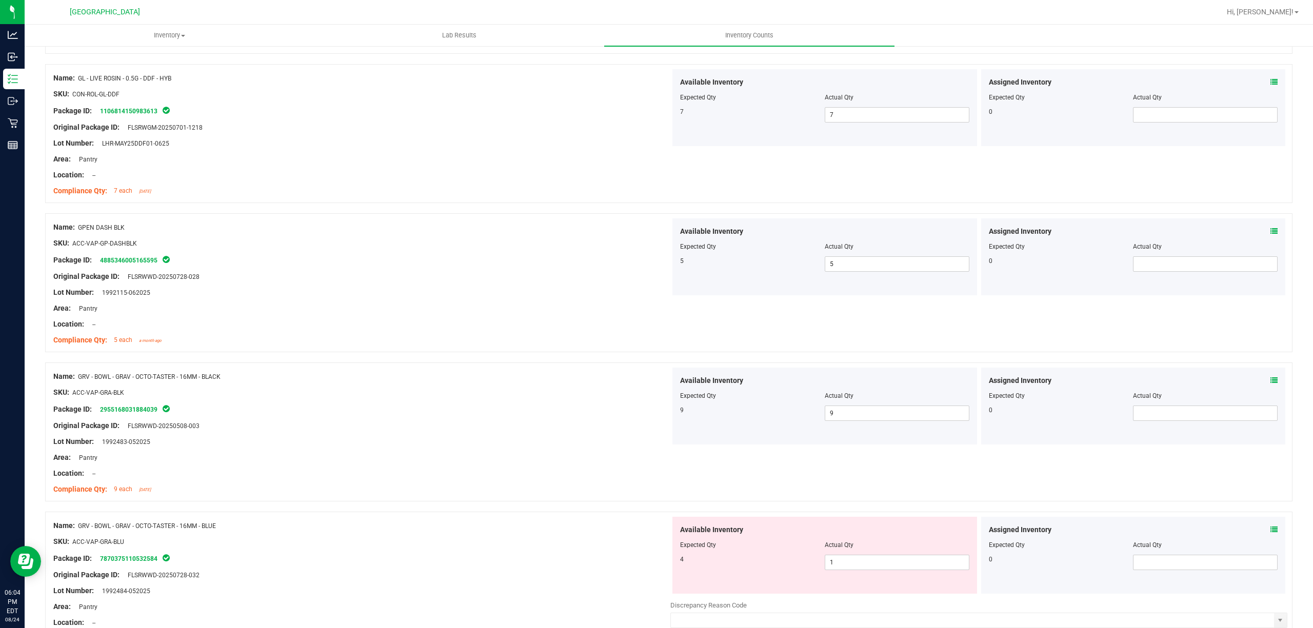
scroll to position [821, 0]
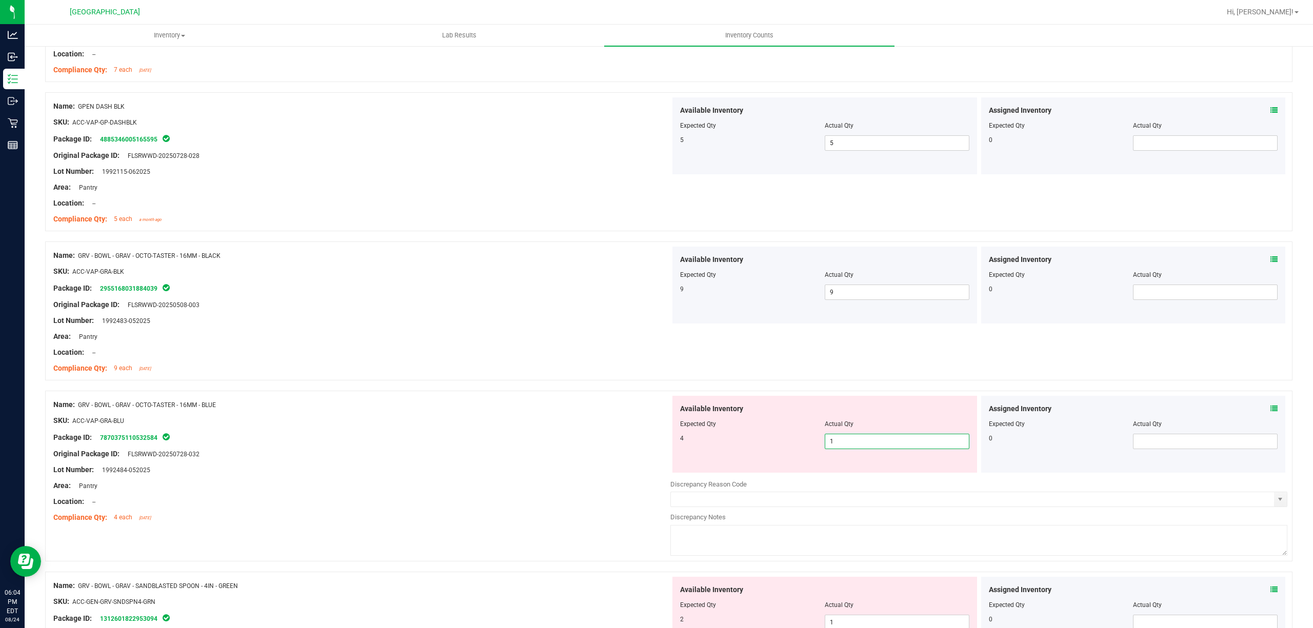
click at [860, 448] on span "1 1" at bounding box center [897, 441] width 145 height 15
click at [860, 448] on input "1" at bounding box center [897, 441] width 144 height 14
type input "4"
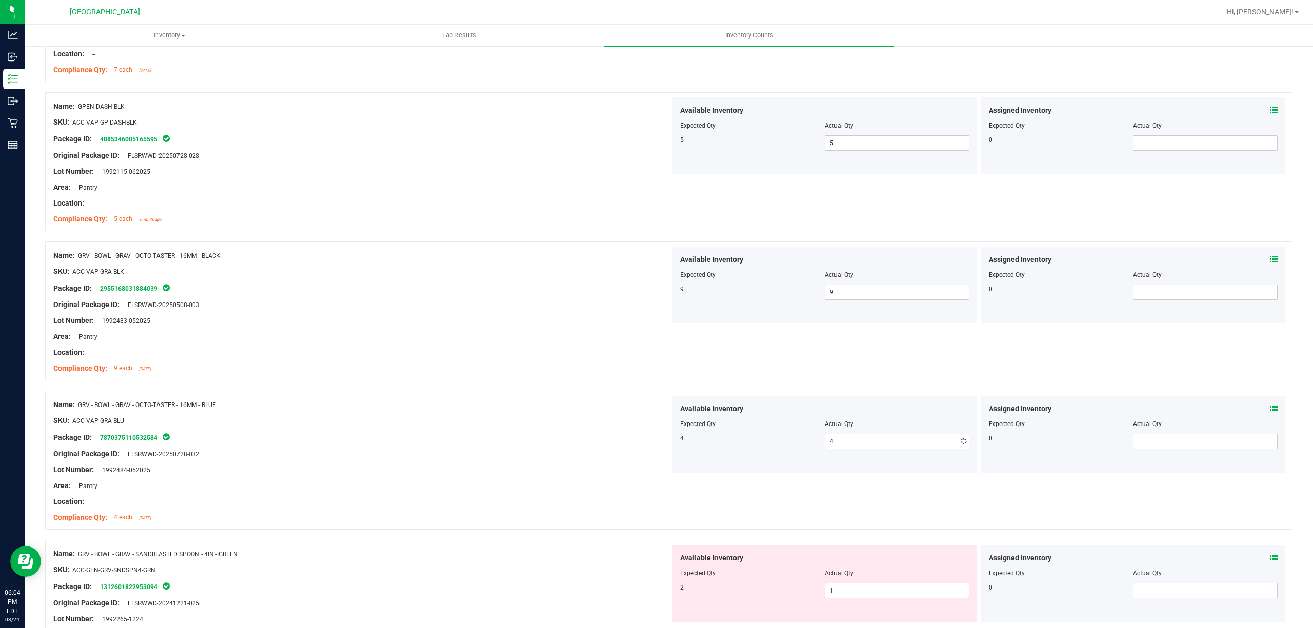
click at [628, 423] on div "SKU: ACC-VAP-GRA-BLU" at bounding box center [361, 420] width 617 height 11
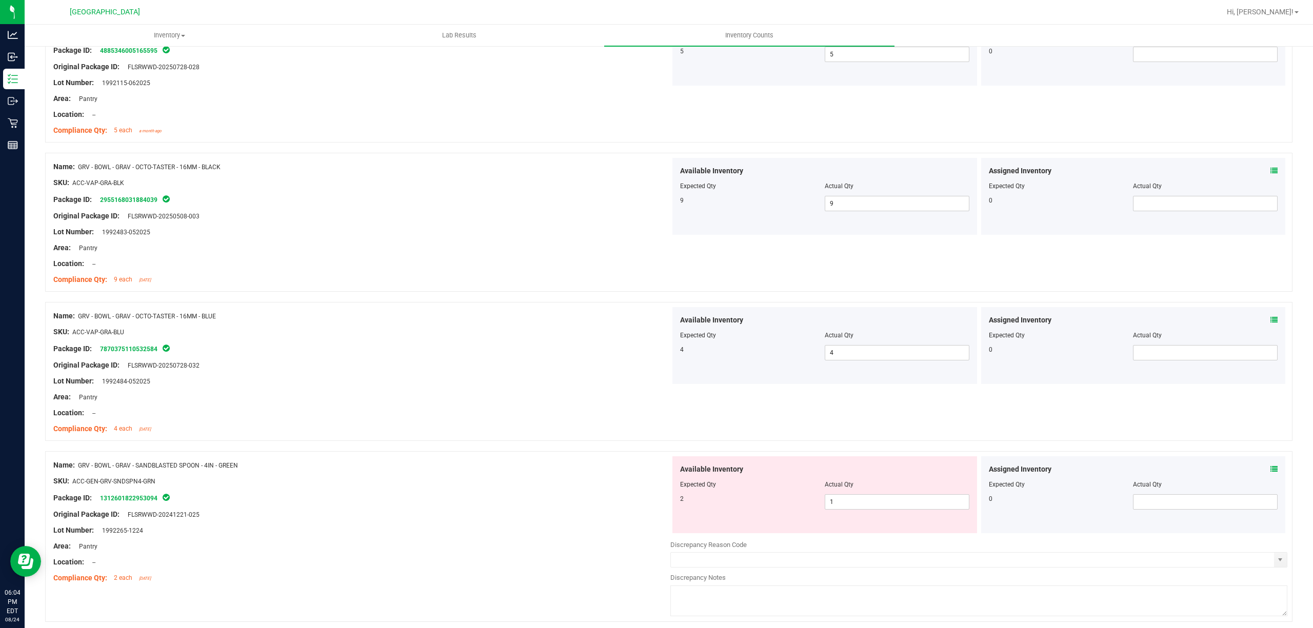
scroll to position [1026, 0]
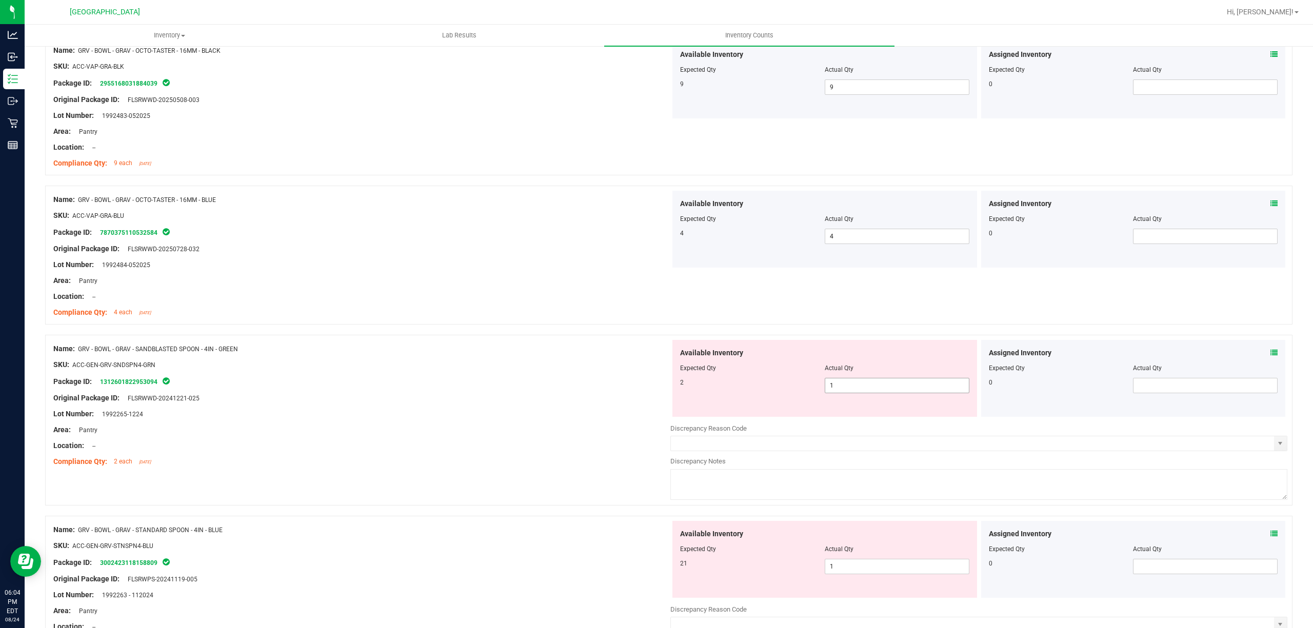
click at [842, 392] on span "1 1" at bounding box center [897, 385] width 145 height 15
click at [842, 391] on input "1" at bounding box center [897, 386] width 144 height 14
type input "2"
click at [510, 382] on div "Package ID: 1312601822953094" at bounding box center [361, 381] width 617 height 12
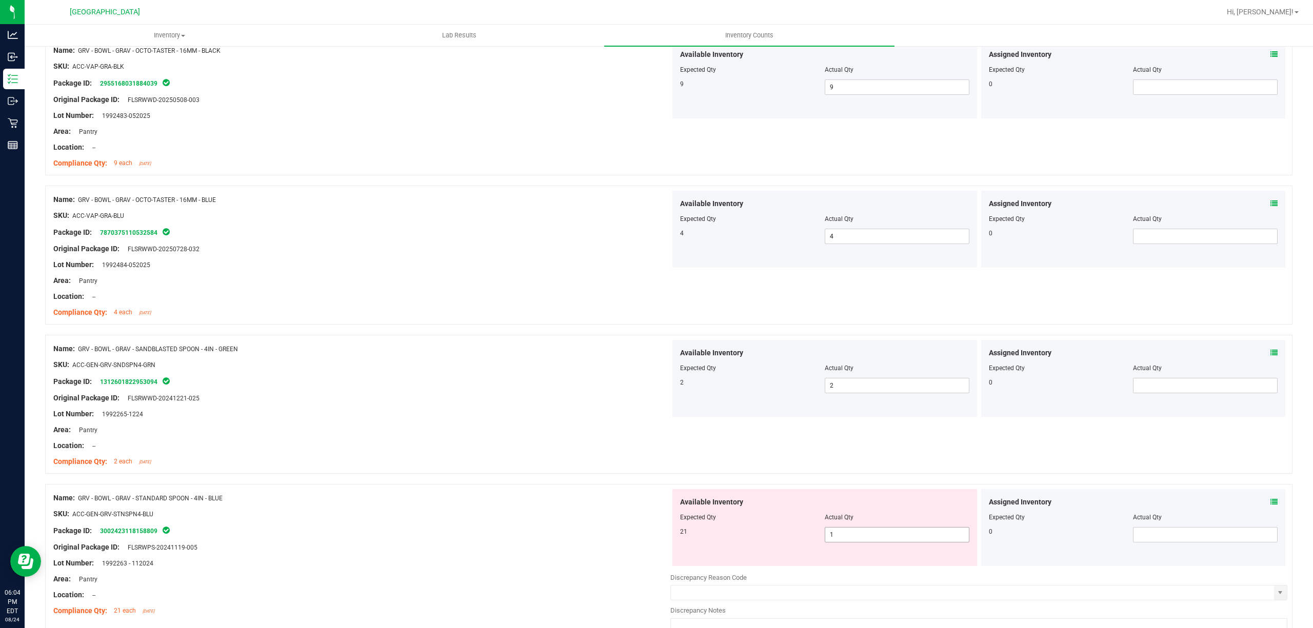
click at [855, 538] on span "1 1" at bounding box center [897, 534] width 145 height 15
click at [855, 538] on input "1" at bounding box center [897, 535] width 144 height 14
type input "2"
type input "21"
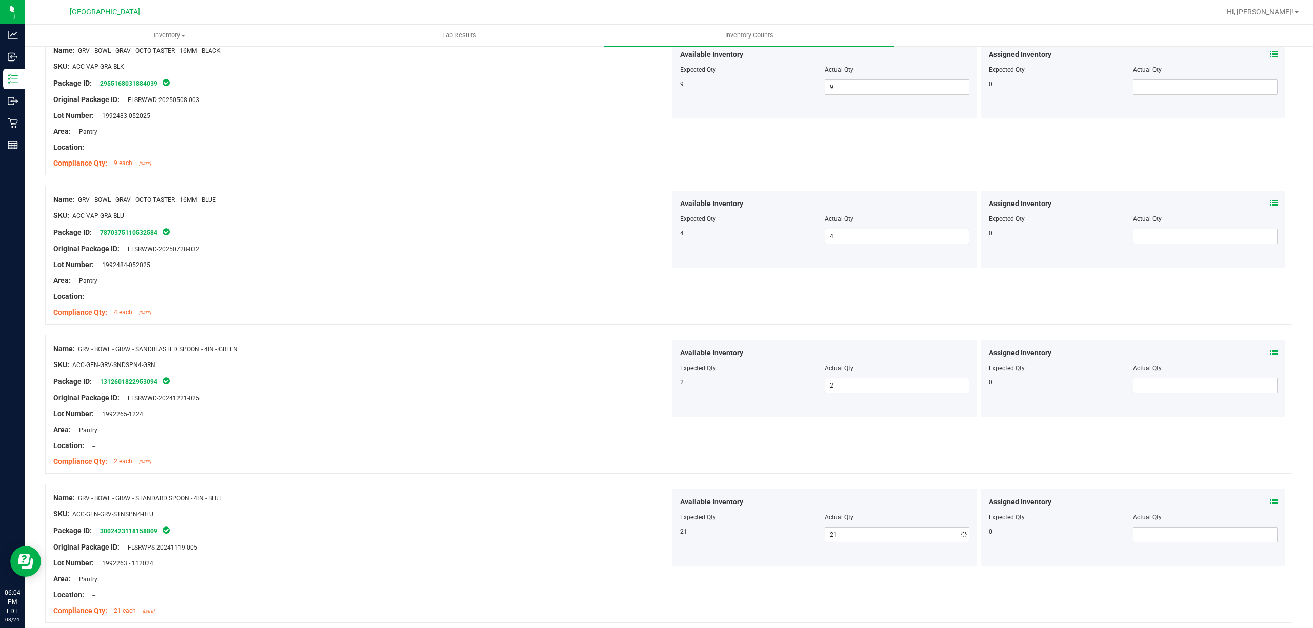
click at [749, 537] on div "21" at bounding box center [752, 531] width 145 height 9
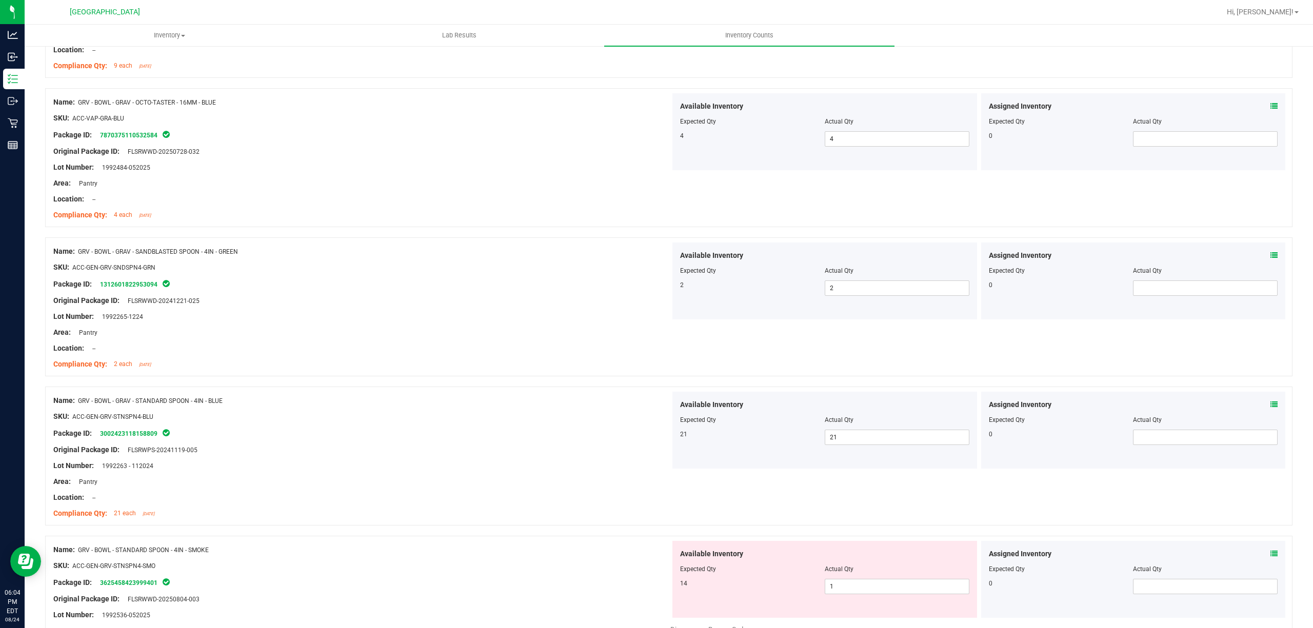
scroll to position [1231, 0]
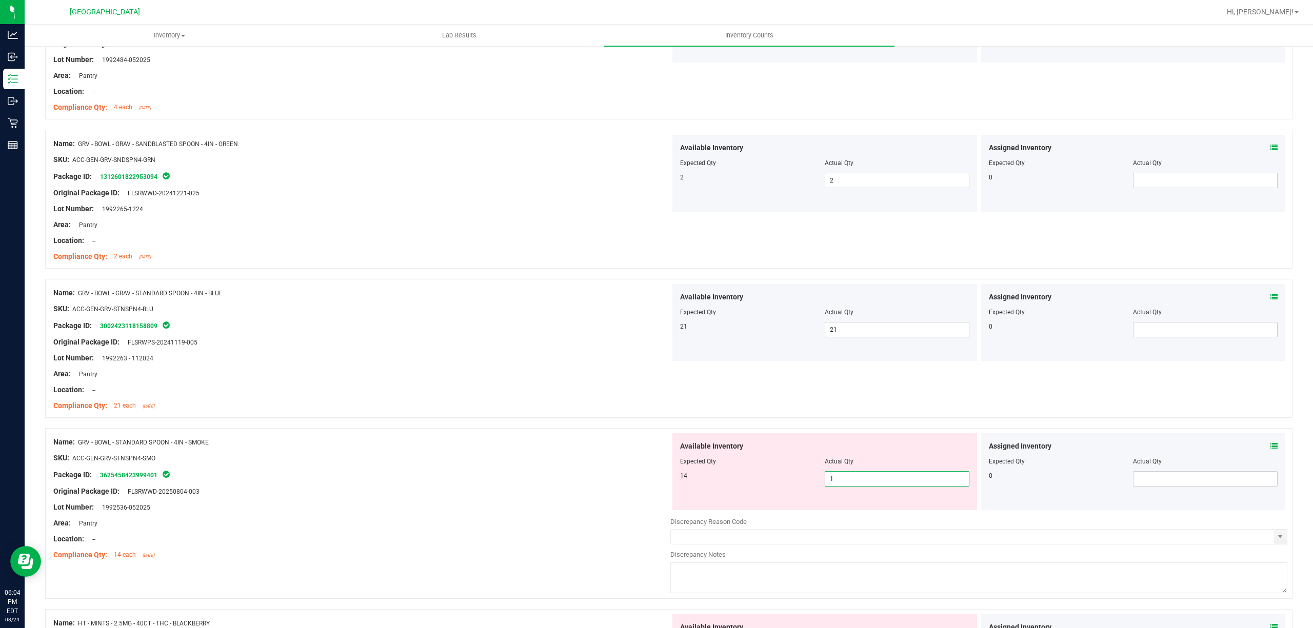
click at [858, 484] on span "1 1" at bounding box center [897, 478] width 145 height 15
type input "14"
click at [604, 481] on div "Package ID: 3625458423999401" at bounding box center [361, 475] width 617 height 12
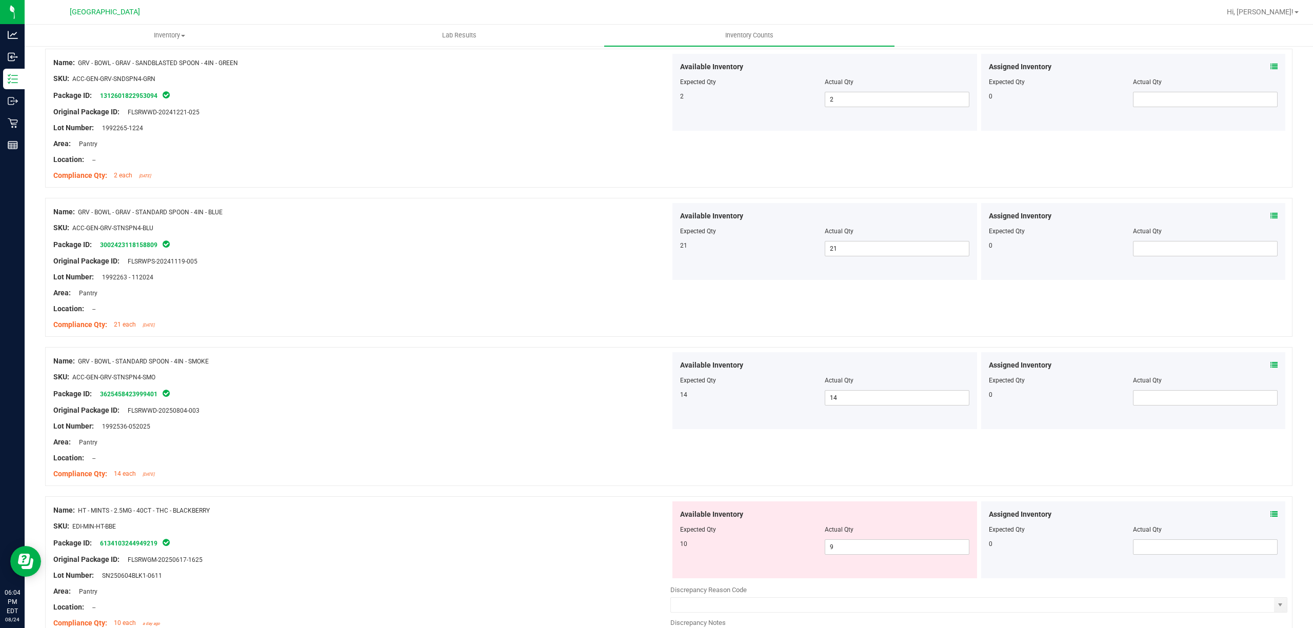
scroll to position [1436, 0]
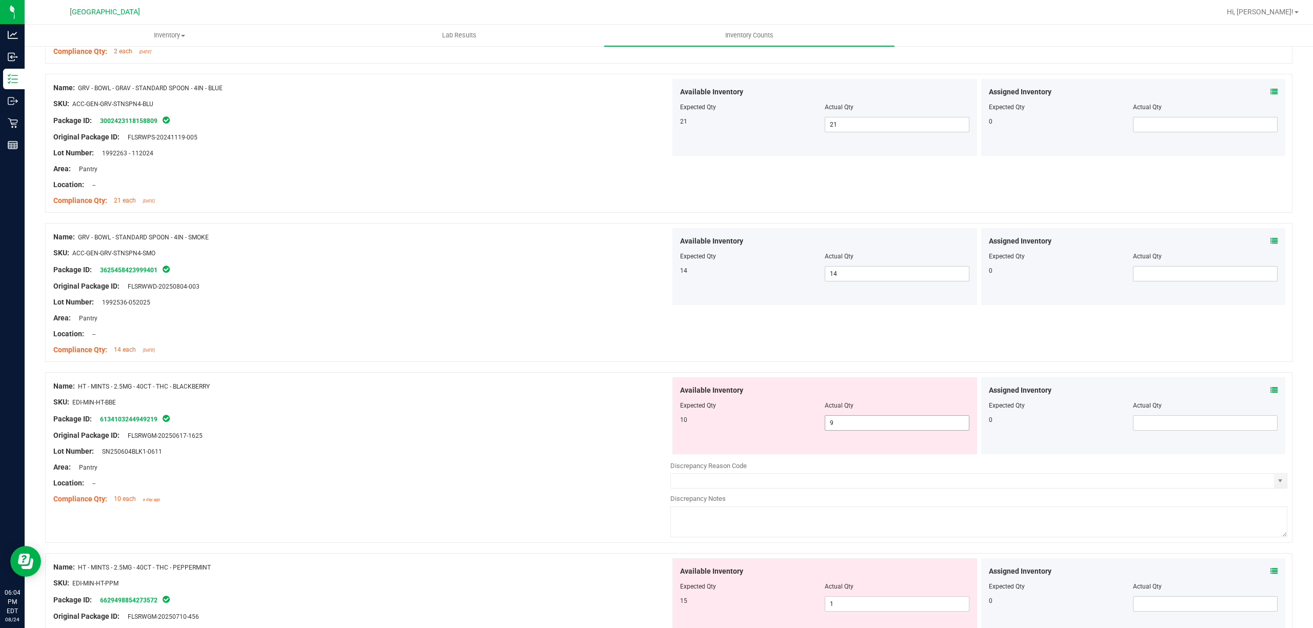
click at [852, 424] on span "9 9" at bounding box center [897, 422] width 145 height 15
click at [852, 424] on input "9" at bounding box center [897, 423] width 144 height 14
type input "10"
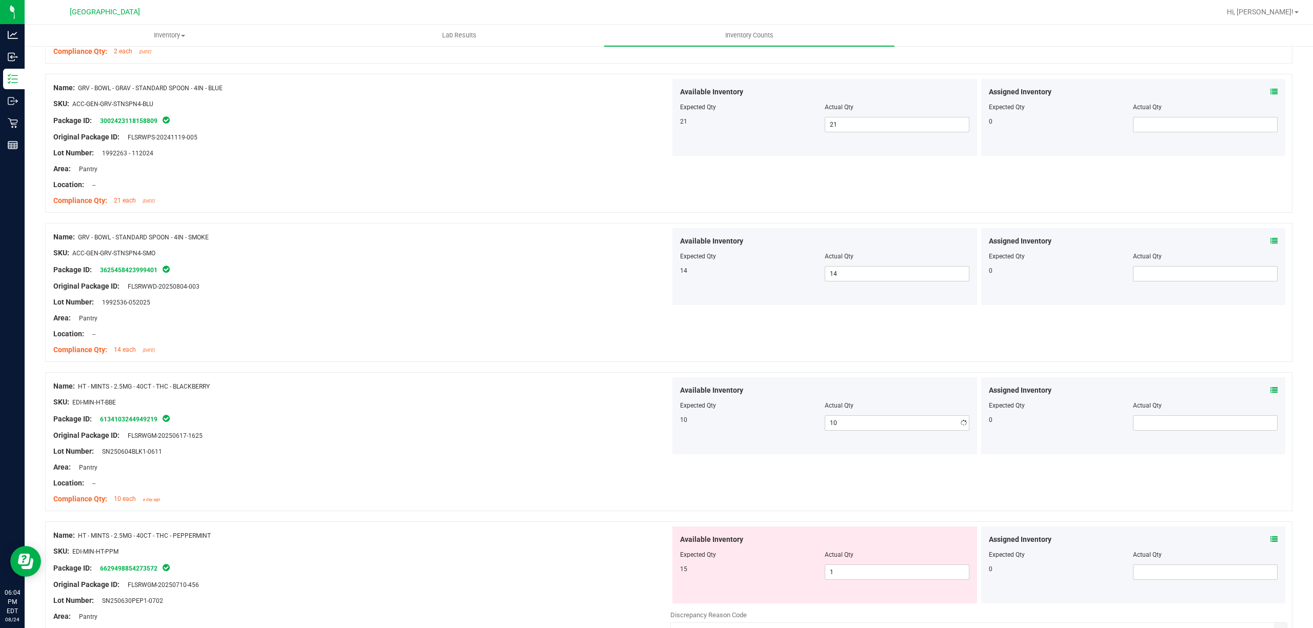
click at [410, 430] on div at bounding box center [361, 427] width 617 height 5
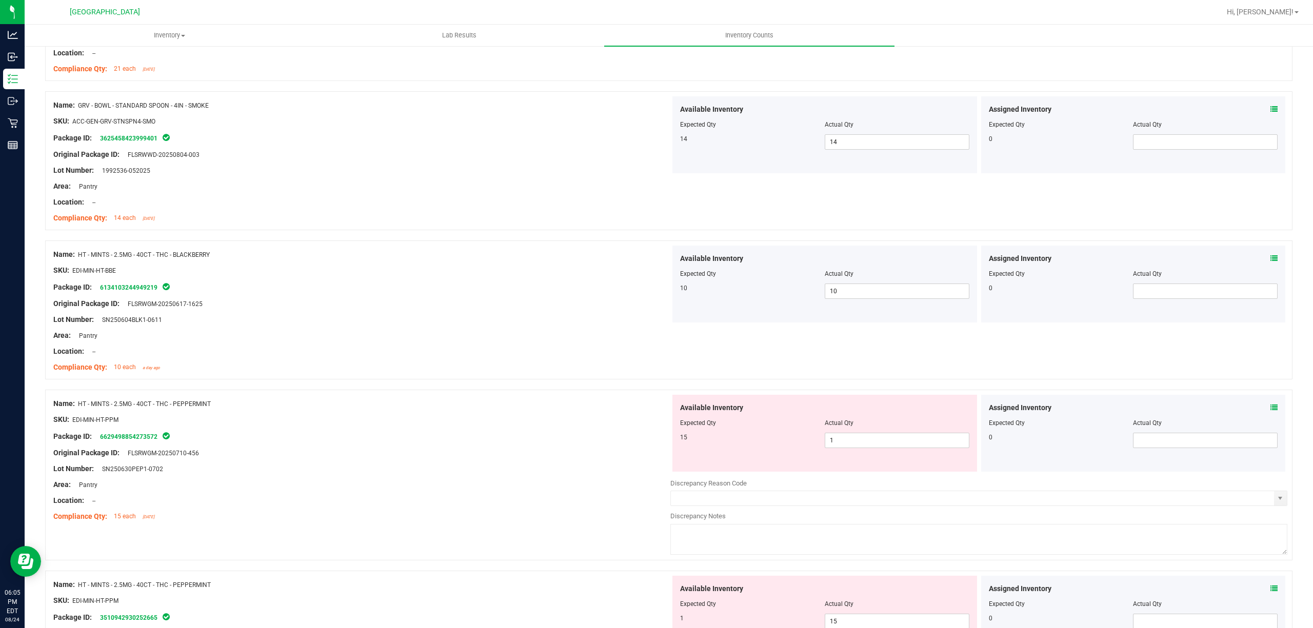
scroll to position [1573, 0]
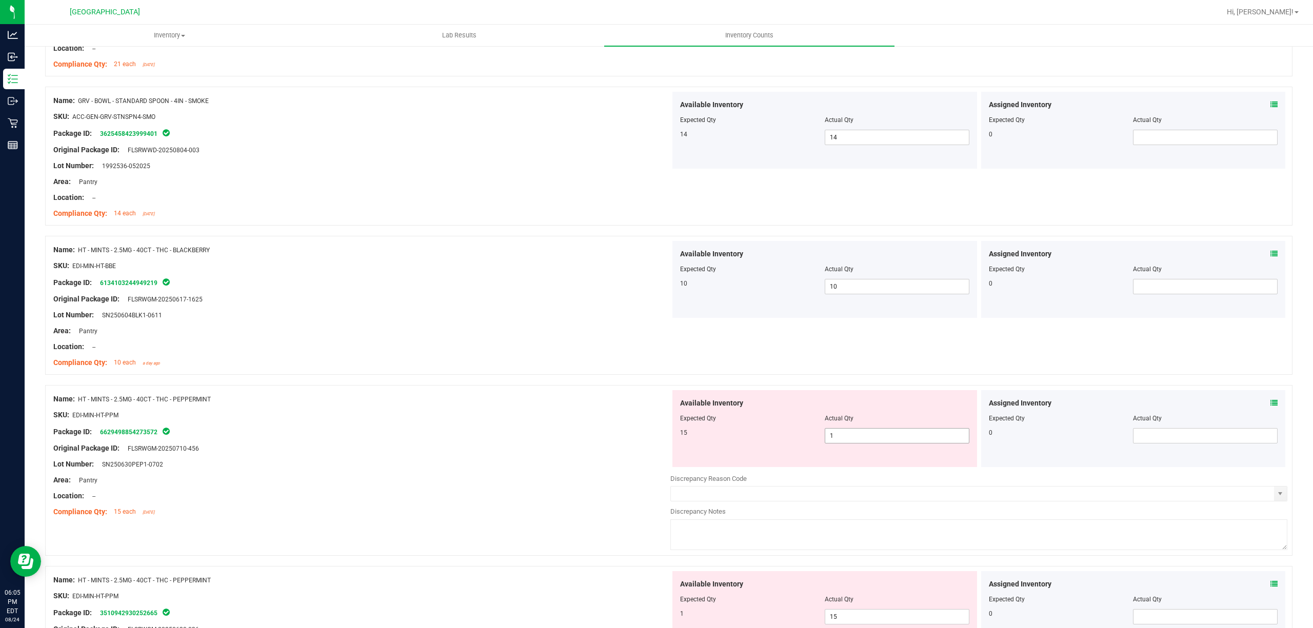
click at [854, 442] on span "1 1" at bounding box center [897, 435] width 145 height 15
type input "15"
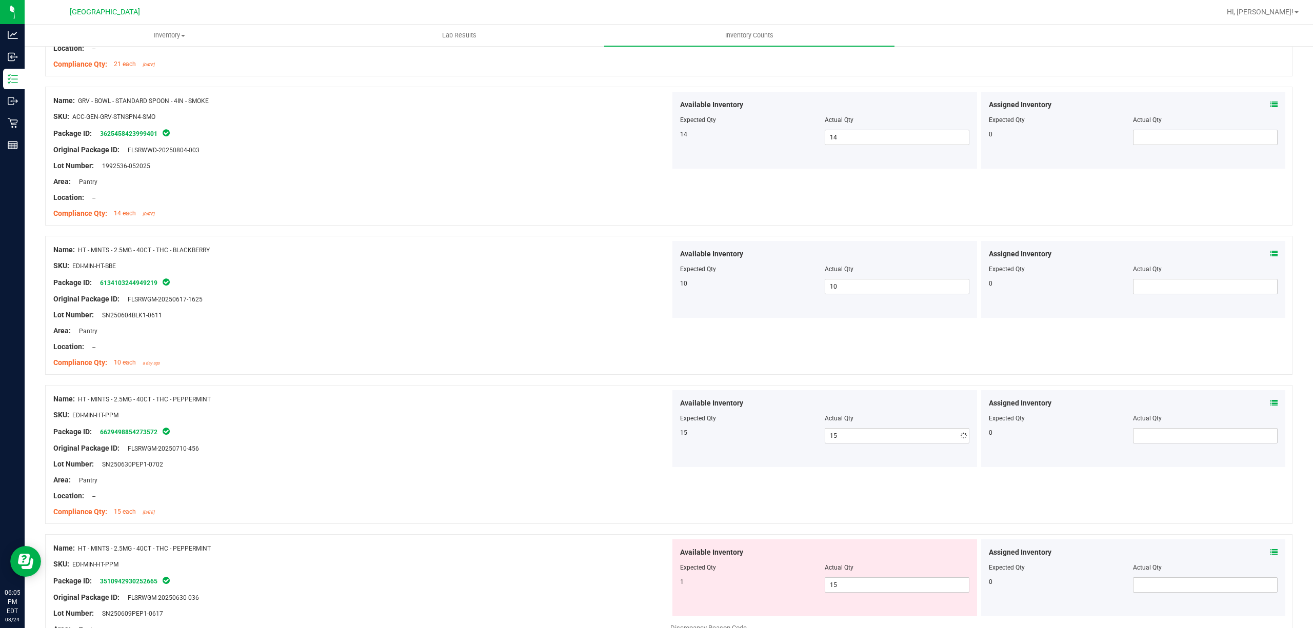
click at [483, 451] on div "Original Package ID: FLSRWGM-20250710-456" at bounding box center [361, 448] width 617 height 11
click at [857, 591] on span "15 15" at bounding box center [897, 585] width 145 height 15
type input "1"
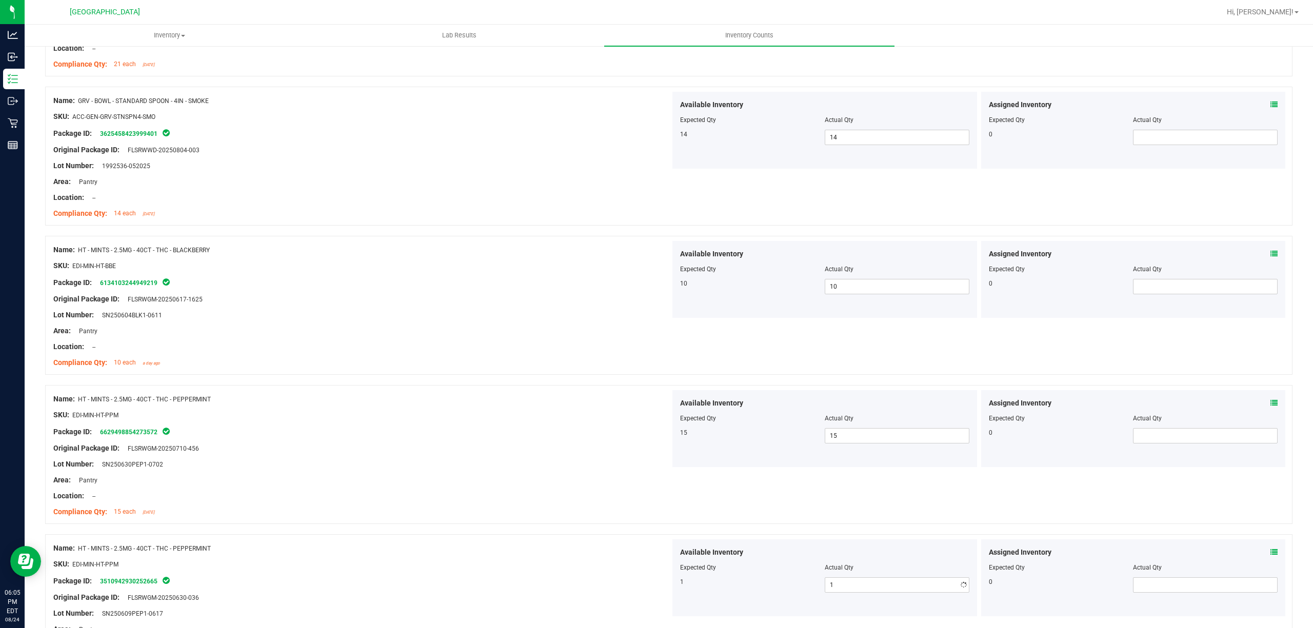
click at [524, 591] on div at bounding box center [361, 589] width 617 height 5
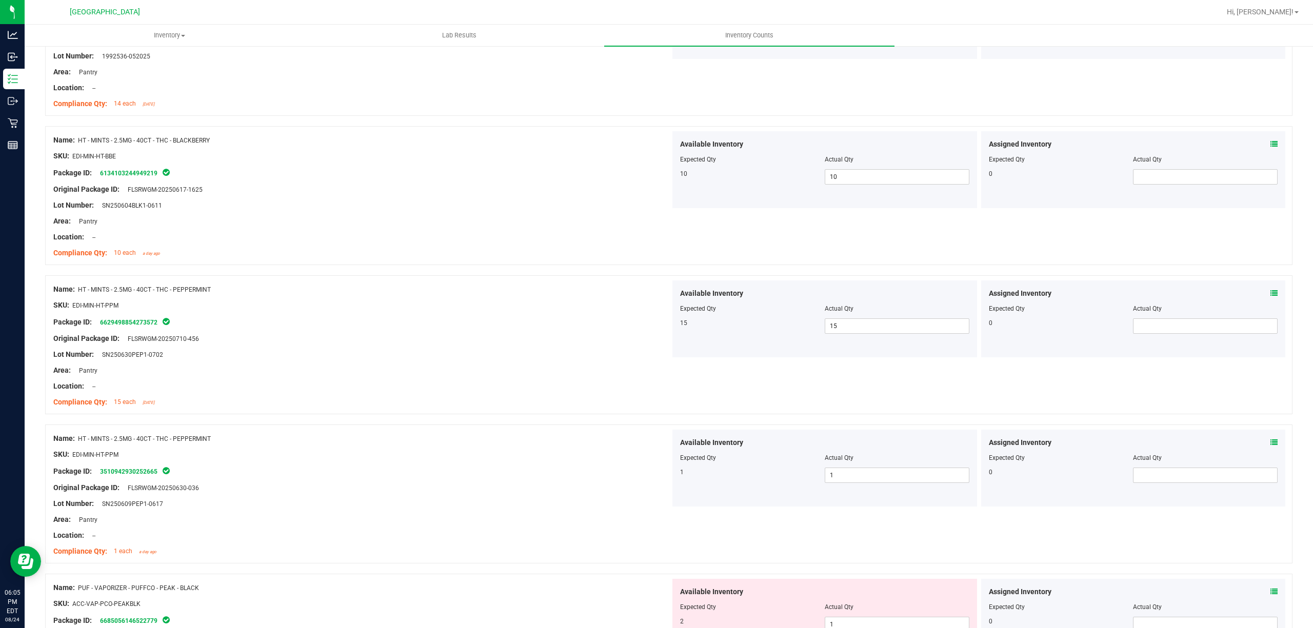
scroll to position [1778, 0]
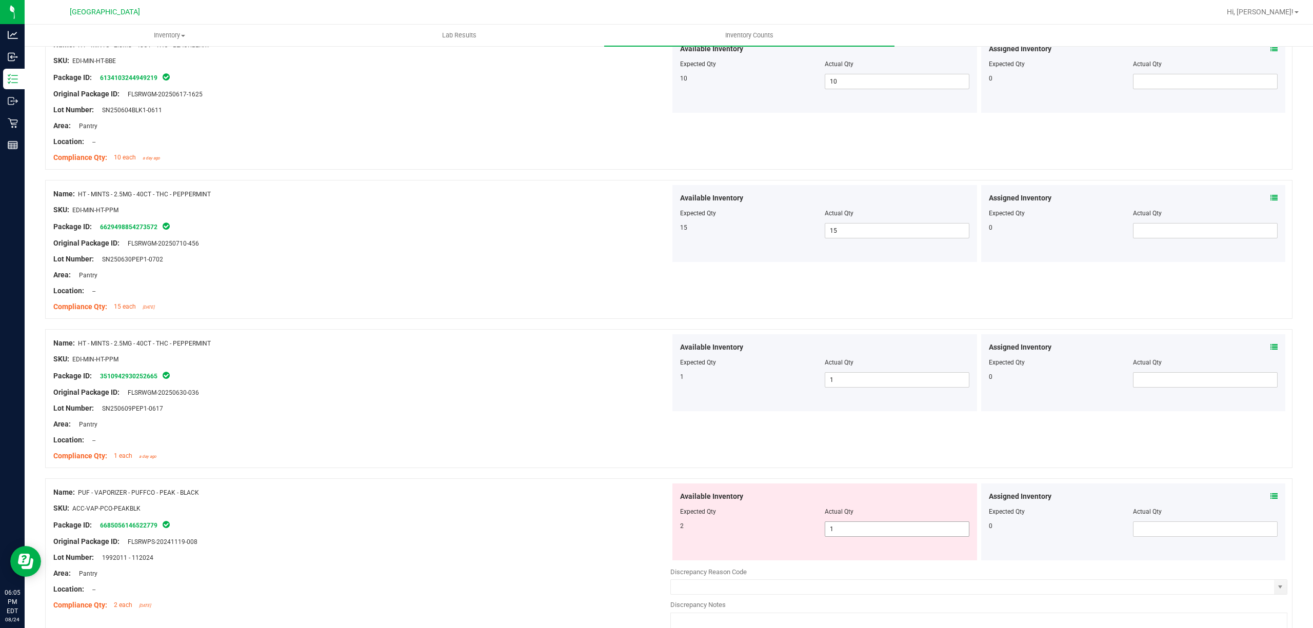
click at [864, 537] on span "1 1" at bounding box center [897, 529] width 145 height 15
click at [864, 537] on input "1" at bounding box center [897, 529] width 144 height 14
type input "2"
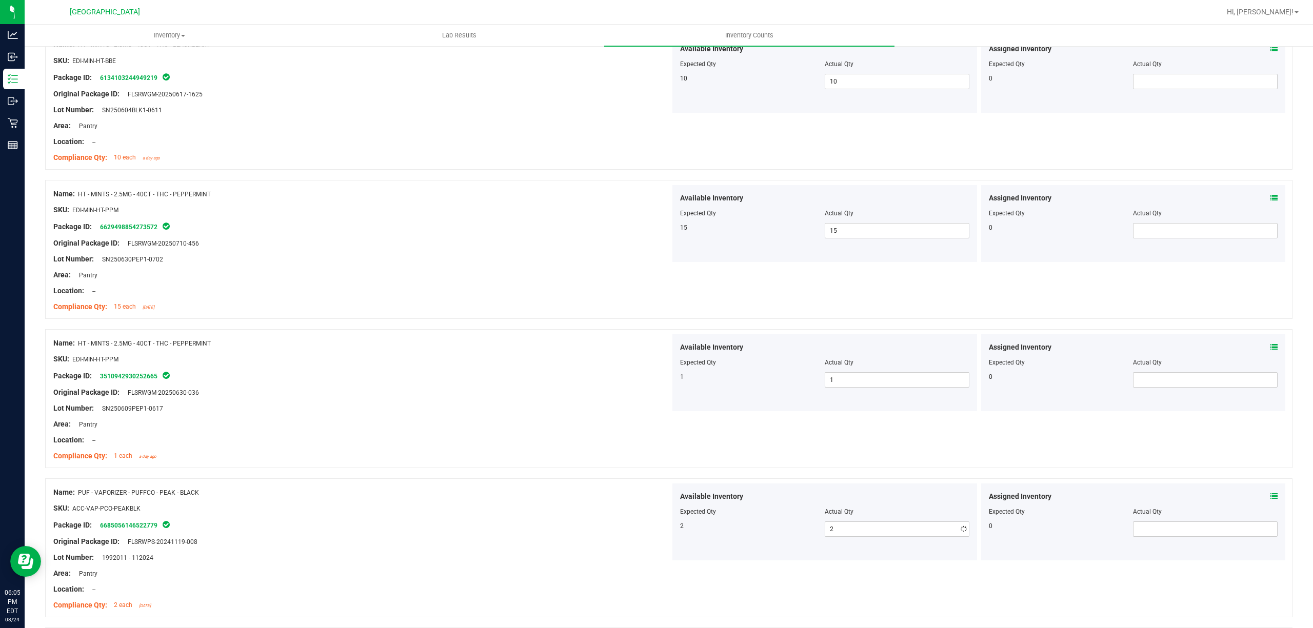
click at [571, 483] on div "Name: PUF - VAPORIZER - PUFFCO - PEAK - BLACK SKU: ACC-VAP-PCO-PEAKBLK Package …" at bounding box center [668, 548] width 1247 height 139
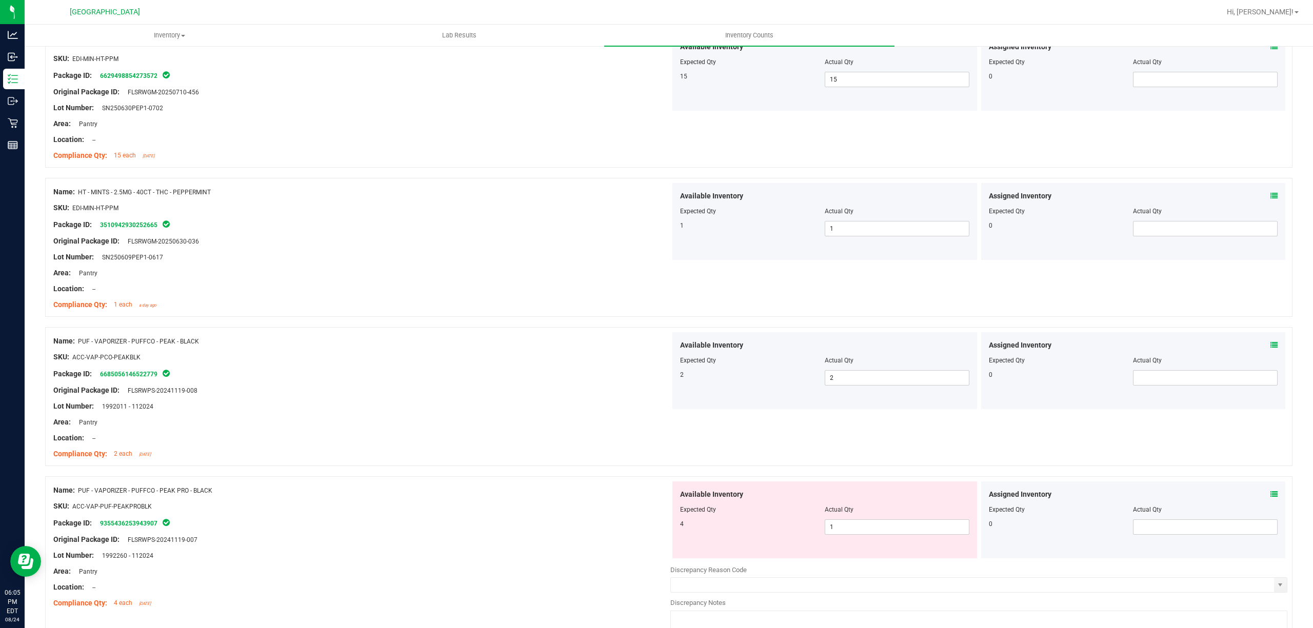
scroll to position [2052, 0]
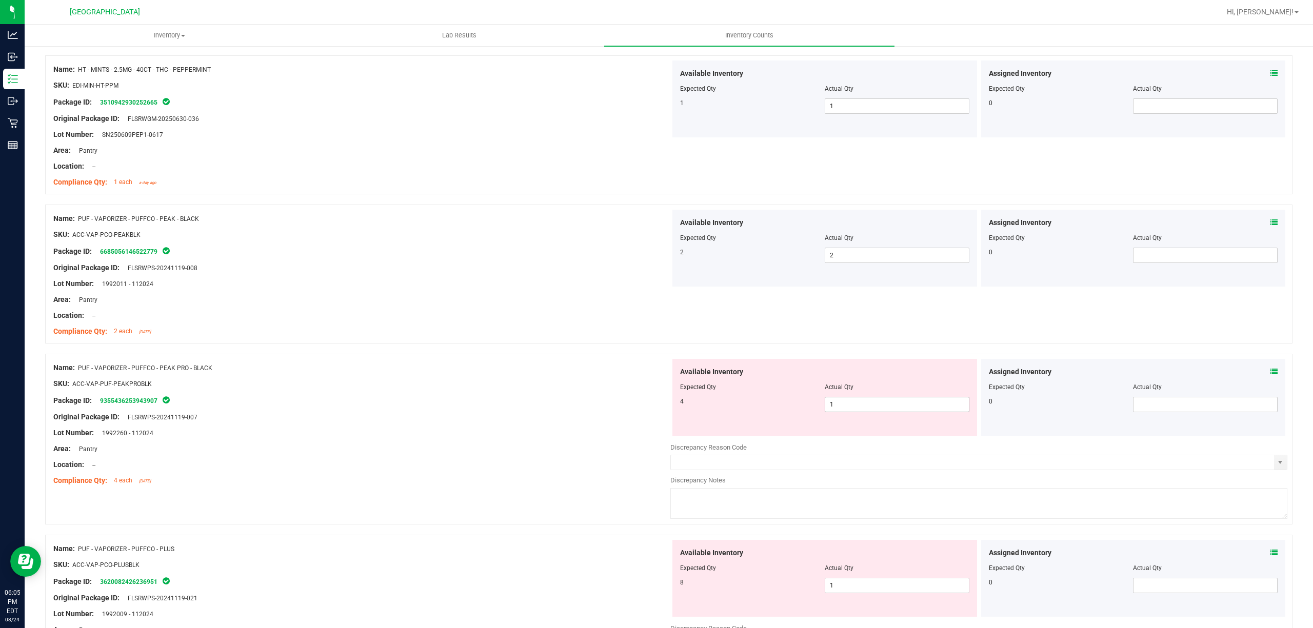
click at [840, 409] on span "1 1" at bounding box center [897, 404] width 145 height 15
click at [840, 409] on input "1" at bounding box center [897, 405] width 144 height 14
type input "4"
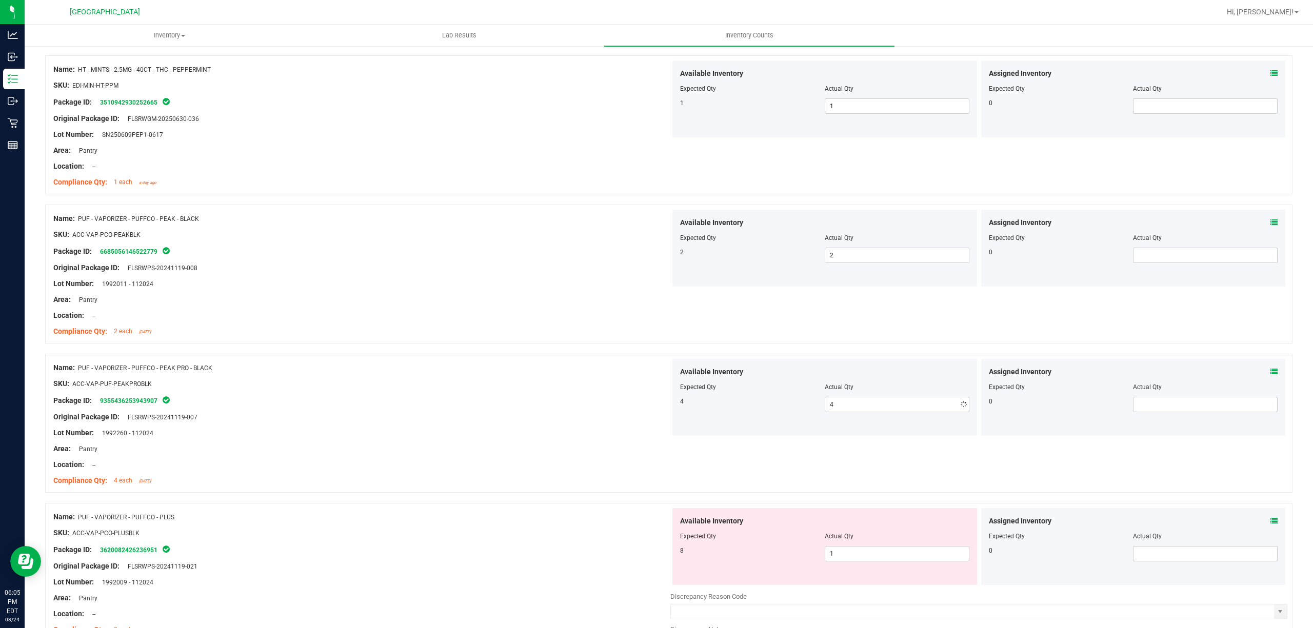
click at [768, 406] on div "4" at bounding box center [752, 401] width 145 height 9
click at [862, 561] on span "1 1" at bounding box center [897, 553] width 145 height 15
click at [862, 561] on input "1" at bounding box center [897, 554] width 144 height 14
type input "8"
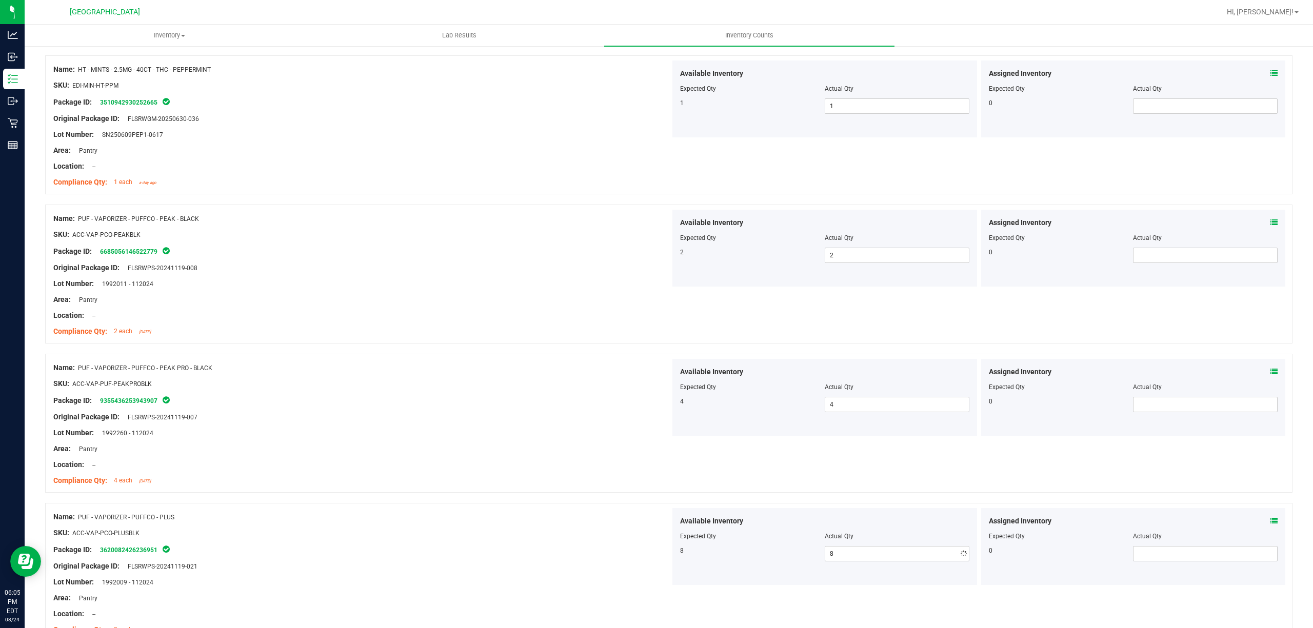
click at [737, 541] on div "Expected Qty" at bounding box center [752, 536] width 145 height 9
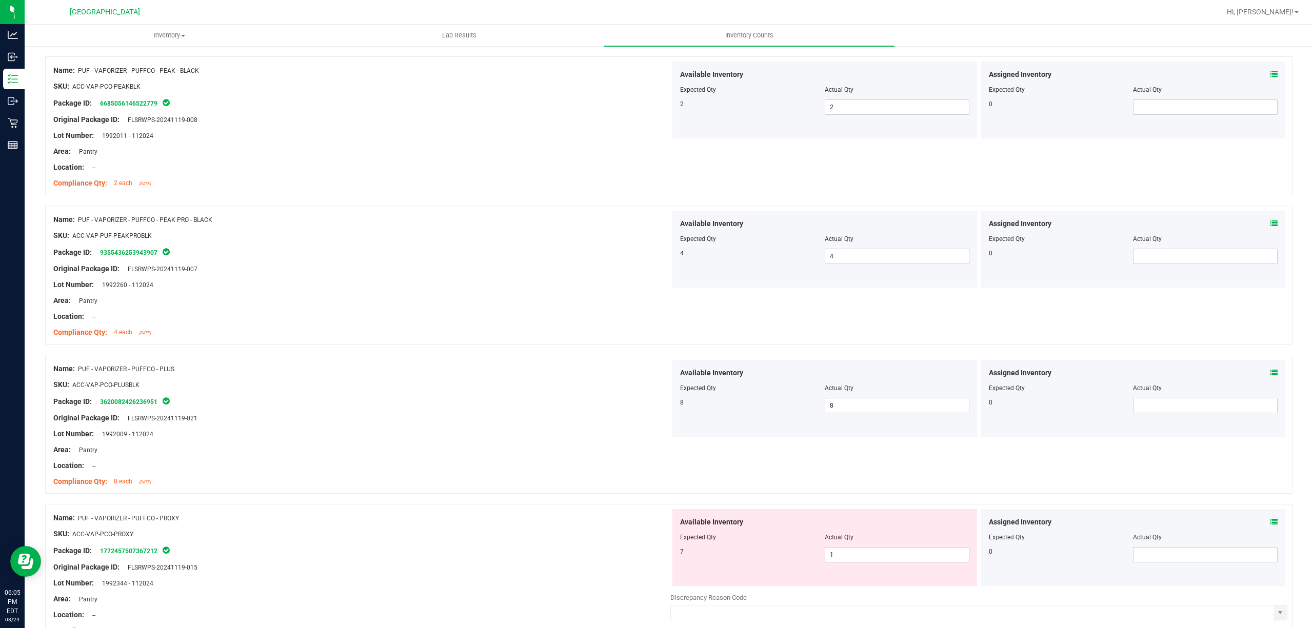
scroll to position [2325, 0]
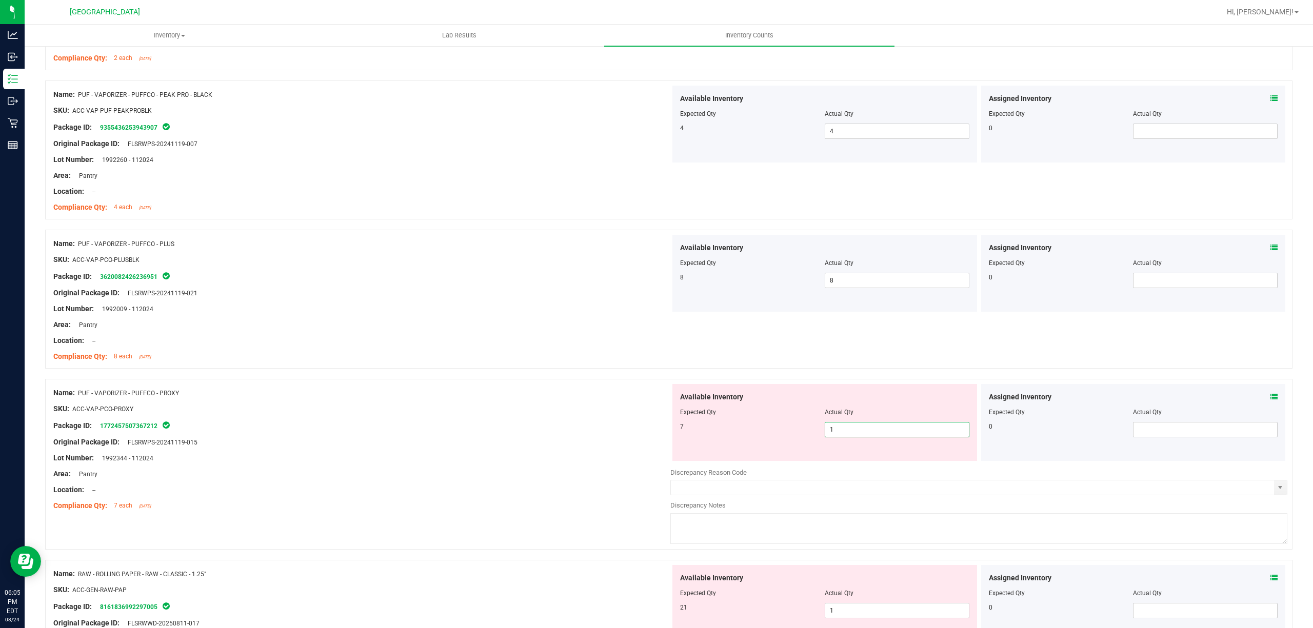
click at [902, 438] on span "1 1" at bounding box center [897, 429] width 145 height 15
click at [901, 437] on input "1" at bounding box center [897, 430] width 144 height 14
type input "7"
click at [641, 443] on div "Original Package ID: FLSRWPS-20241119-015" at bounding box center [361, 442] width 617 height 11
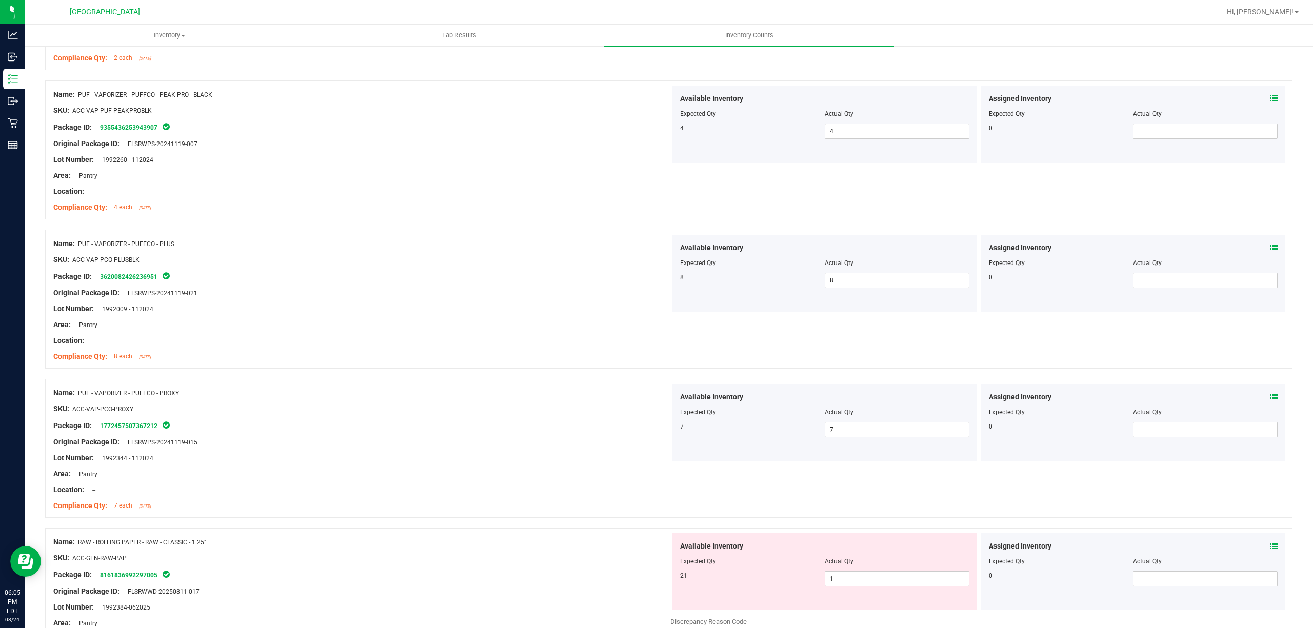
scroll to position [2462, 0]
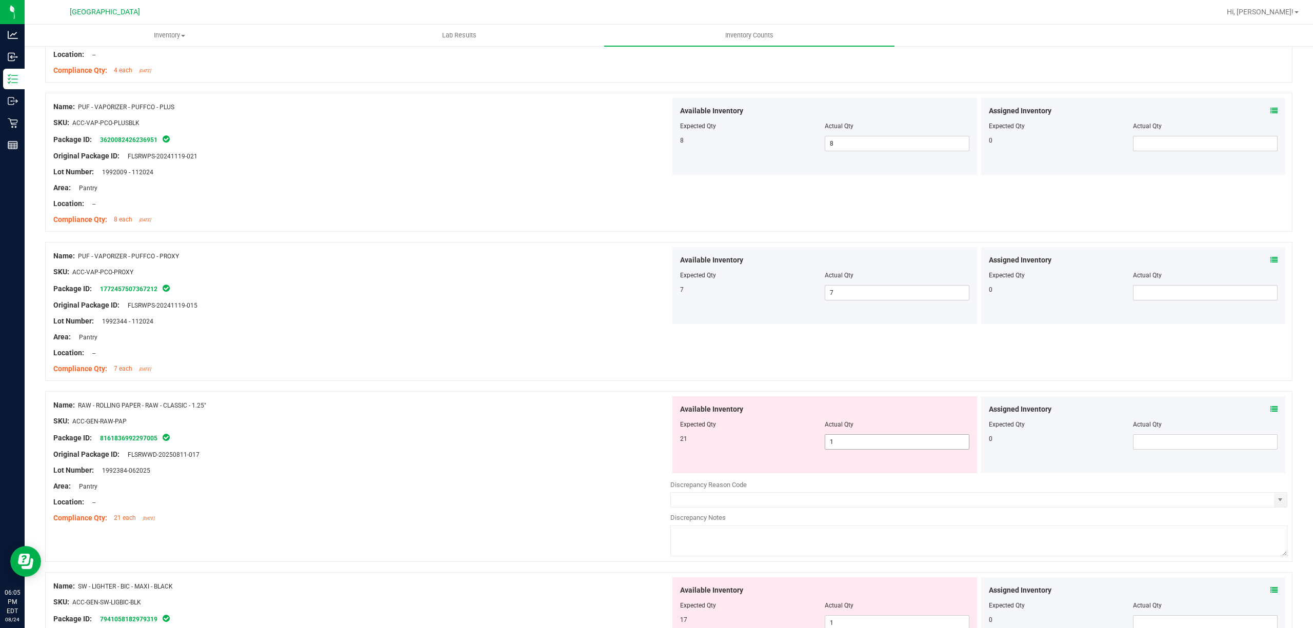
click at [825, 446] on span "1 1" at bounding box center [897, 441] width 145 height 15
type input "21"
click at [514, 449] on div at bounding box center [361, 446] width 617 height 5
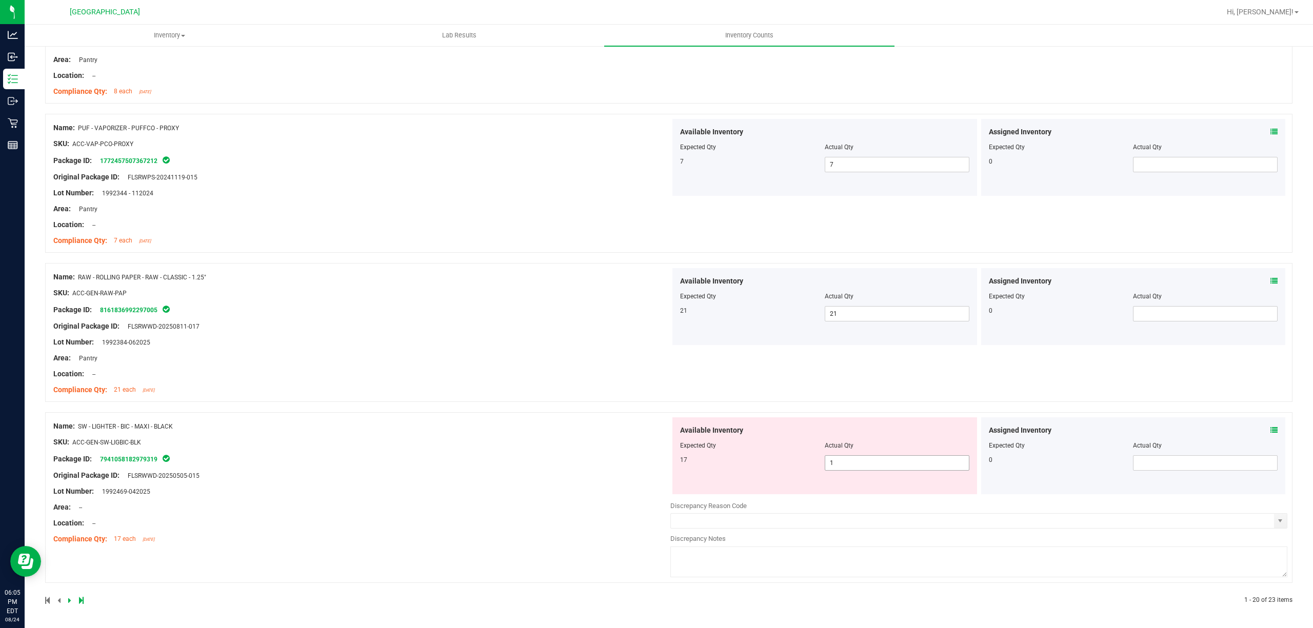
click at [838, 460] on span "1 1" at bounding box center [897, 462] width 145 height 15
type input "17"
click at [590, 468] on div "Name: SW - LIGHTER - BIC - MAXI - BLACK SKU: ACC-GEN-SW-LIGBIC-BLK Package ID: …" at bounding box center [361, 483] width 617 height 131
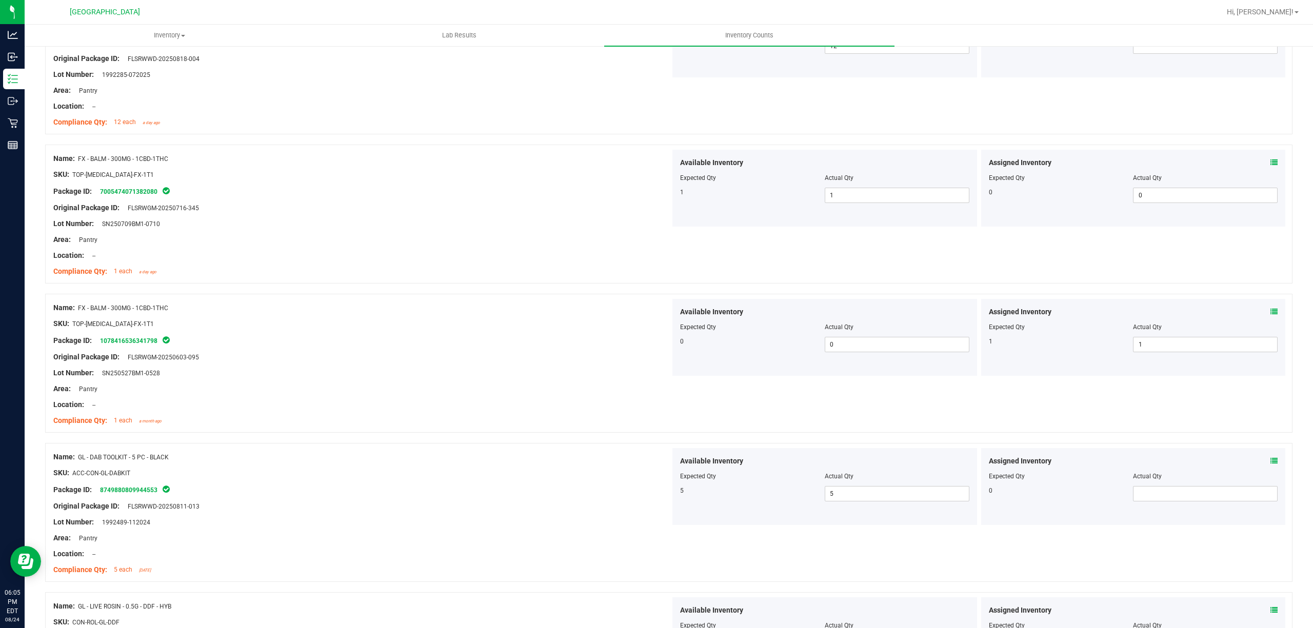
scroll to position [0, 0]
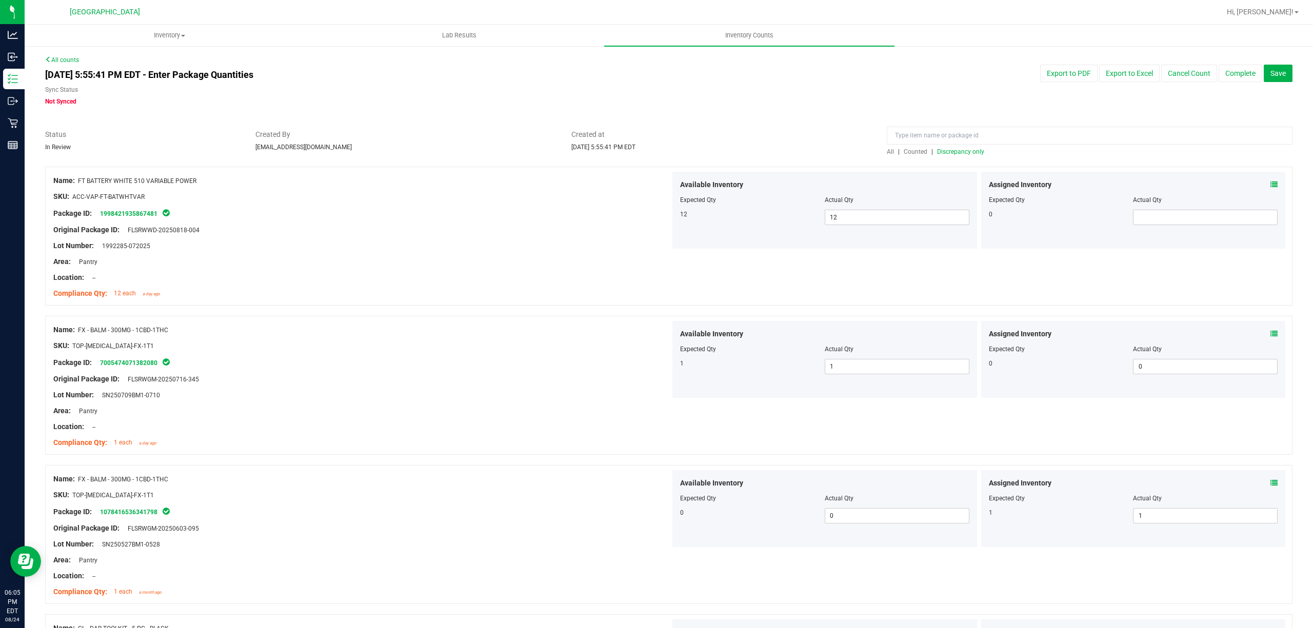
click at [966, 150] on span "Discrepancy only" at bounding box center [960, 151] width 47 height 7
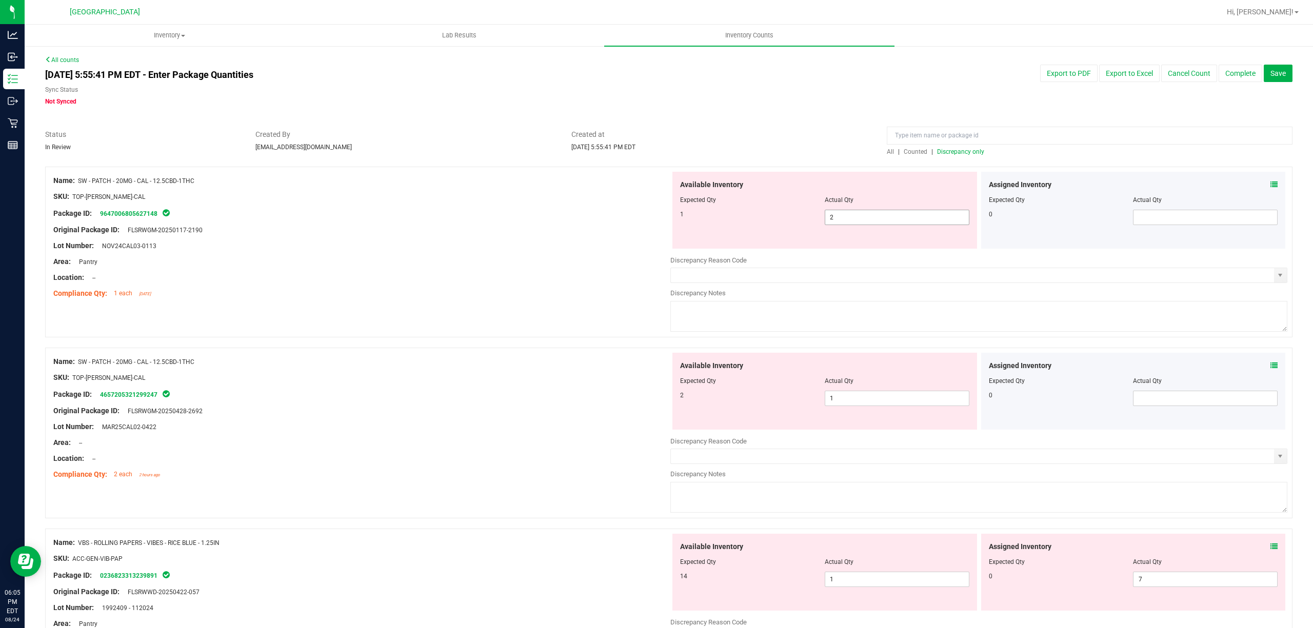
click at [895, 219] on span "2 2" at bounding box center [897, 217] width 145 height 15
click at [895, 219] on input "2" at bounding box center [897, 217] width 144 height 14
type input "1"
click at [620, 281] on div "Location: --" at bounding box center [361, 277] width 617 height 11
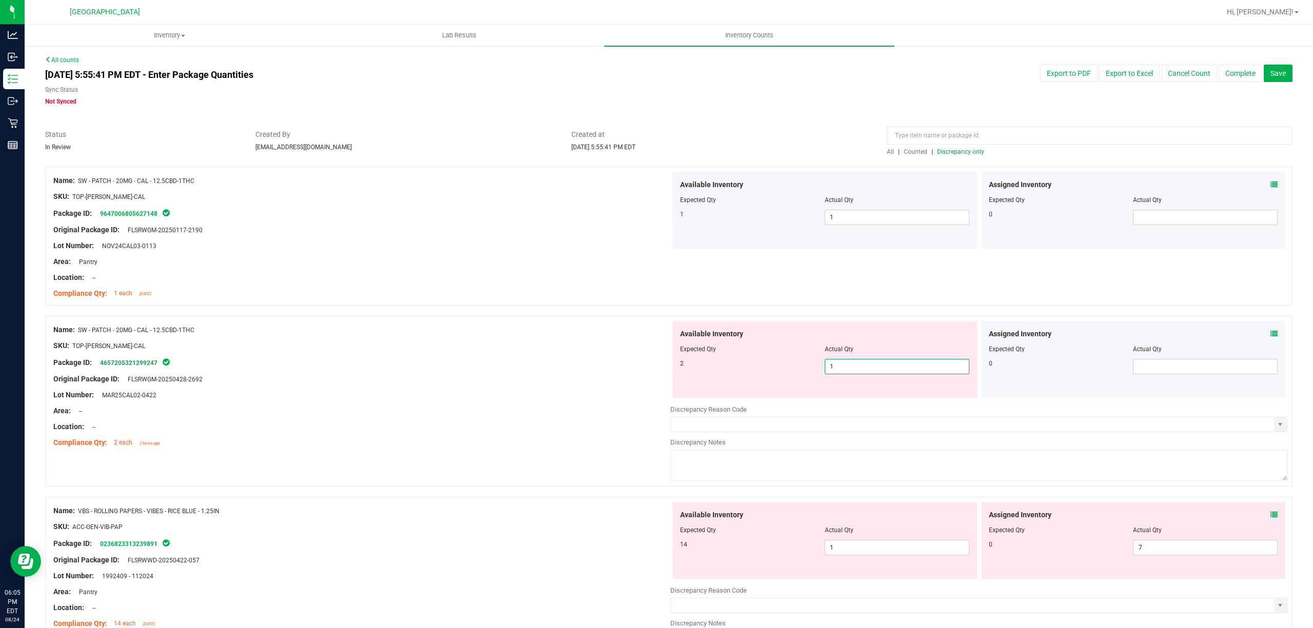
click at [840, 362] on span "1 1" at bounding box center [897, 366] width 145 height 15
click at [840, 362] on input "1" at bounding box center [897, 367] width 144 height 14
type input "2"
drag, startPoint x: 643, startPoint y: 362, endPoint x: 760, endPoint y: 411, distance: 127.6
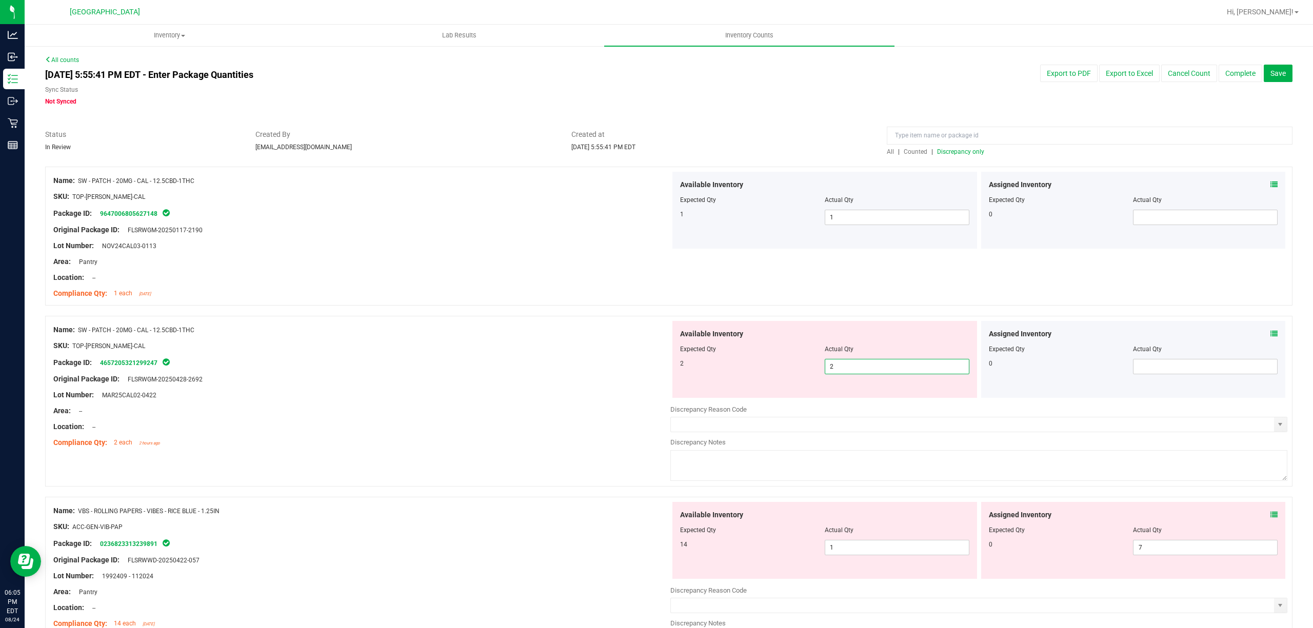
click at [643, 362] on div "Package ID: 4657205321299247" at bounding box center [361, 362] width 617 height 12
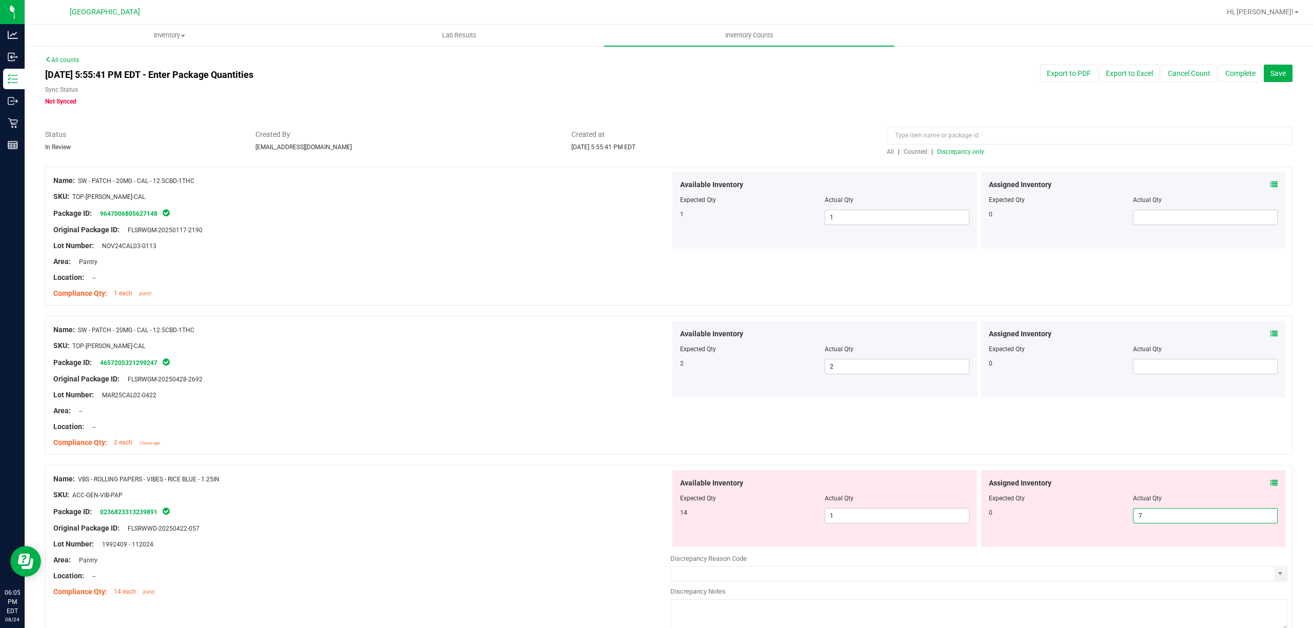
click at [1164, 515] on span "7 7" at bounding box center [1205, 515] width 145 height 15
click at [1164, 515] on input "7" at bounding box center [1206, 516] width 144 height 14
type input "0"
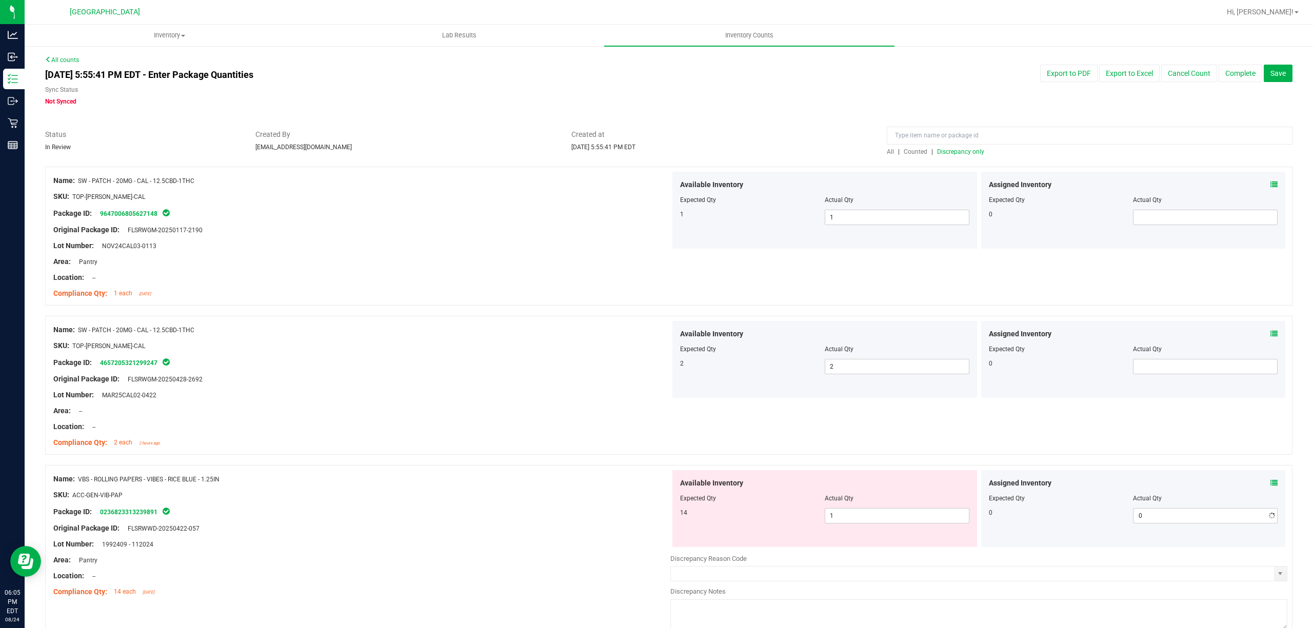
click at [559, 429] on div "Location: --" at bounding box center [361, 427] width 617 height 11
click at [885, 509] on span "1 1" at bounding box center [897, 515] width 145 height 15
click at [870, 511] on span "1 1" at bounding box center [897, 515] width 145 height 15
type input "14"
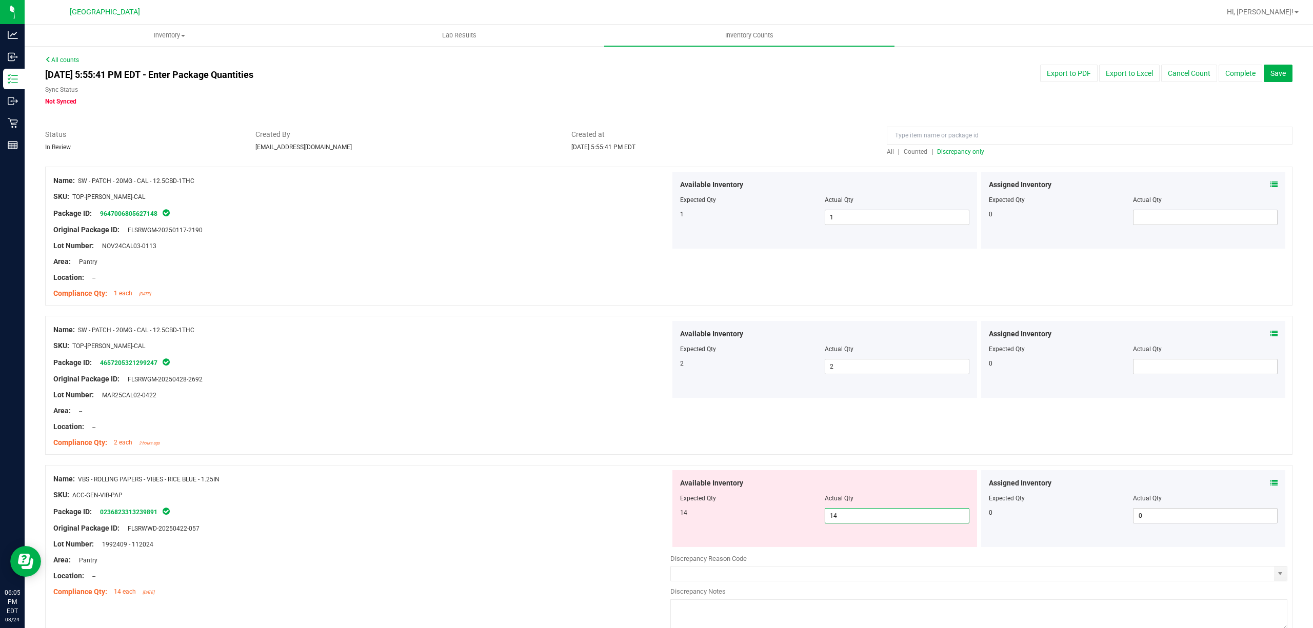
click at [624, 511] on div "Package ID: 0236823313239891" at bounding box center [361, 512] width 617 height 12
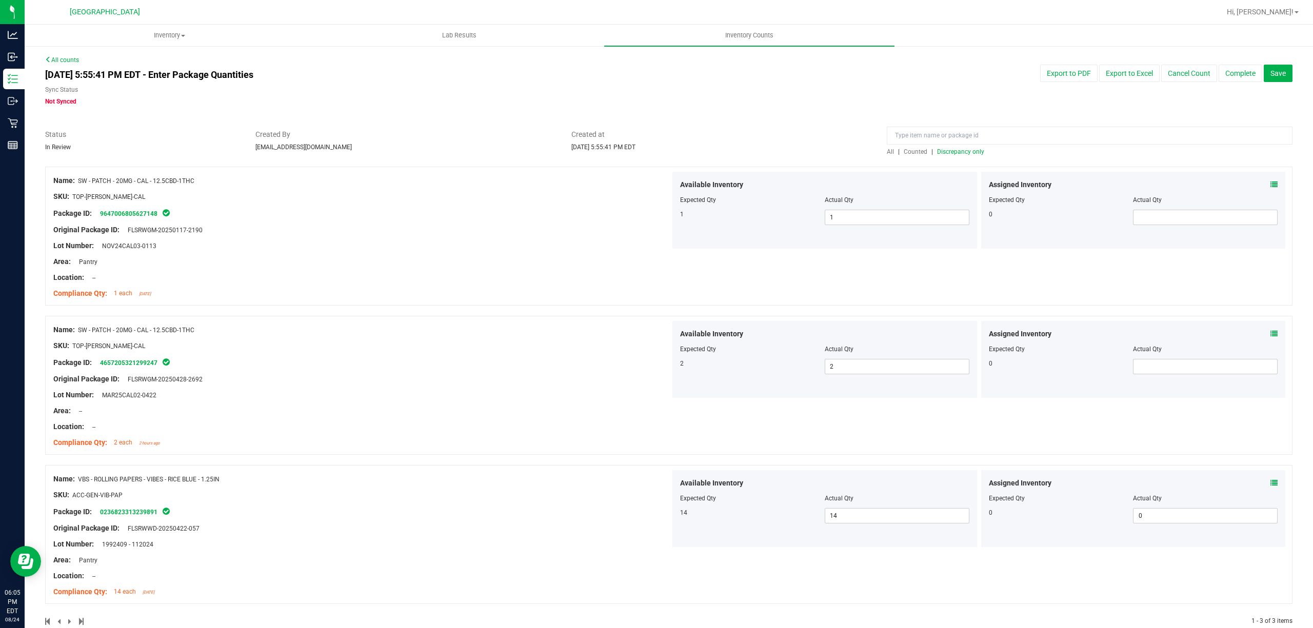
click at [948, 165] on div at bounding box center [668, 161] width 1247 height 10
click at [956, 158] on div at bounding box center [668, 161] width 1247 height 10
click at [959, 152] on span "Discrepancy only" at bounding box center [960, 151] width 47 height 7
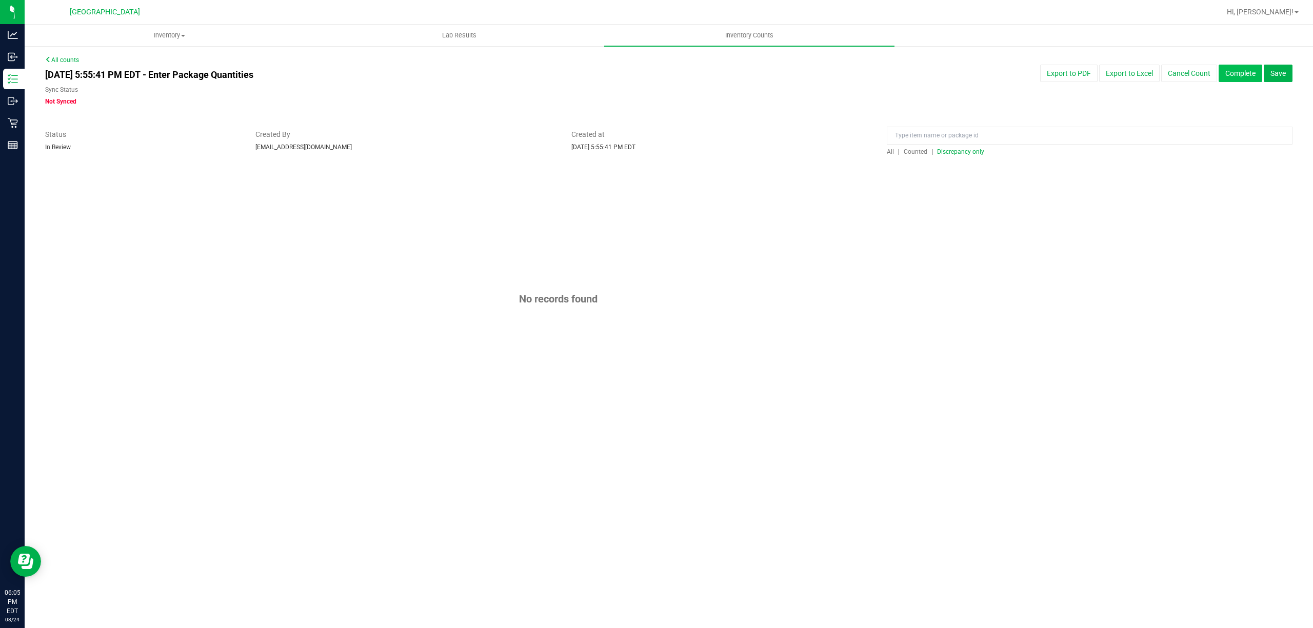
click at [1233, 81] on button "Complete" at bounding box center [1241, 73] width 44 height 17
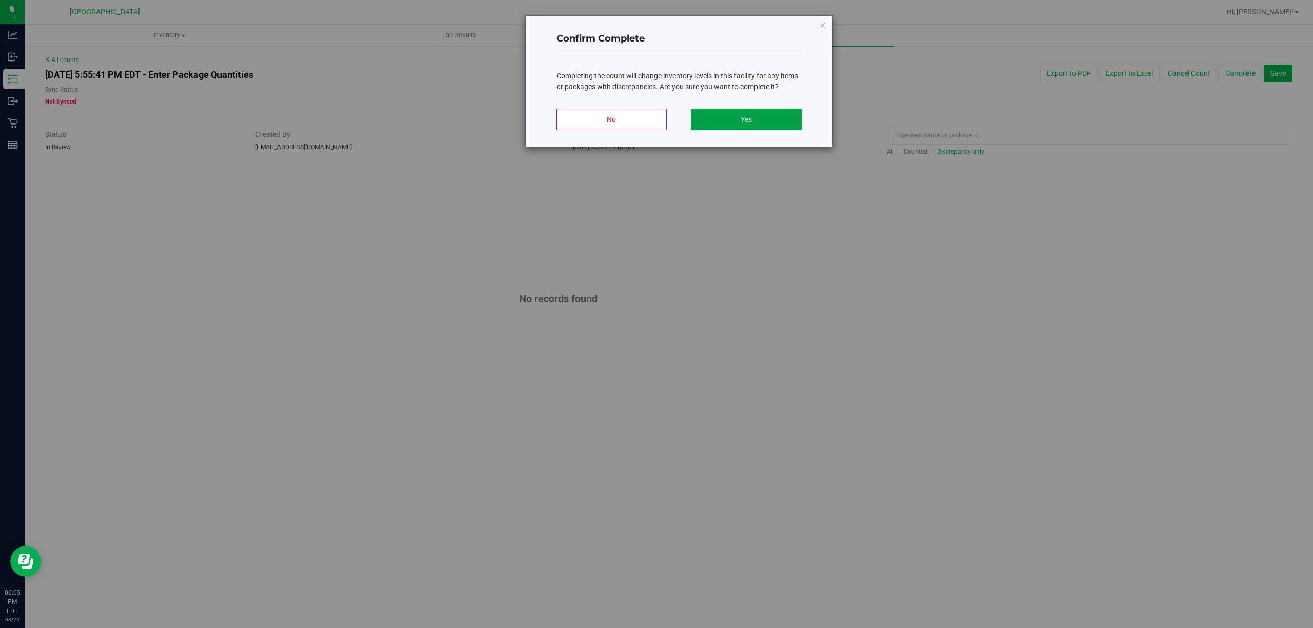
click at [730, 122] on button "Yes" at bounding box center [746, 120] width 110 height 22
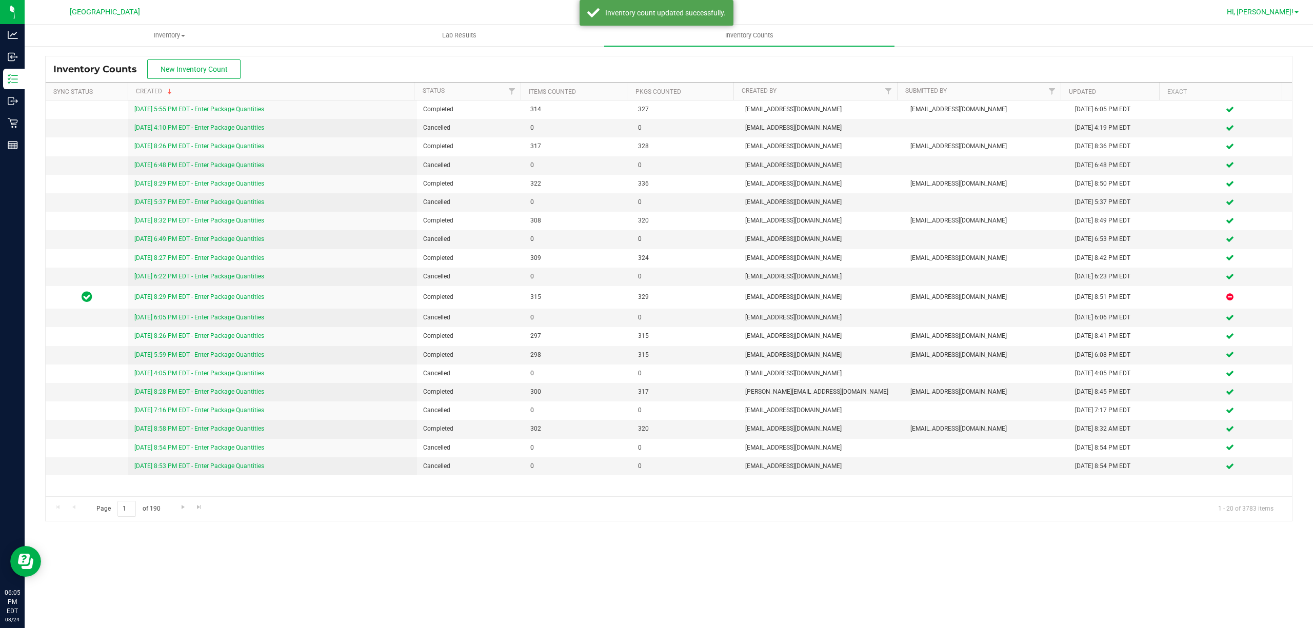
click at [1271, 14] on span "Hi, [PERSON_NAME]!" at bounding box center [1260, 12] width 67 height 8
